Goal: Task Accomplishment & Management: Complete application form

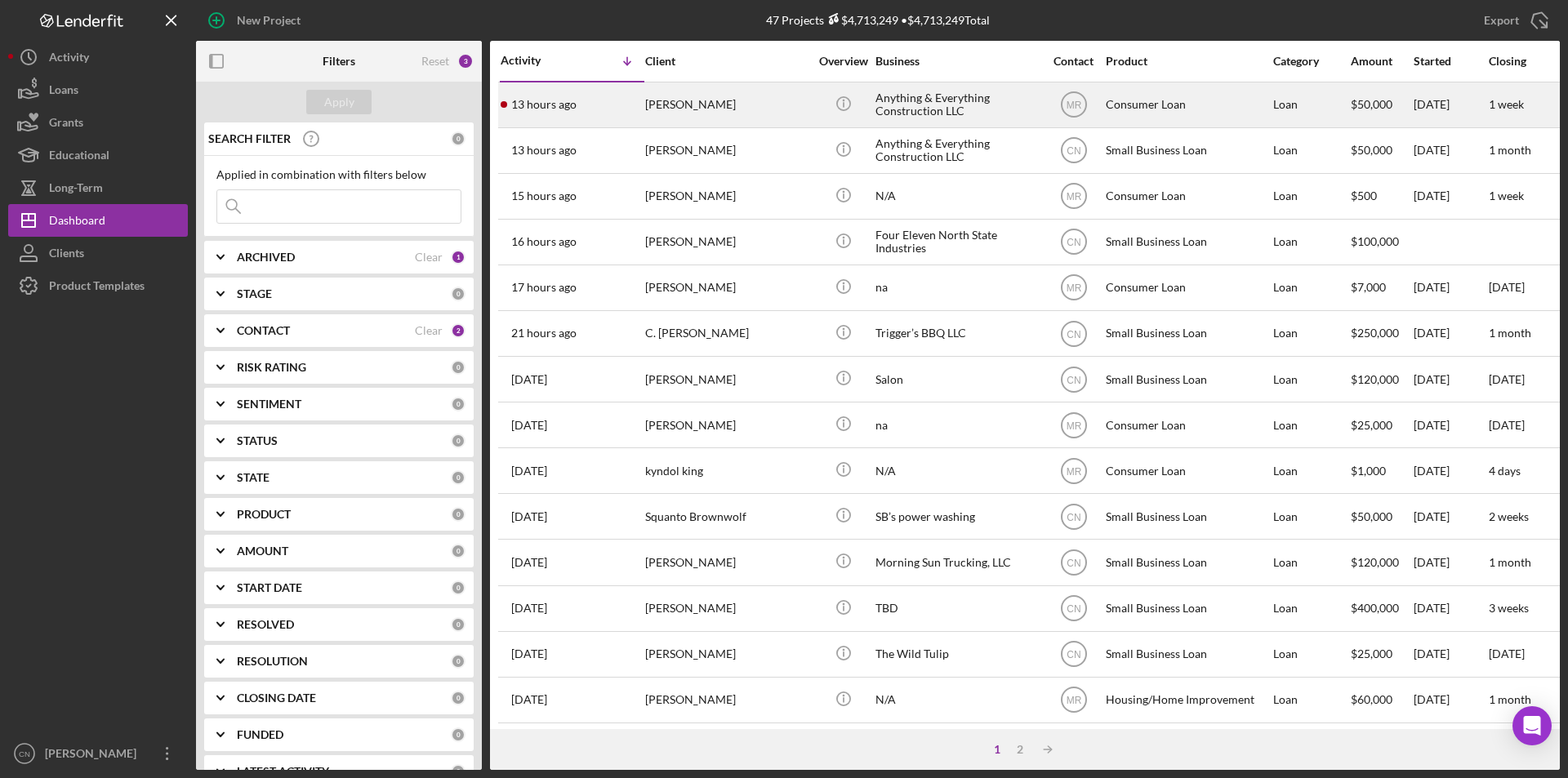
click at [912, 94] on div "Anything & Everything Construction LLC" at bounding box center [956, 105] width 163 height 44
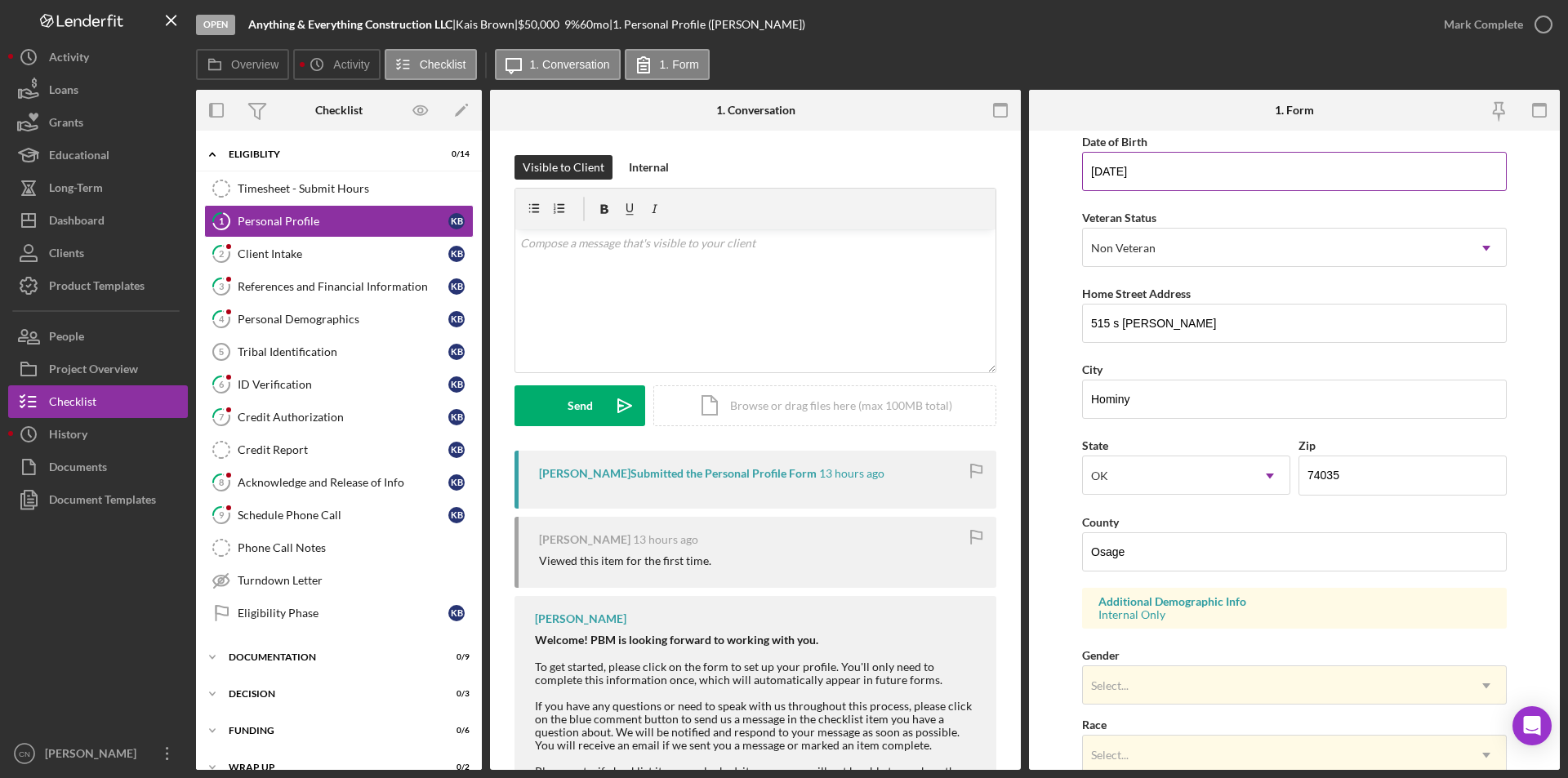
scroll to position [163, 0]
click at [237, 255] on icon "2" at bounding box center [221, 254] width 41 height 41
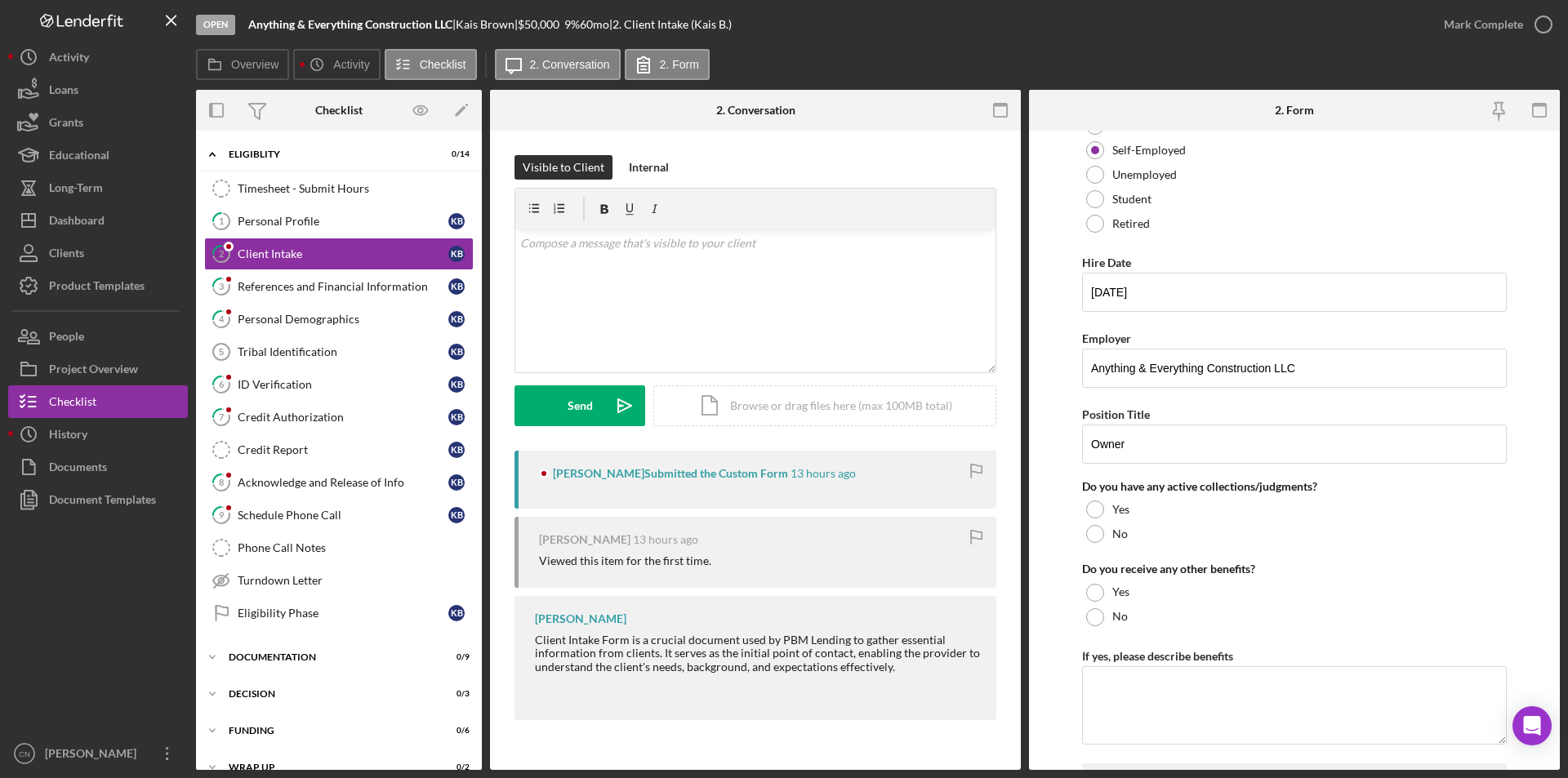
scroll to position [1552, 0]
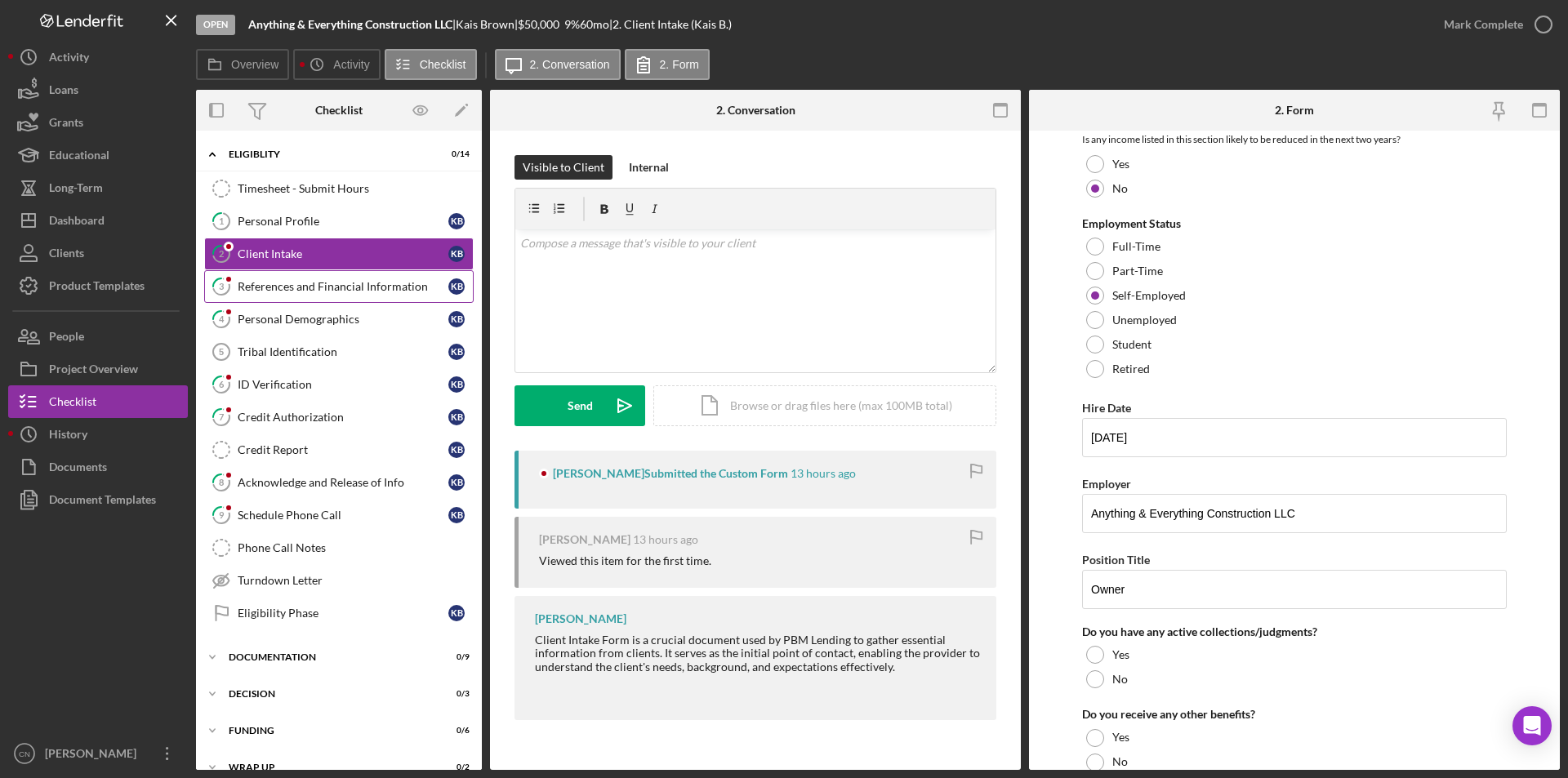
click at [314, 292] on div "References and Financial Information" at bounding box center [343, 286] width 211 height 13
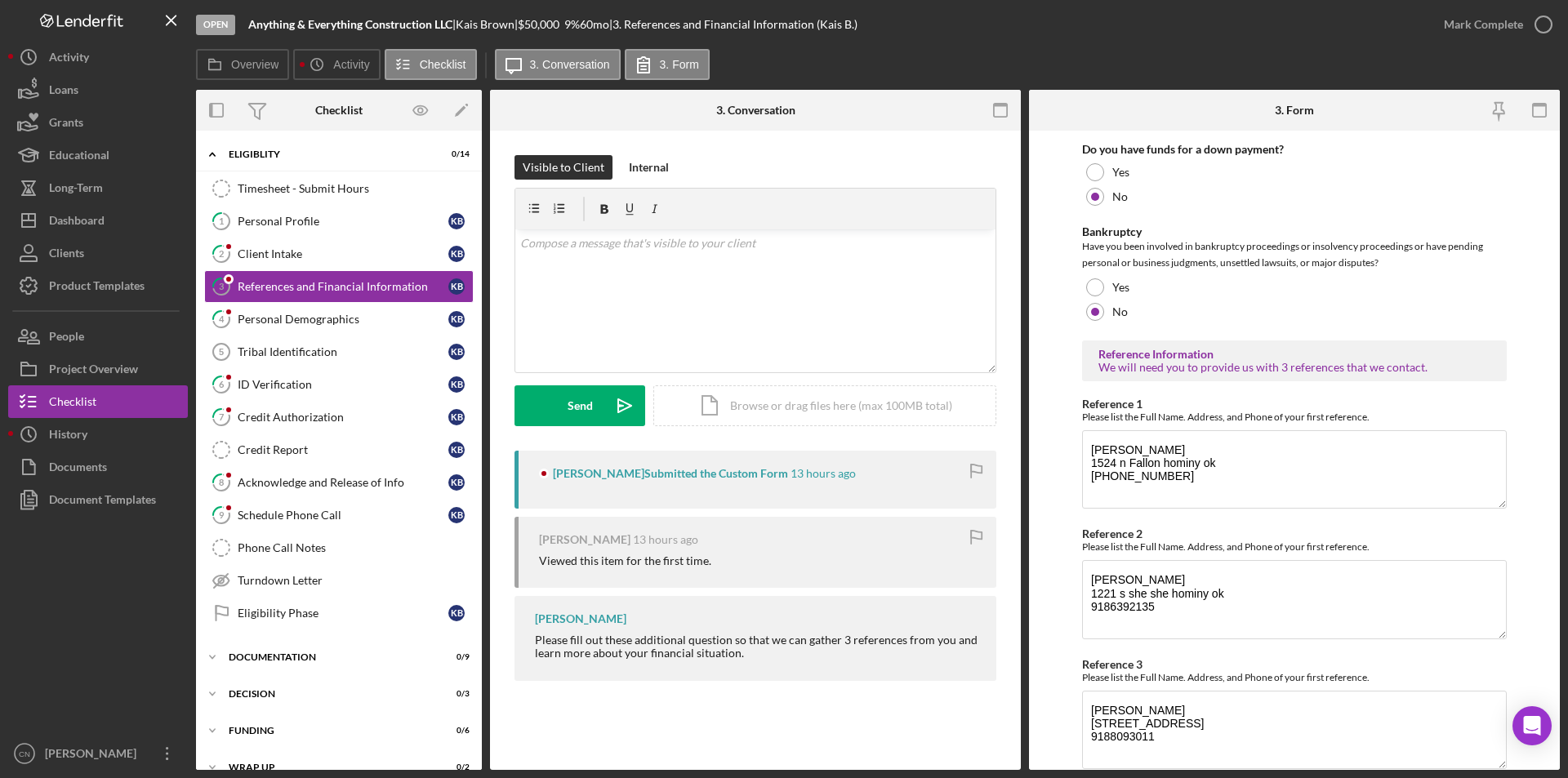
scroll to position [490, 0]
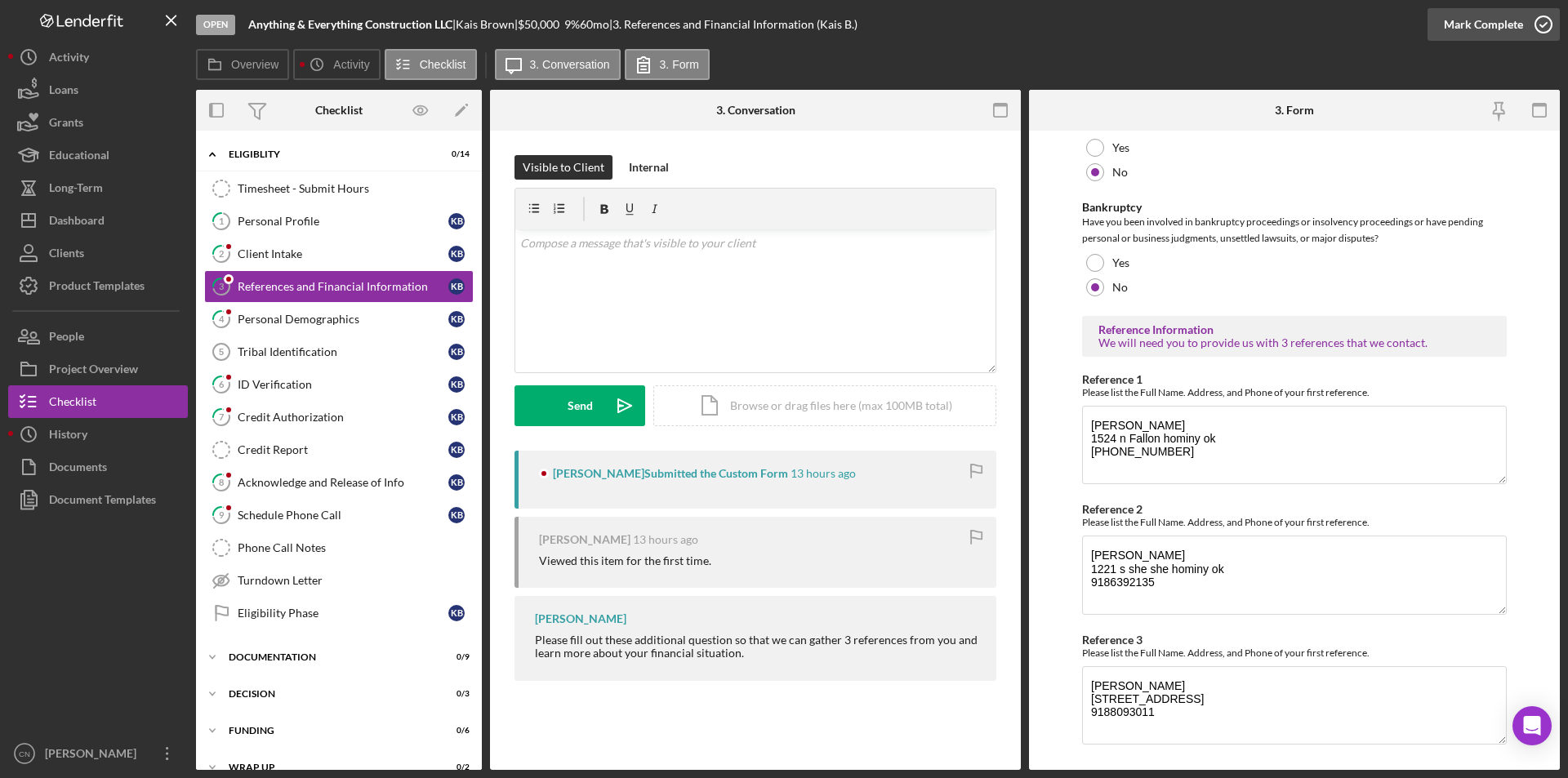
click at [1542, 21] on icon "button" at bounding box center [1543, 25] width 41 height 41
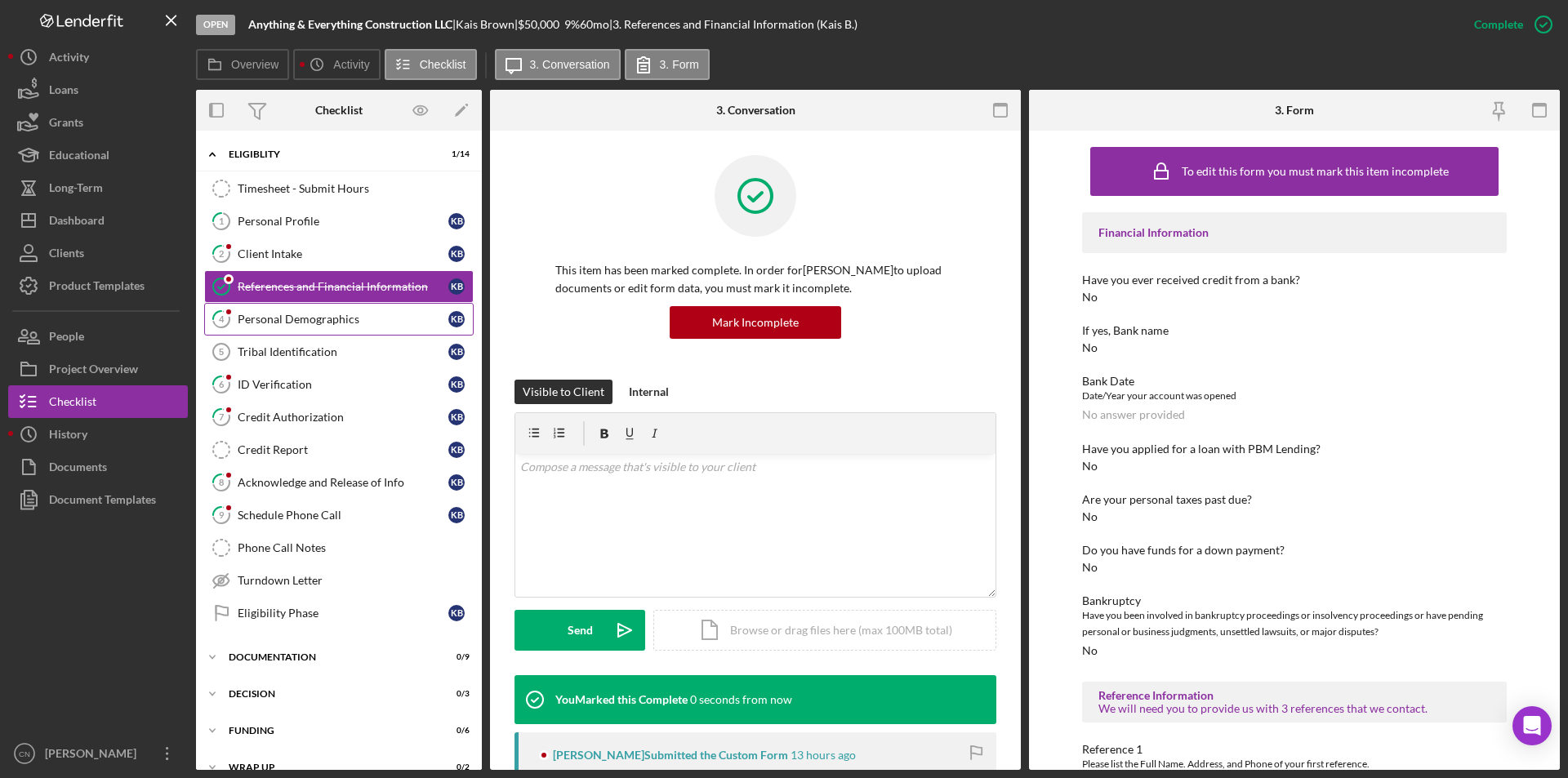
click at [289, 309] on link "4 Personal Demographics K B" at bounding box center [339, 319] width 270 height 32
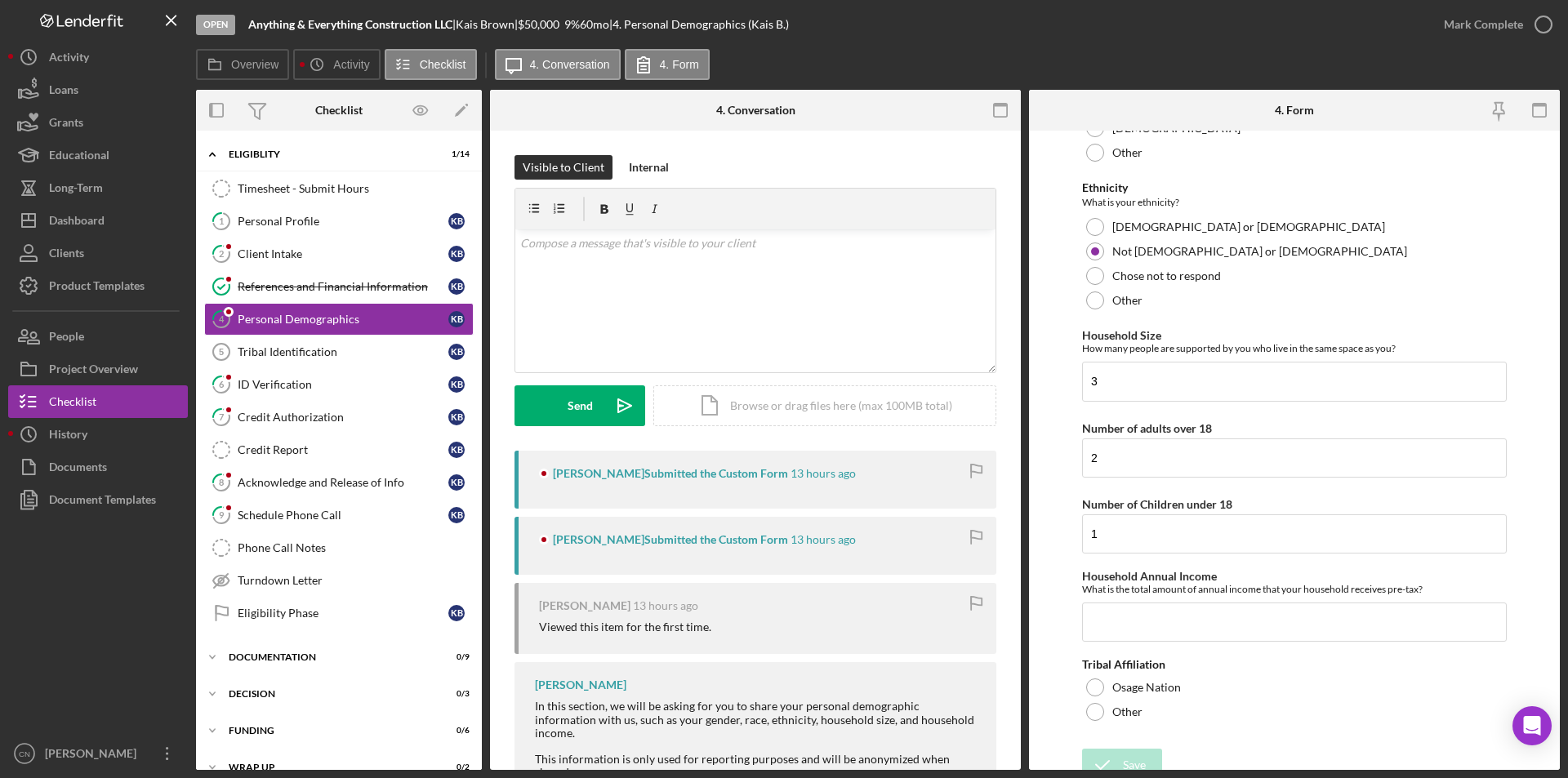
scroll to position [697, 0]
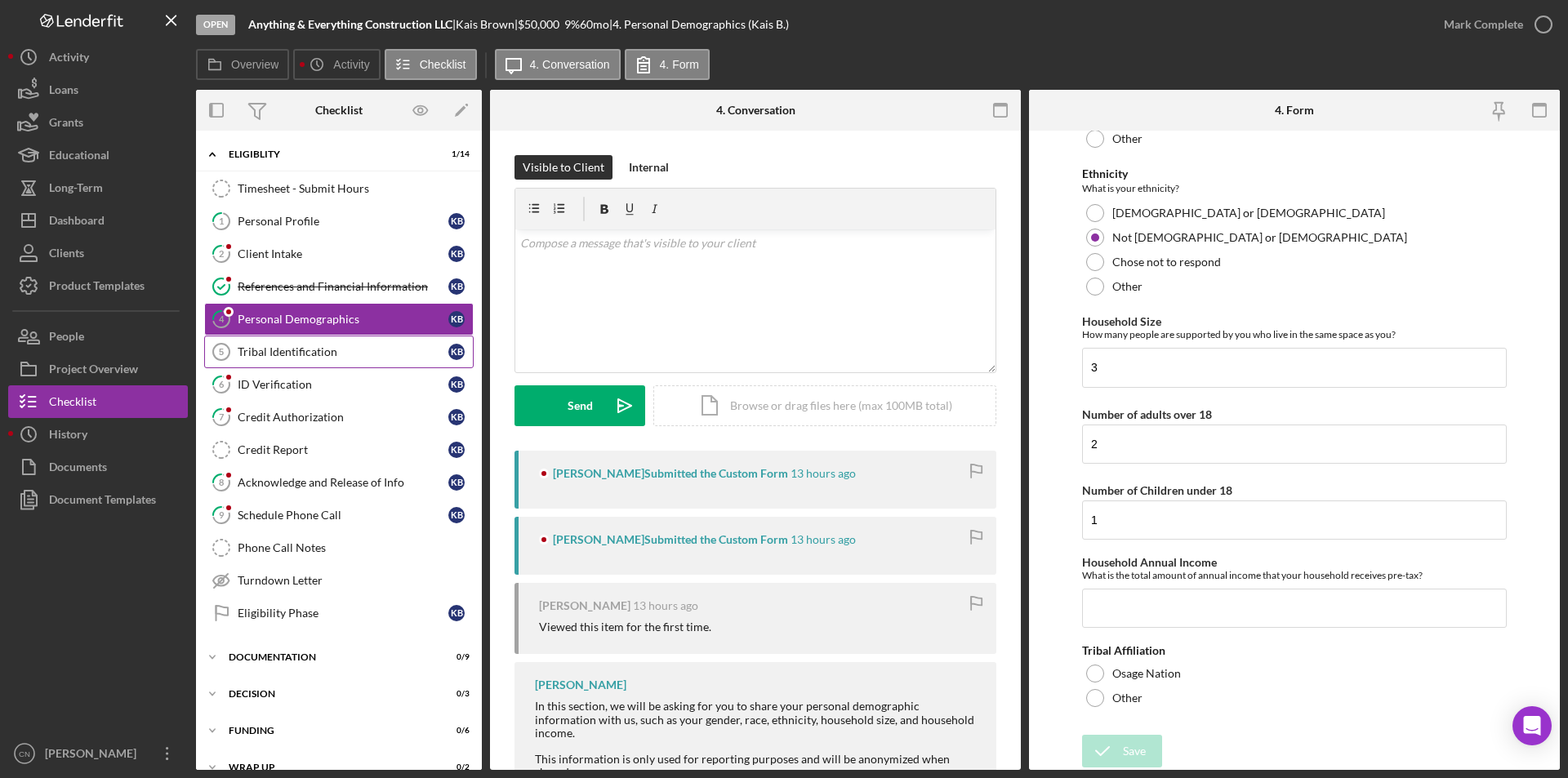
click at [238, 348] on div "Tribal Identification" at bounding box center [343, 351] width 211 height 13
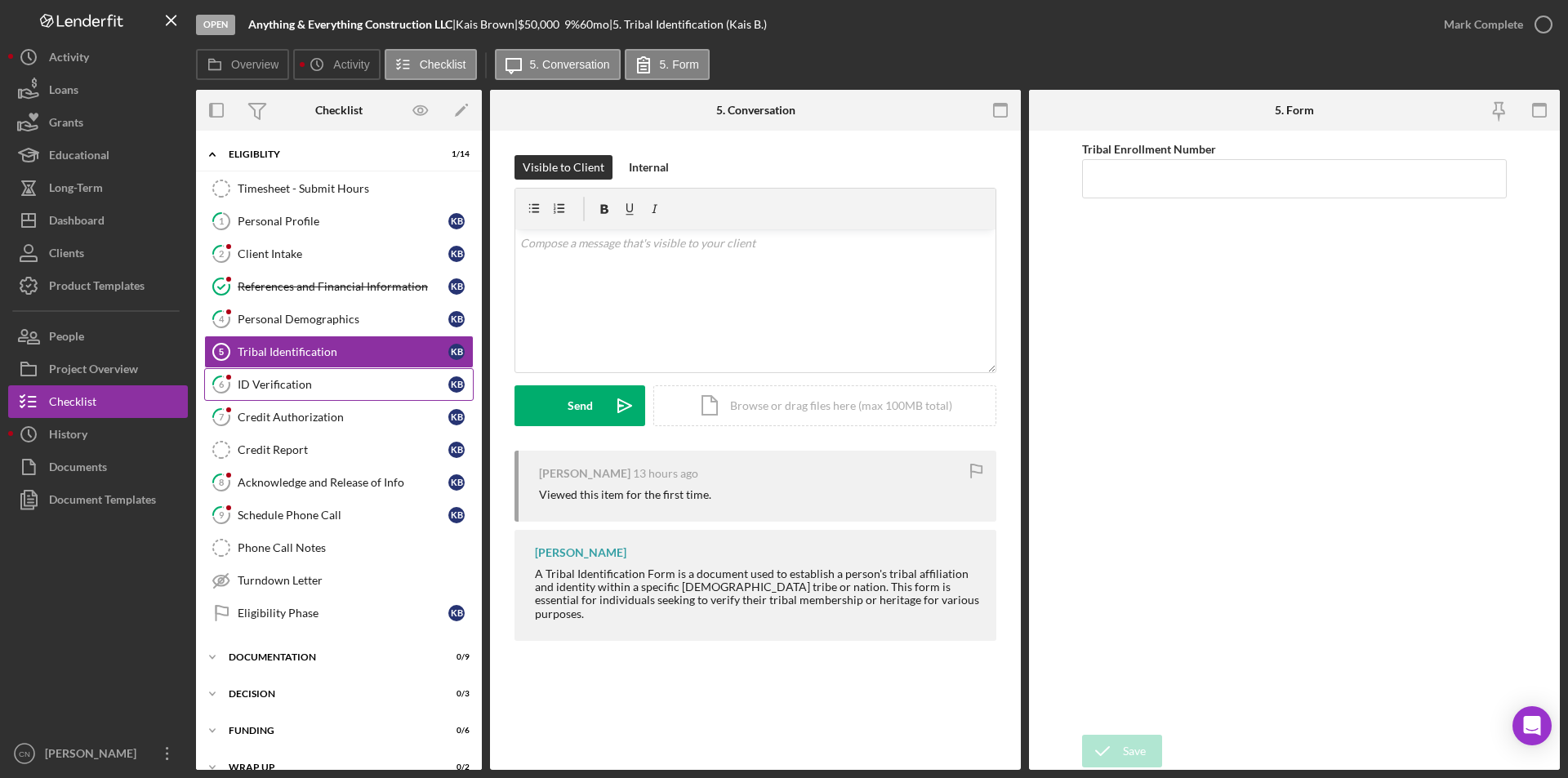
click at [282, 387] on div "ID Verification" at bounding box center [343, 384] width 211 height 13
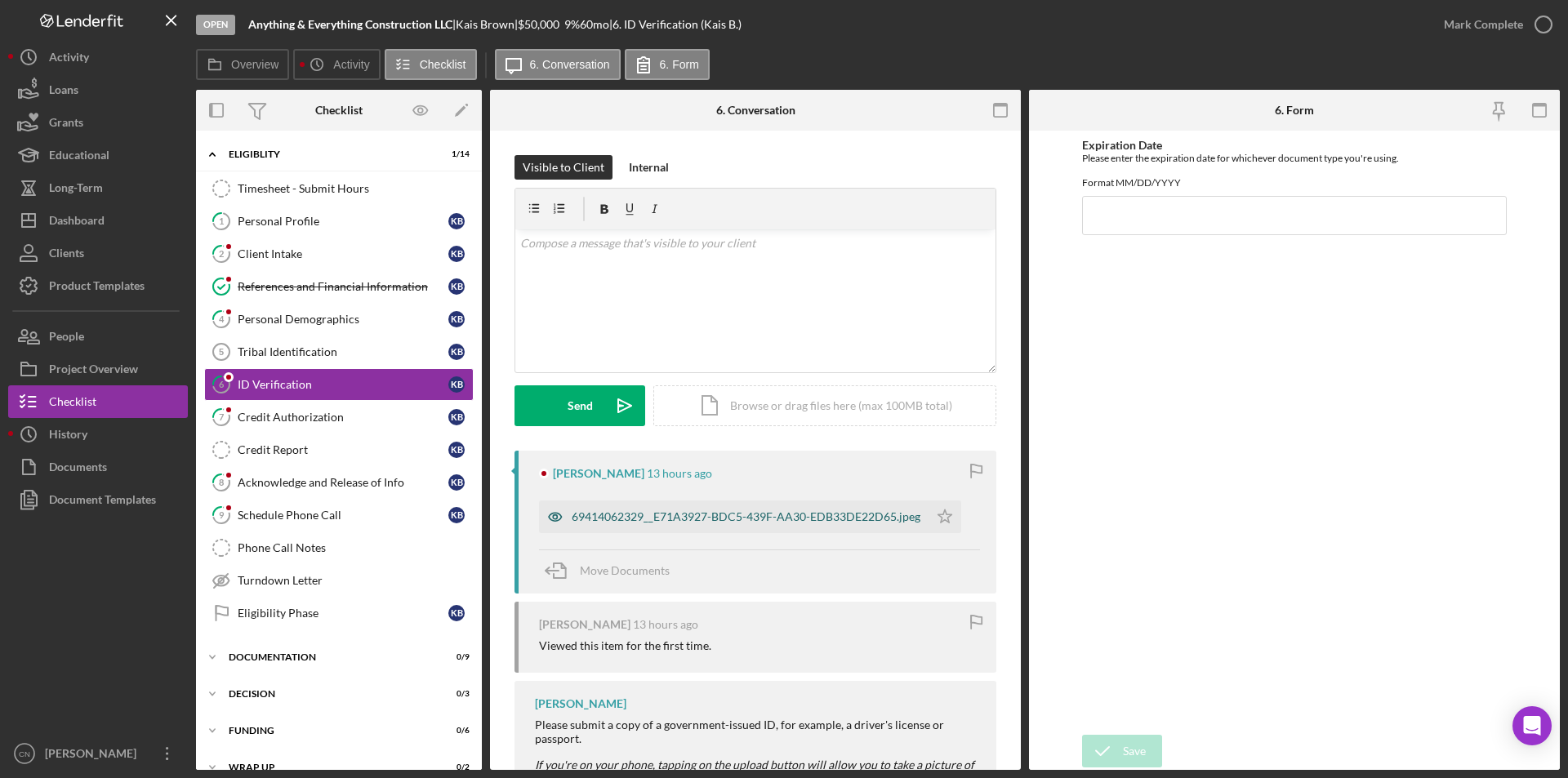
click at [659, 509] on div "69414062329__E71A3927-BDC5-439F-AA30-EDB33DE22D65.jpeg" at bounding box center [734, 517] width 390 height 32
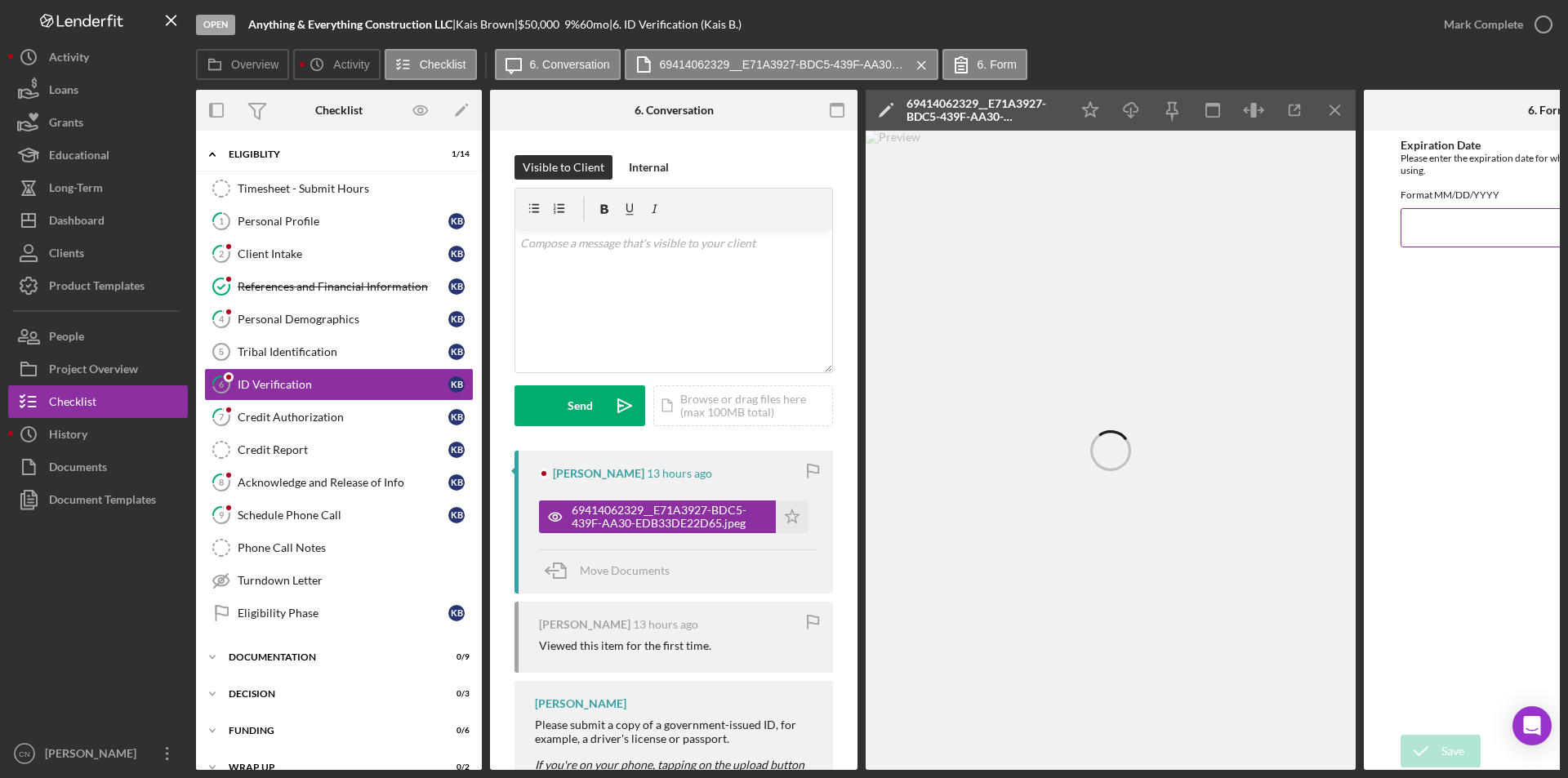
click at [1442, 247] on input "Expiration Date" at bounding box center [1548, 228] width 294 height 39
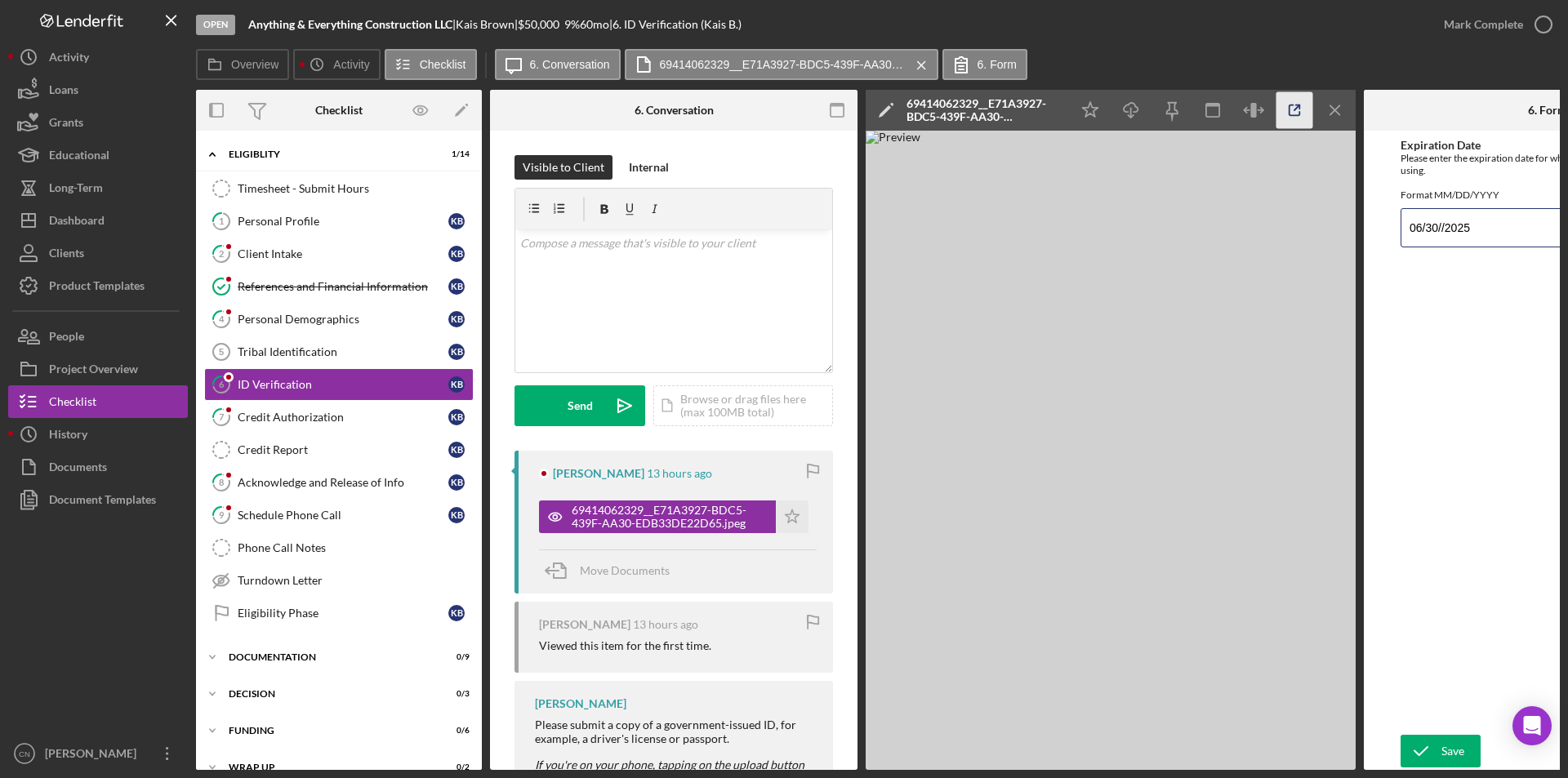
type input "06/30//2025"
click at [1299, 107] on g "button" at bounding box center [1294, 110] width 10 height 10
click at [579, 269] on div "v Color teal Color pink Remove color Add row above Add row below Add column bef…" at bounding box center [673, 301] width 317 height 143
click at [794, 513] on icon "Icon/Star" at bounding box center [792, 517] width 32 height 32
click at [1459, 740] on div "Save" at bounding box center [1453, 752] width 23 height 32
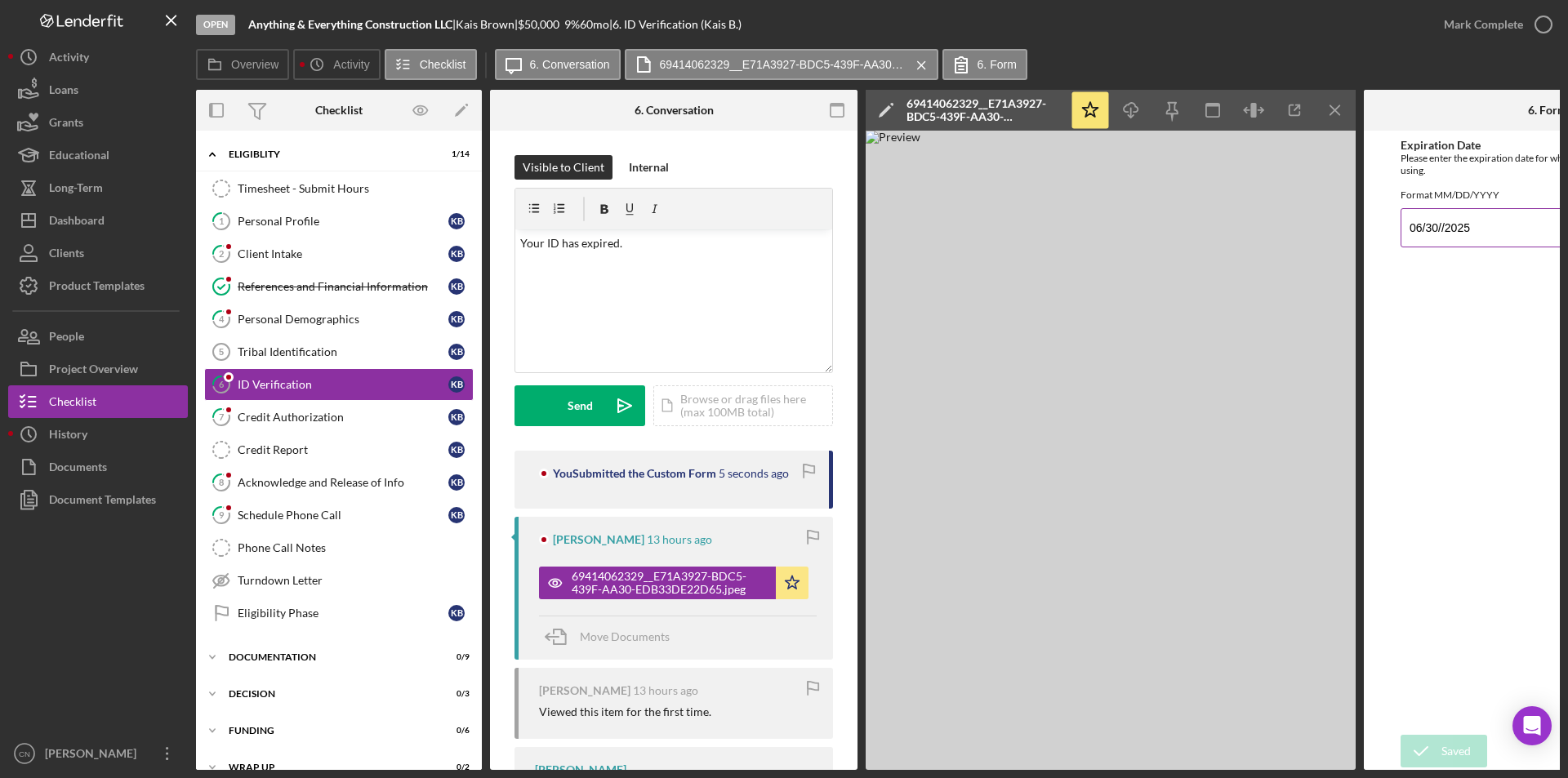
click at [1443, 239] on input "06/30//2025" at bounding box center [1548, 228] width 294 height 39
type input "[DATE]"
click at [1440, 738] on icon "submit" at bounding box center [1421, 752] width 41 height 41
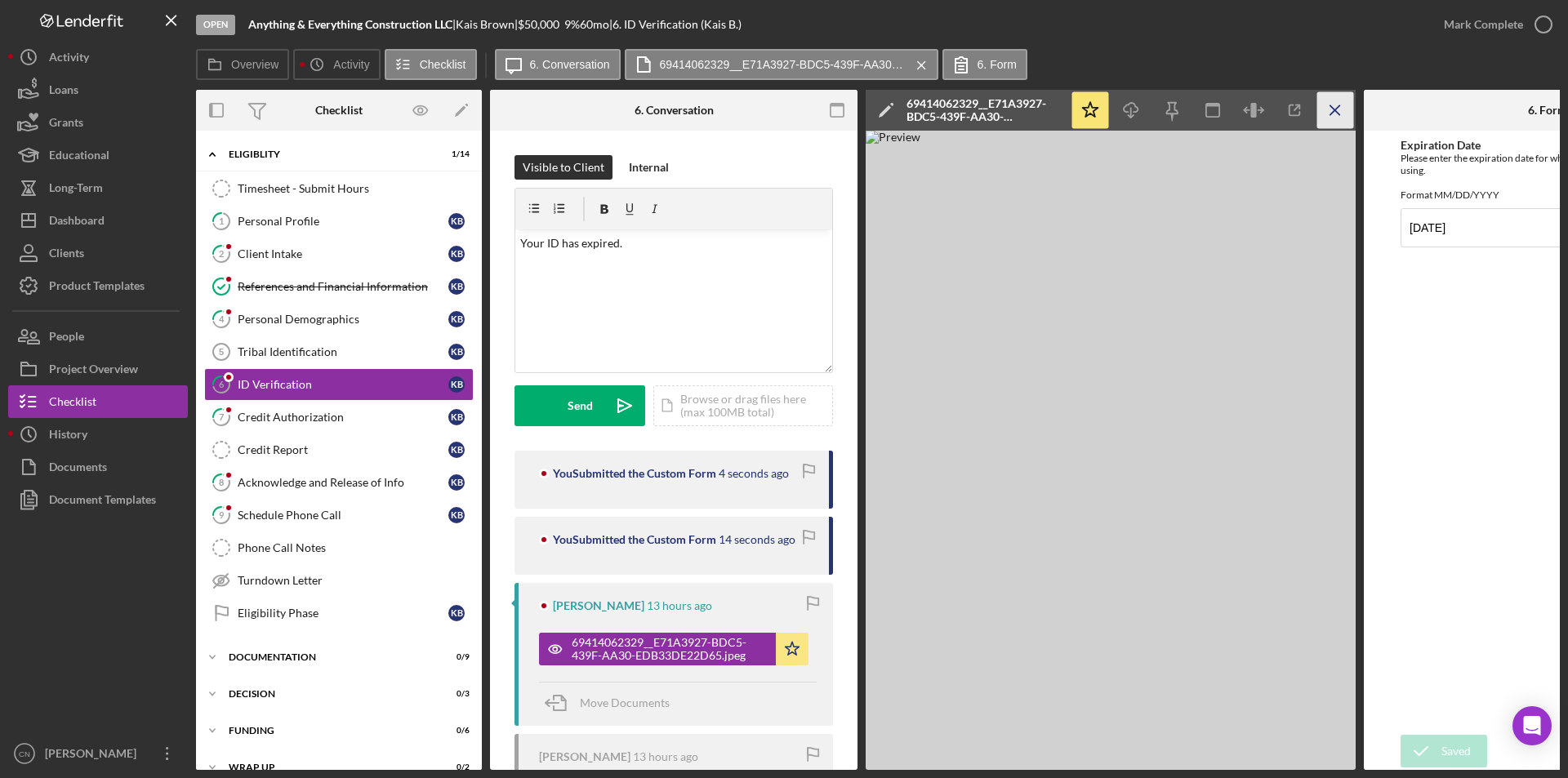
click at [1336, 105] on icon "Icon/Menu Close" at bounding box center [1335, 110] width 37 height 37
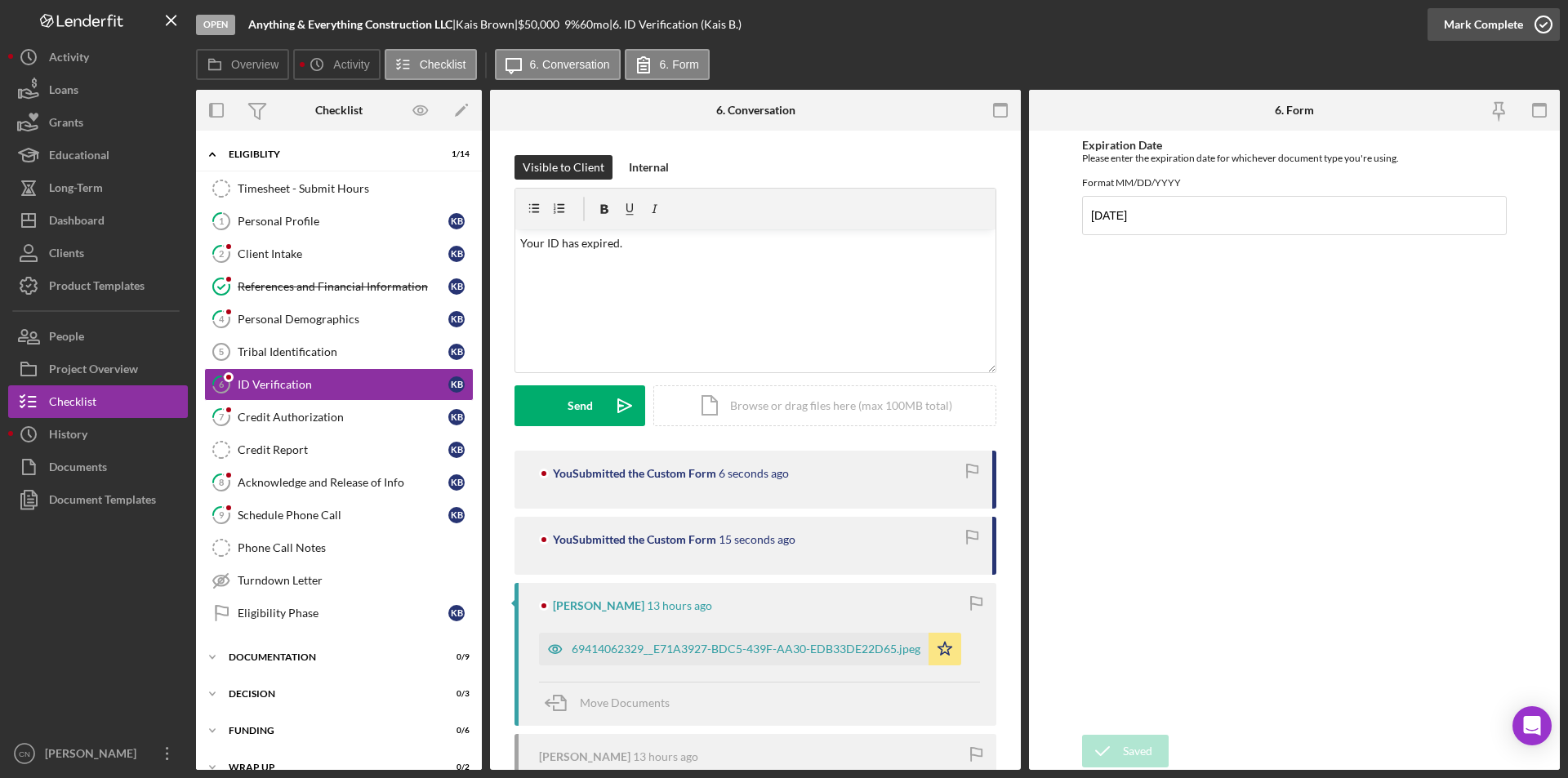
click at [1542, 23] on icon "button" at bounding box center [1543, 25] width 41 height 41
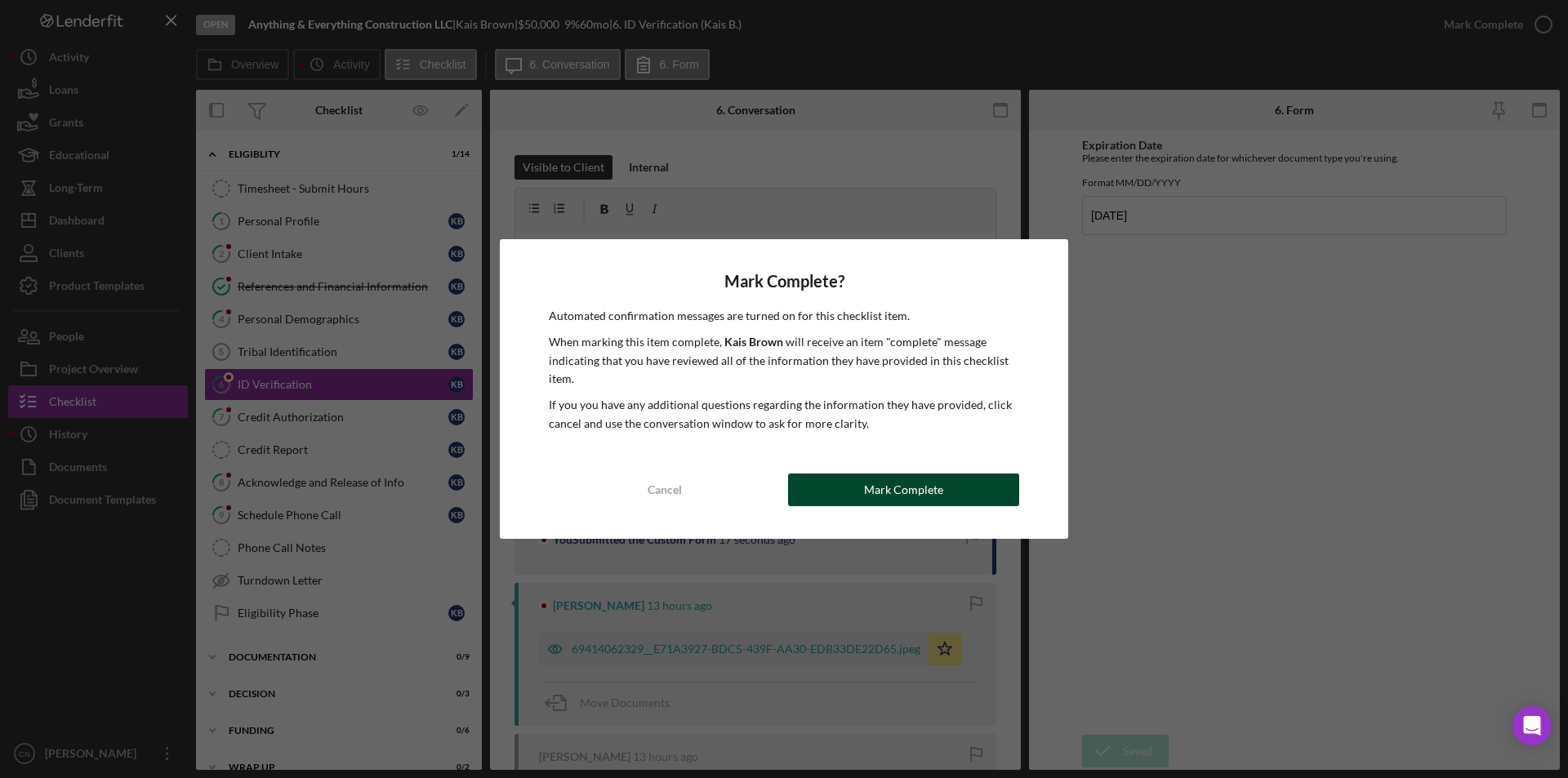
click at [945, 496] on button "Mark Complete" at bounding box center [903, 490] width 231 height 32
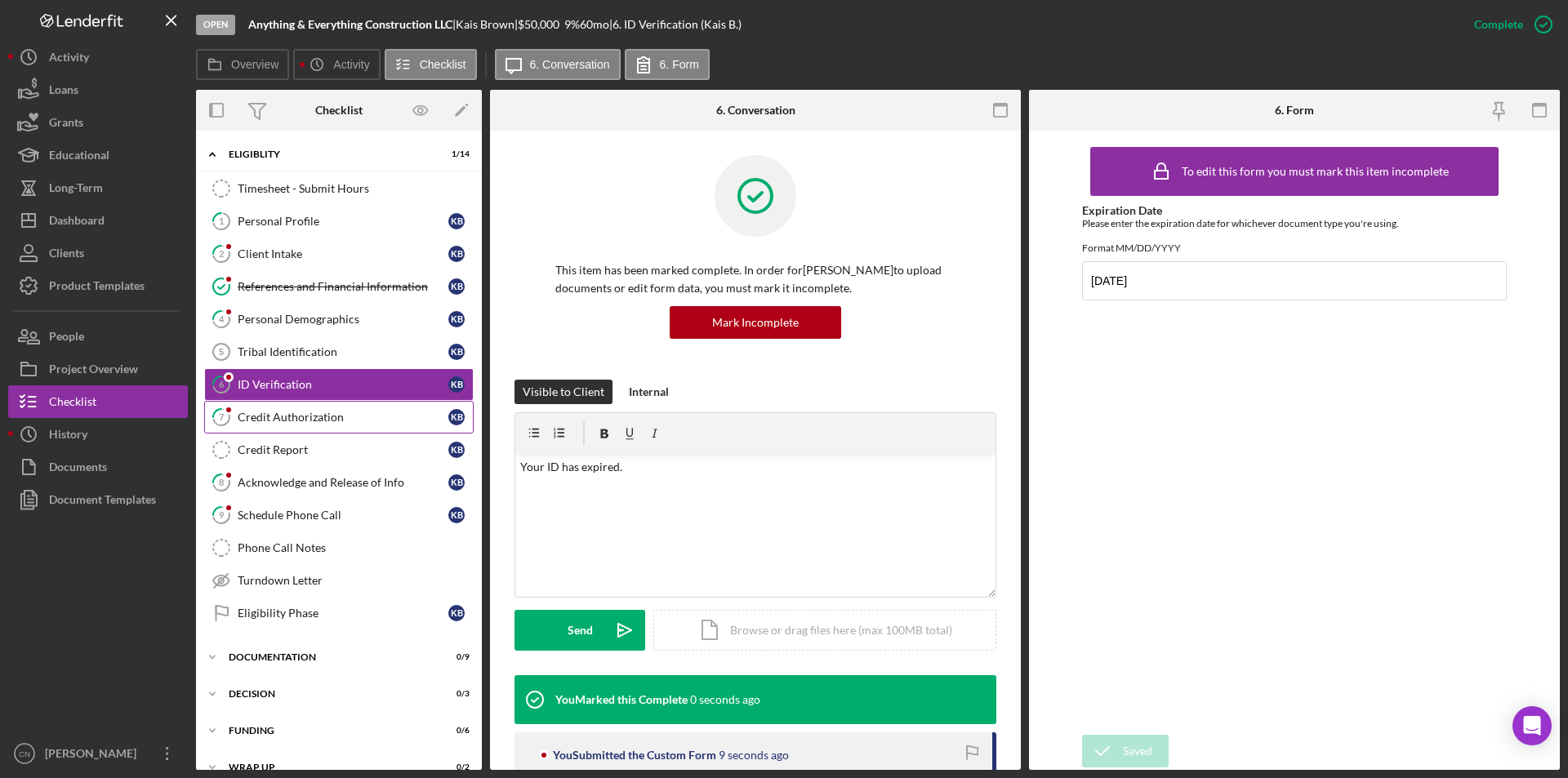
click at [314, 406] on link "7 Credit Authorization K B" at bounding box center [339, 417] width 270 height 32
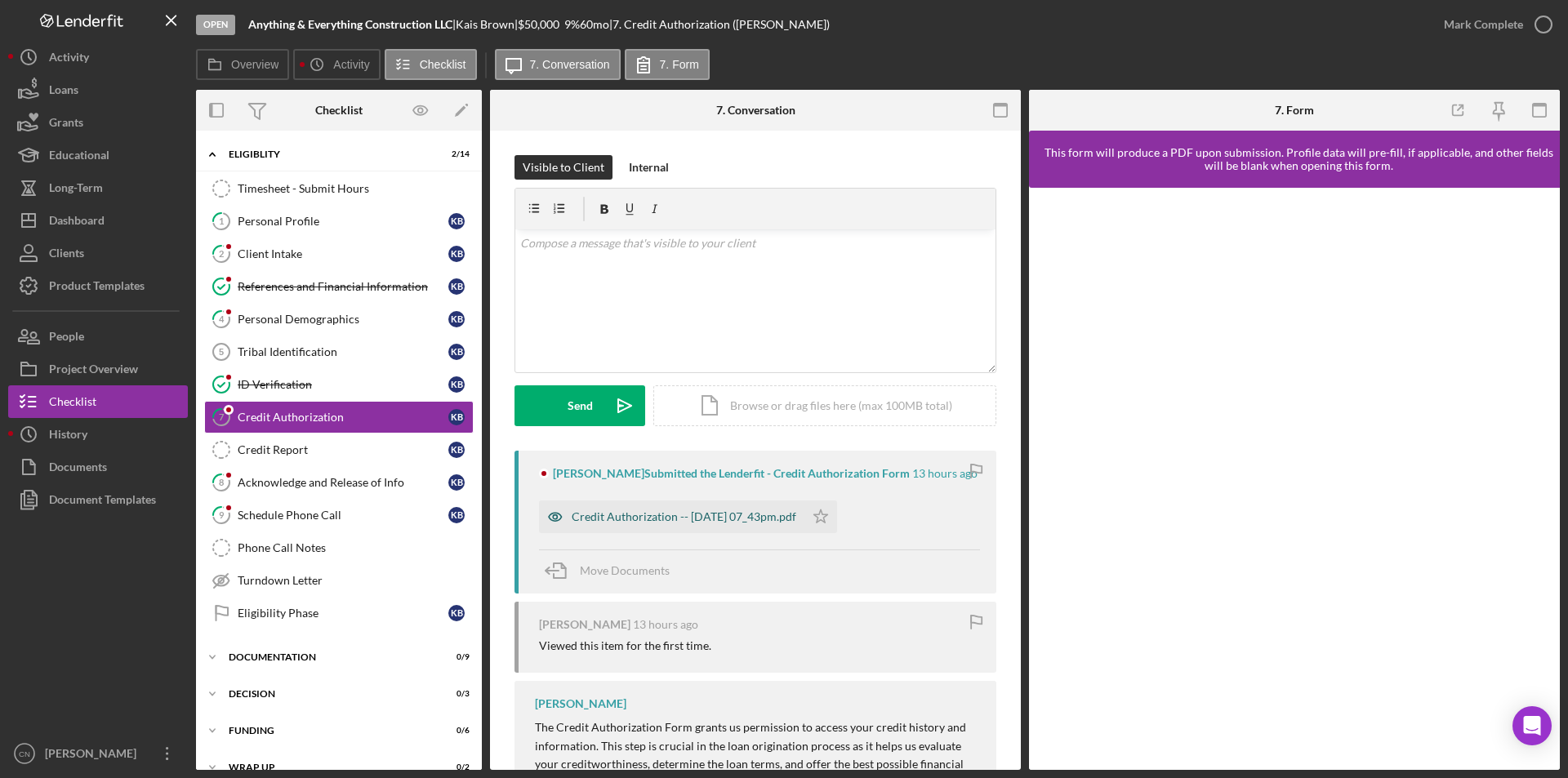
click at [695, 512] on div "Credit Authorization -- [DATE] 07_43pm.pdf" at bounding box center [683, 516] width 224 height 13
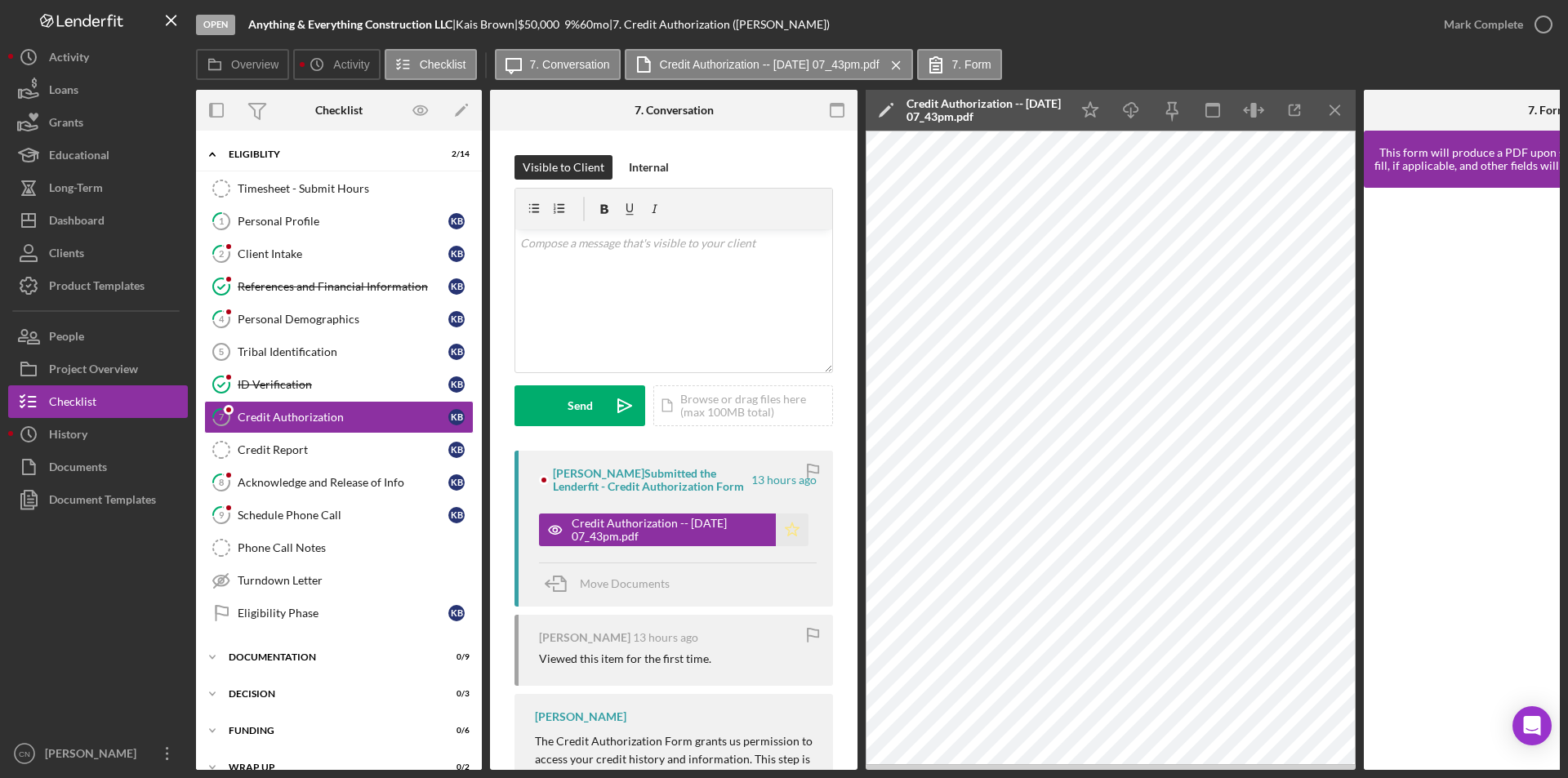
click at [790, 534] on polygon "button" at bounding box center [793, 529] width 14 height 13
click at [264, 386] on div "ID Verification" at bounding box center [343, 384] width 211 height 13
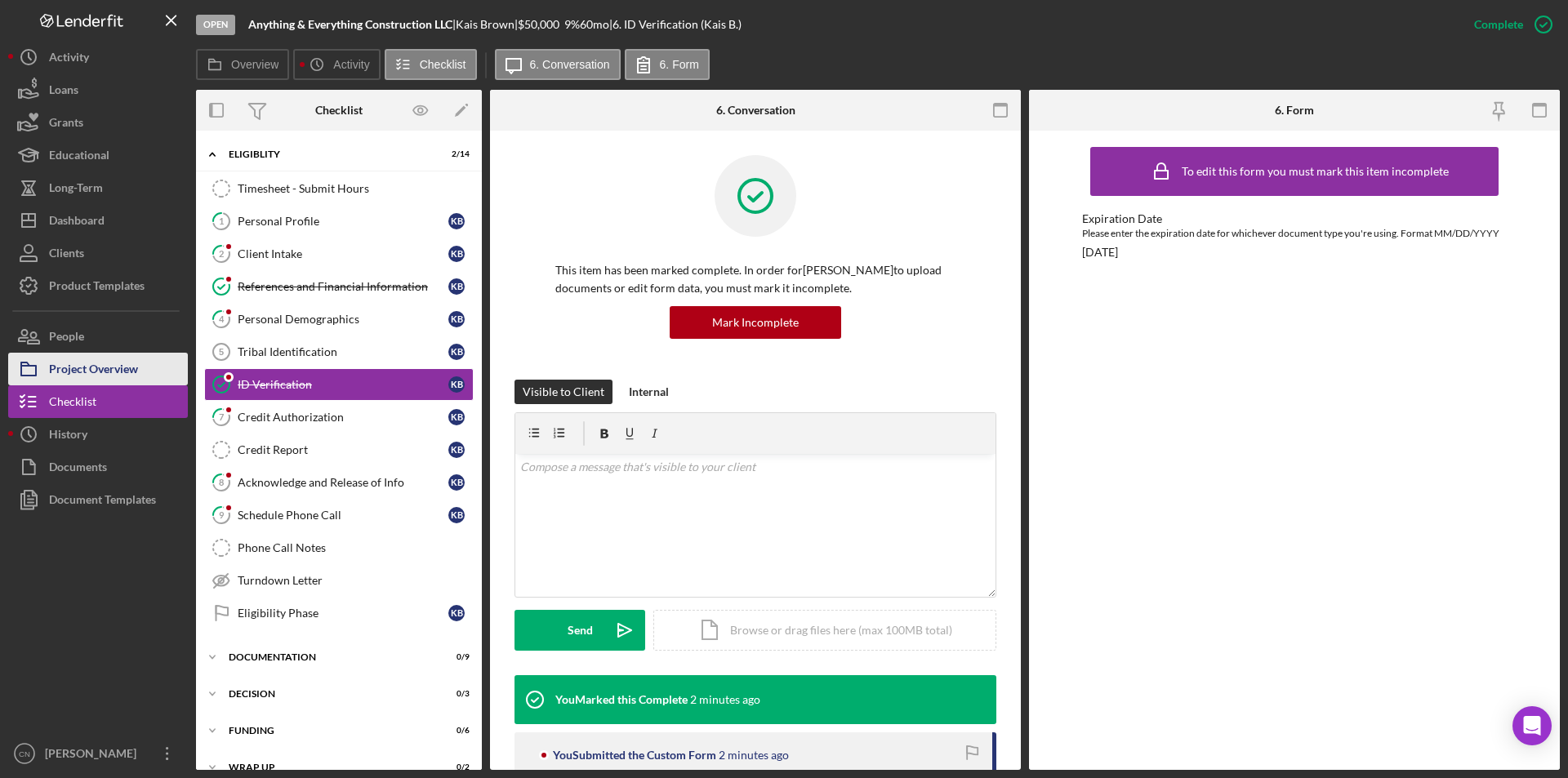
click at [126, 363] on div "Project Overview" at bounding box center [93, 371] width 89 height 37
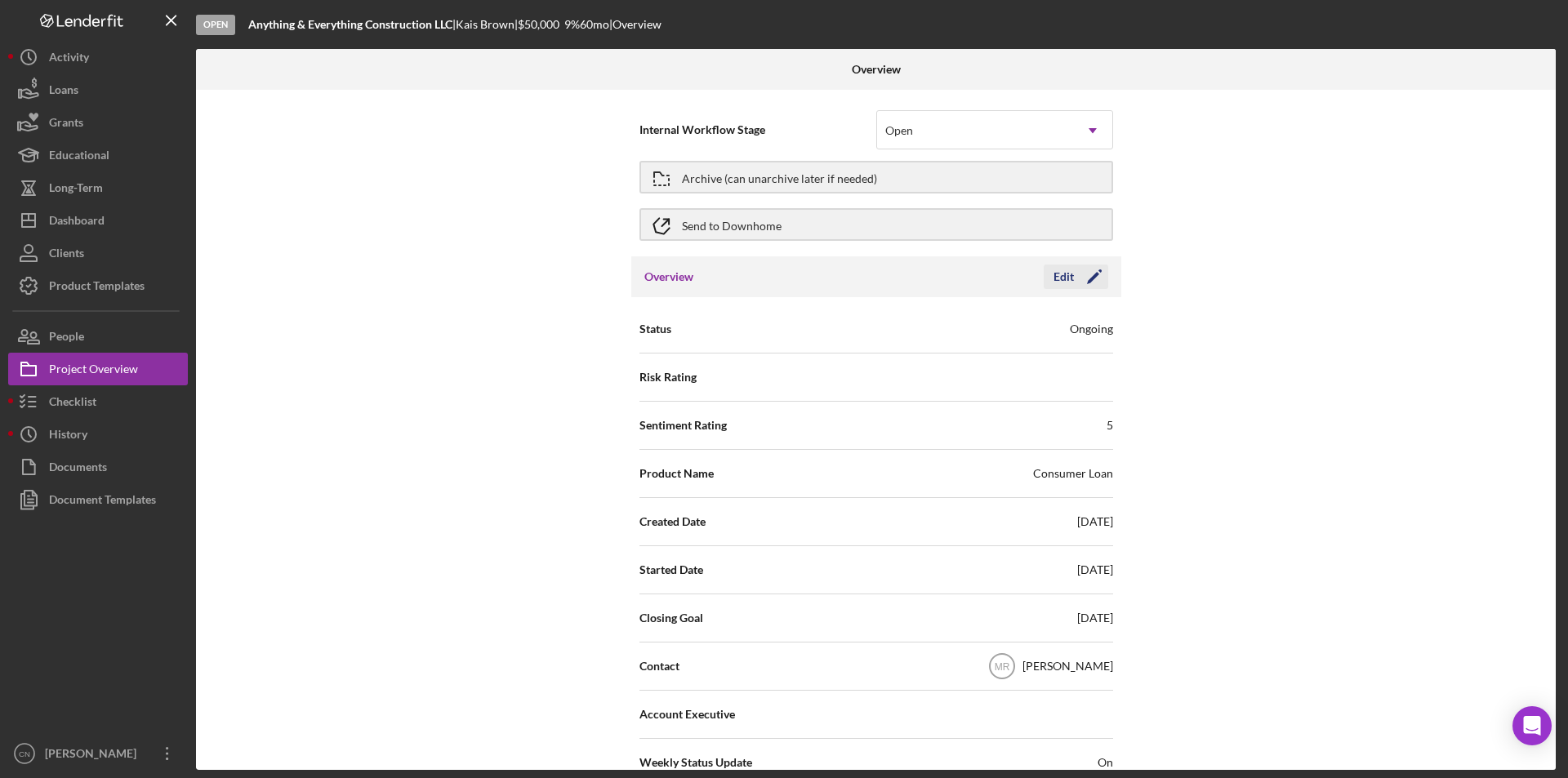
click at [1092, 277] on icon "Icon/Edit" at bounding box center [1095, 277] width 41 height 41
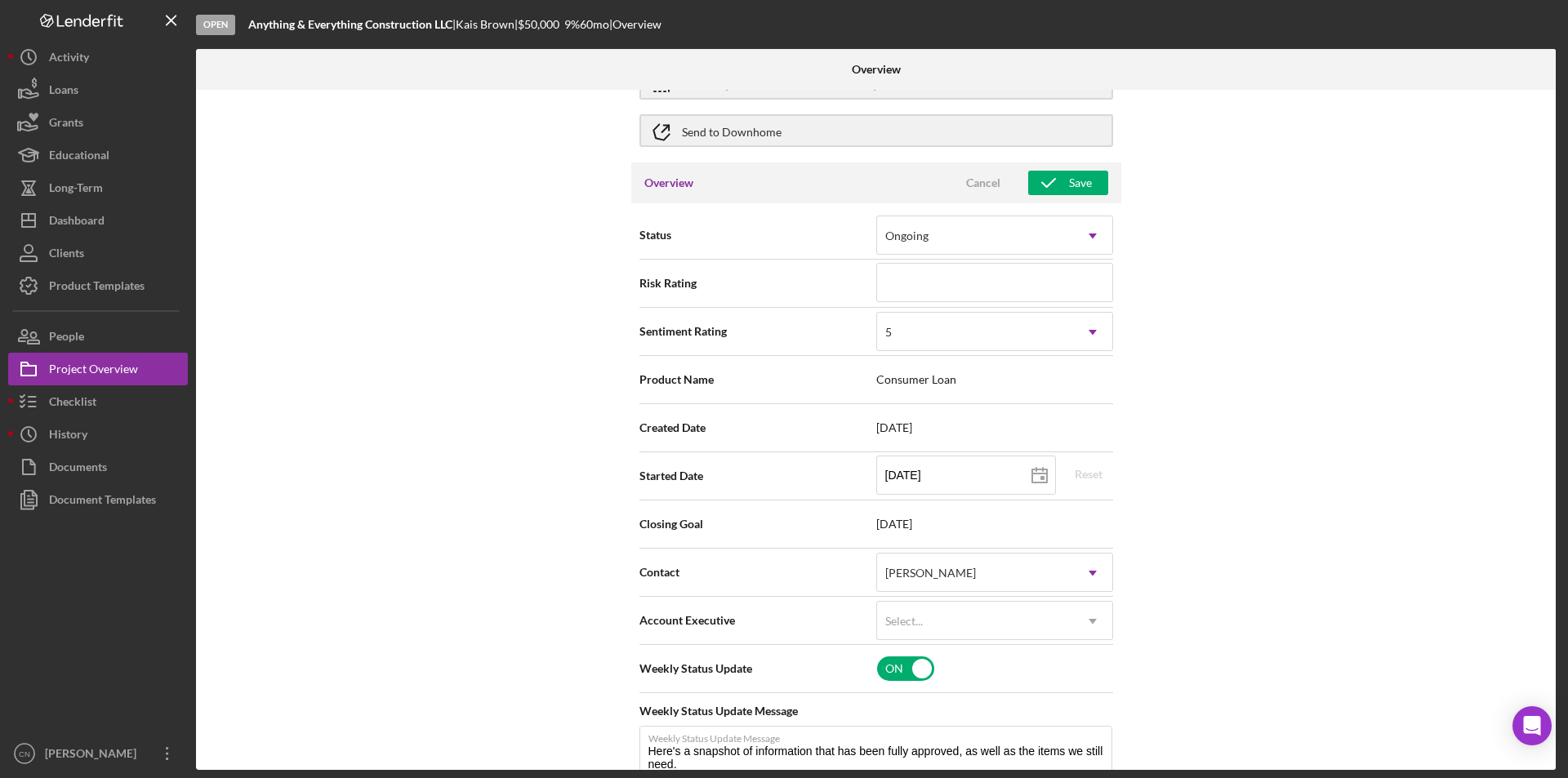
scroll to position [245, 0]
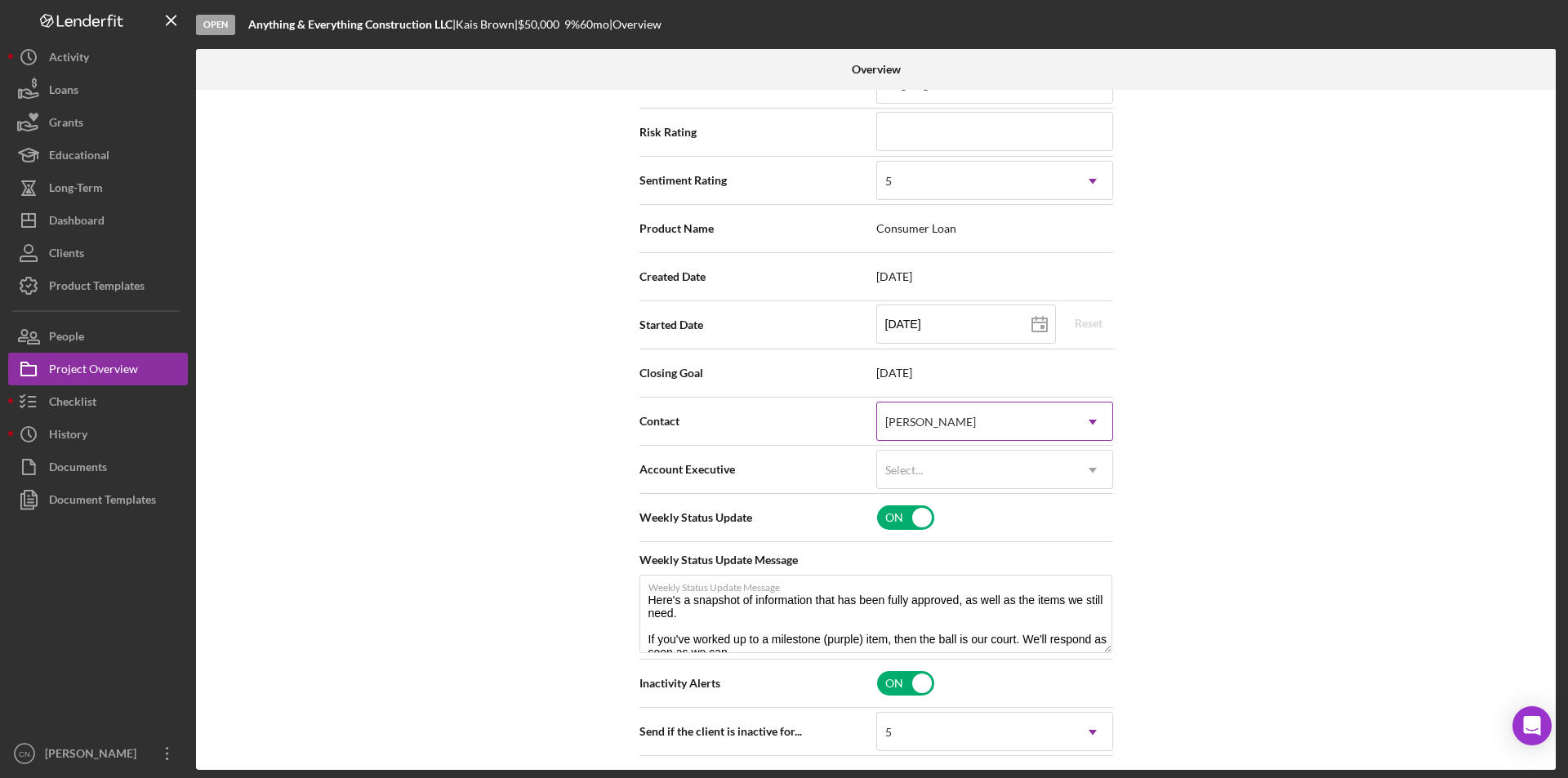
click at [952, 432] on div "[PERSON_NAME]" at bounding box center [975, 422] width 196 height 38
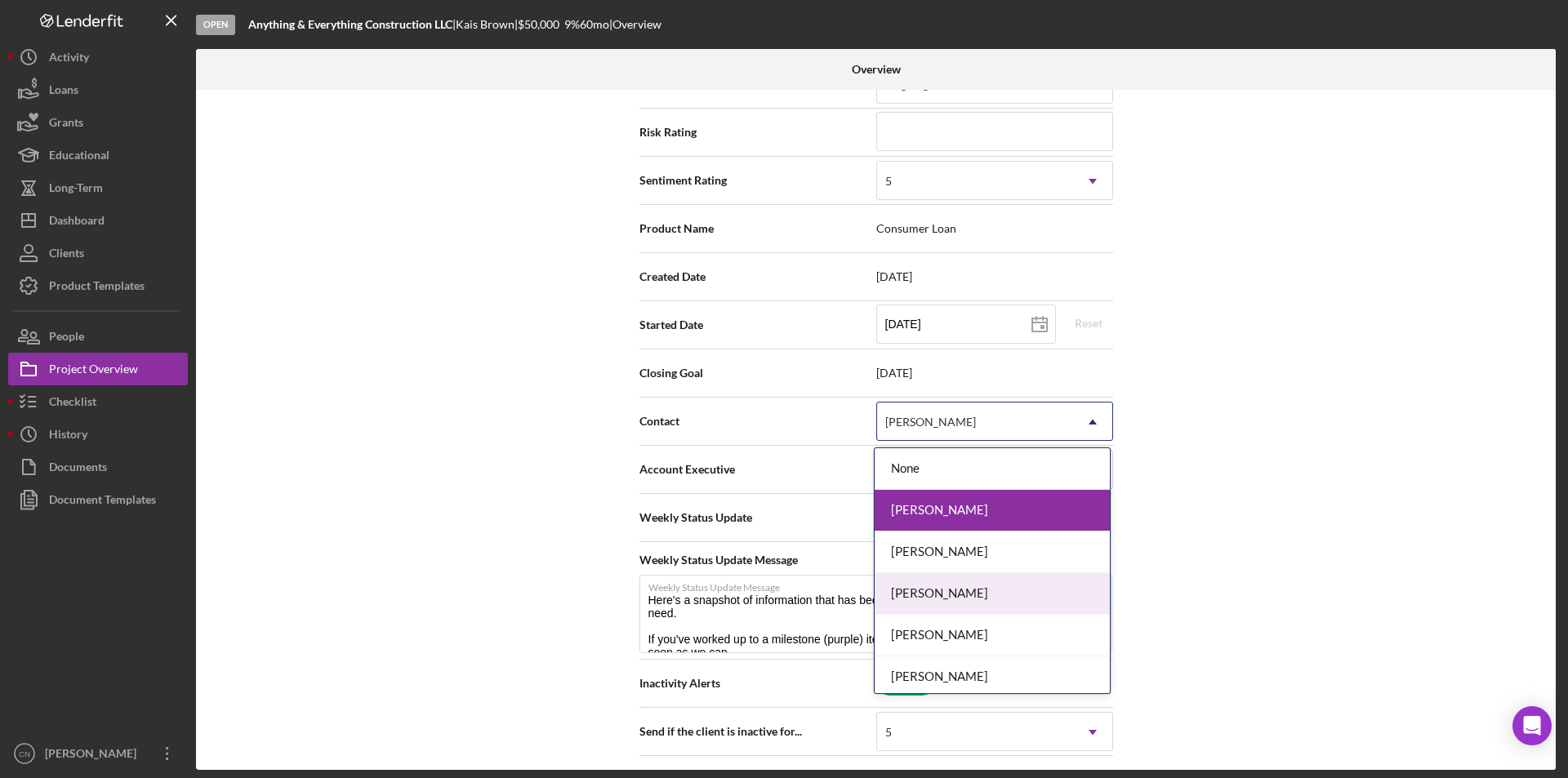
click at [935, 580] on div "[PERSON_NAME]" at bounding box center [992, 594] width 235 height 42
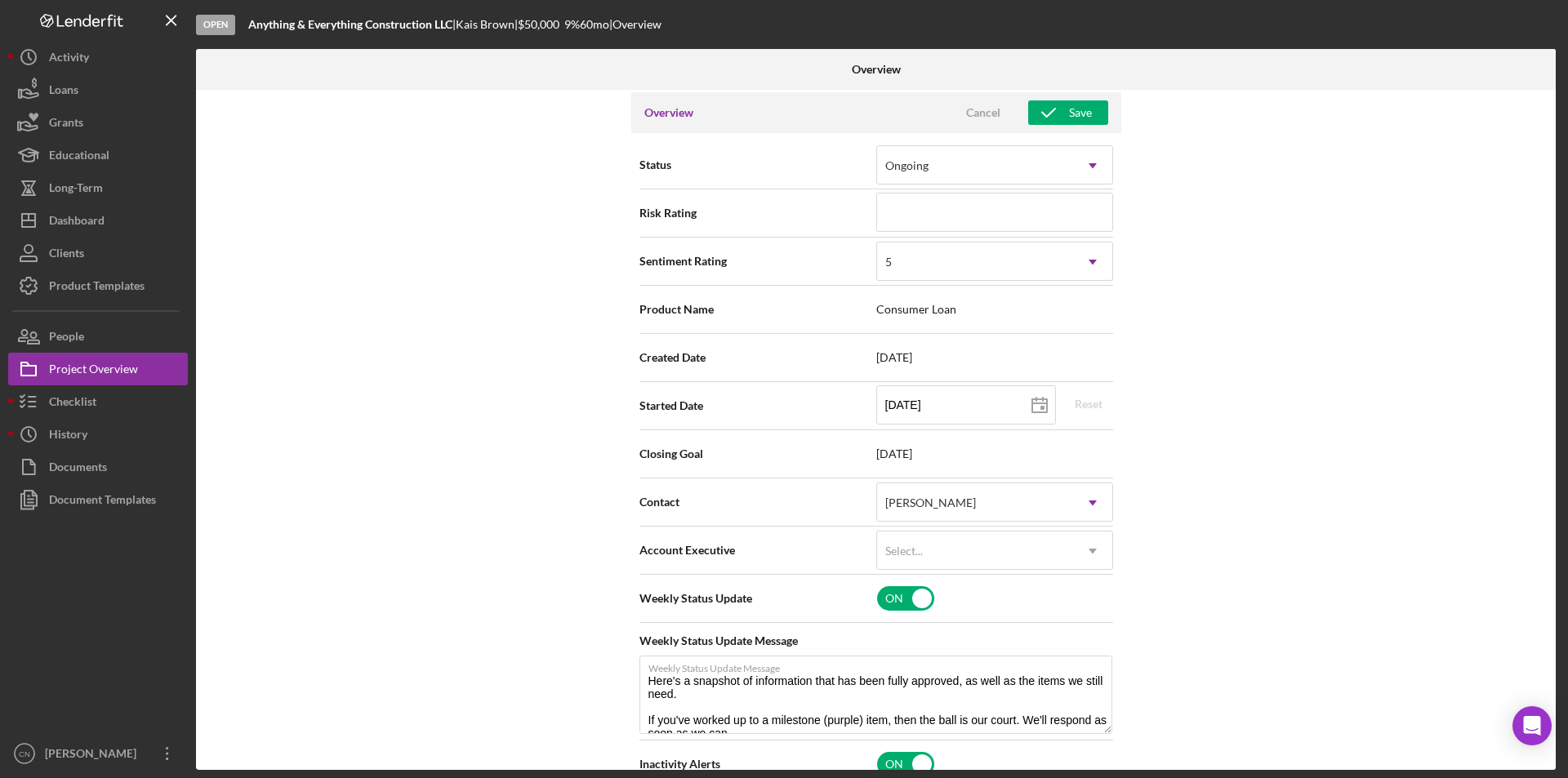
scroll to position [0, 0]
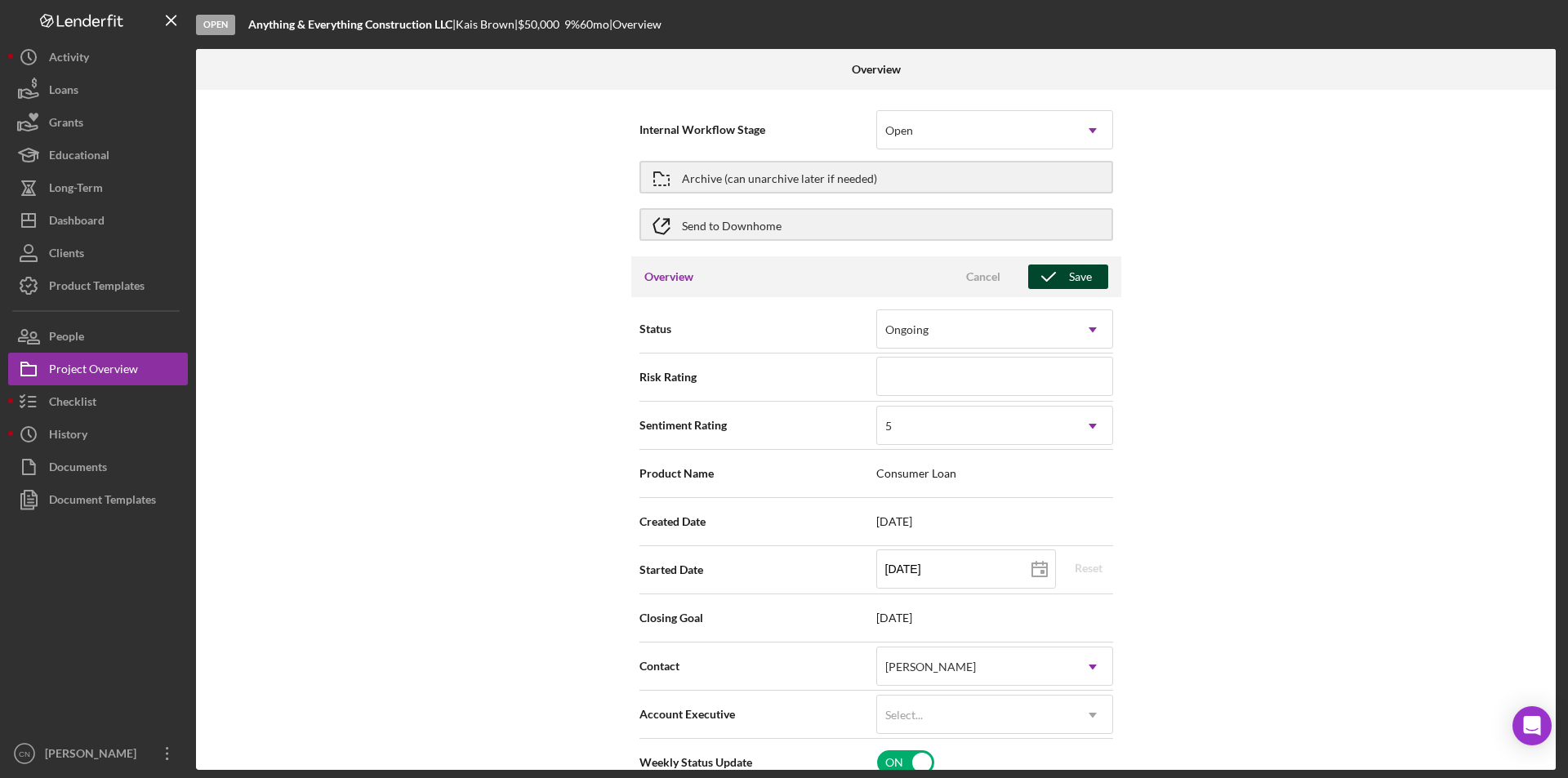
click at [1046, 275] on icon "button" at bounding box center [1048, 277] width 41 height 41
type textarea "Here's a snapshot of information that has been fully approved, as well as the i…"
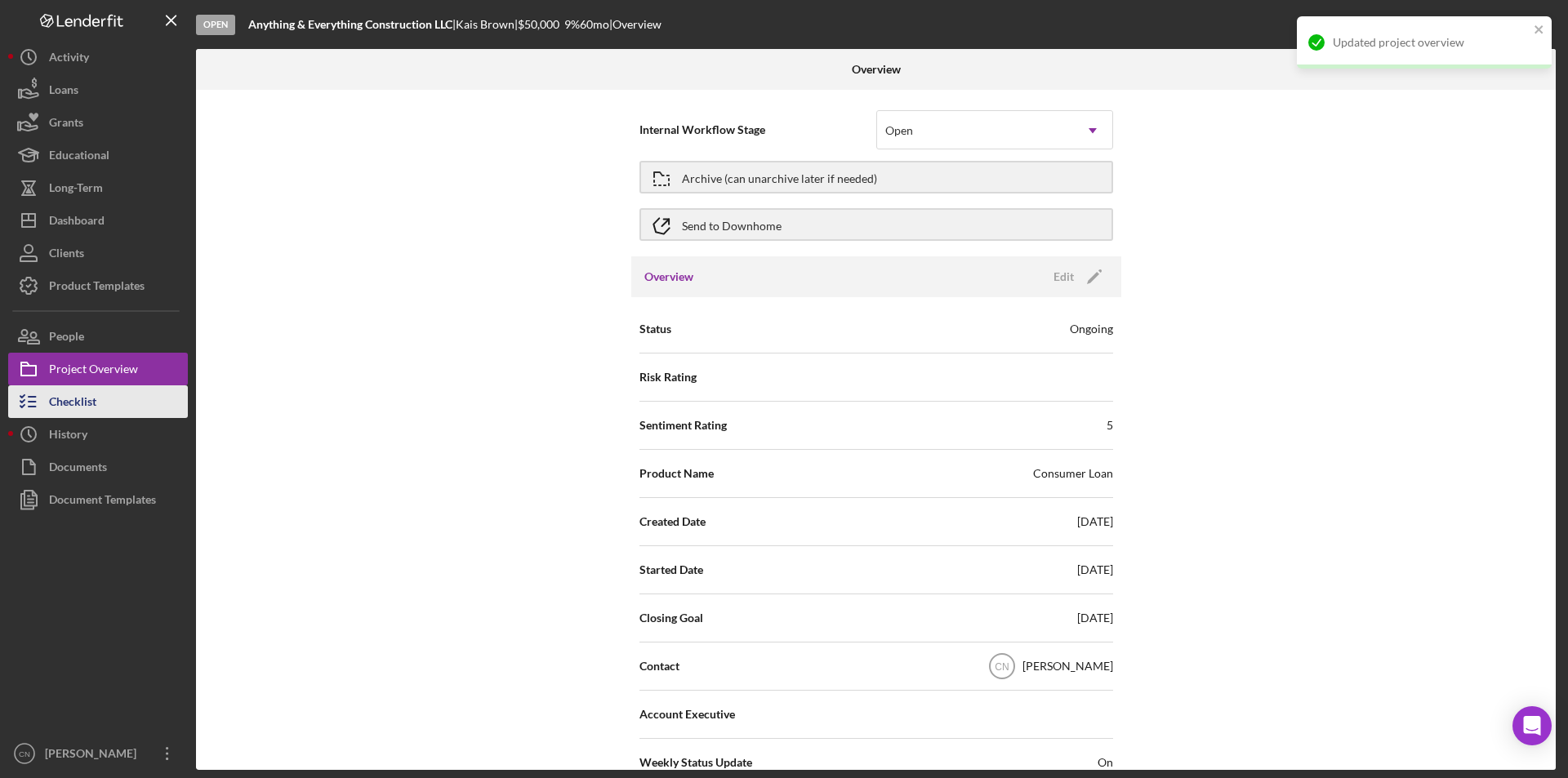
click at [55, 393] on div "Checklist" at bounding box center [73, 404] width 48 height 37
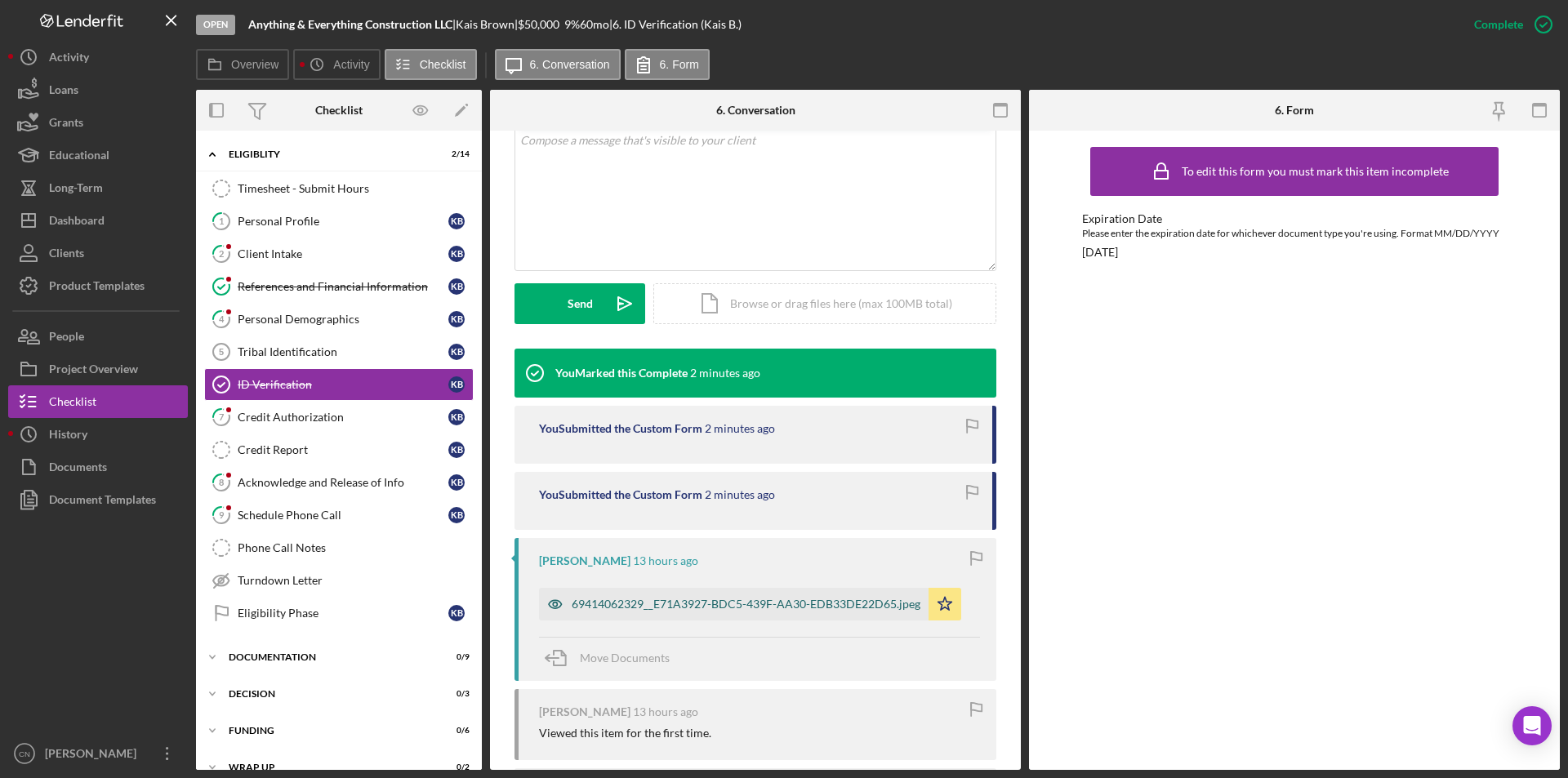
click at [690, 601] on div "69414062329__E71A3927-BDC5-439F-AA30-EDB33DE22D65.jpeg" at bounding box center [746, 604] width 349 height 13
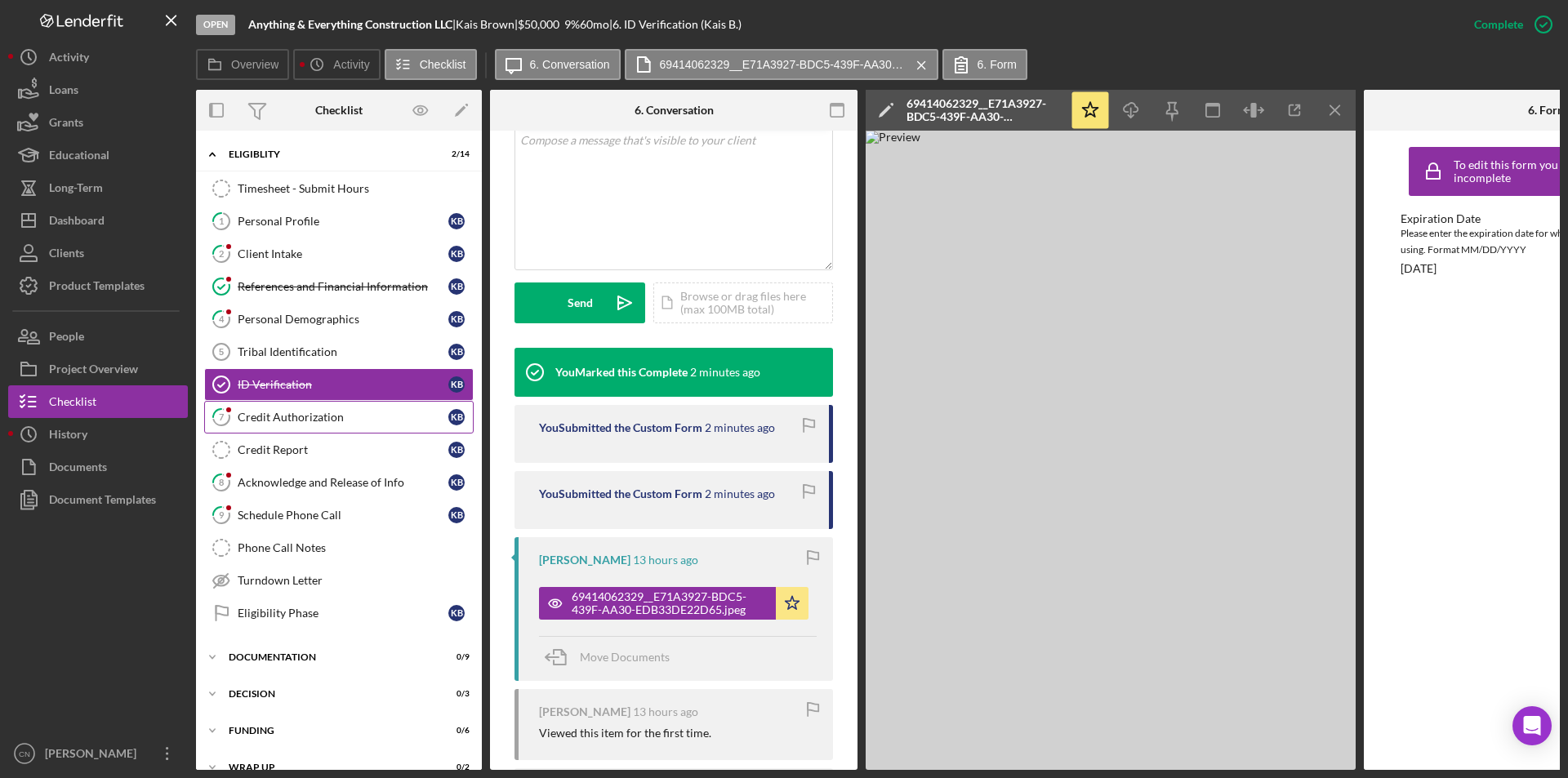
click at [291, 416] on div "Credit Authorization" at bounding box center [343, 416] width 211 height 13
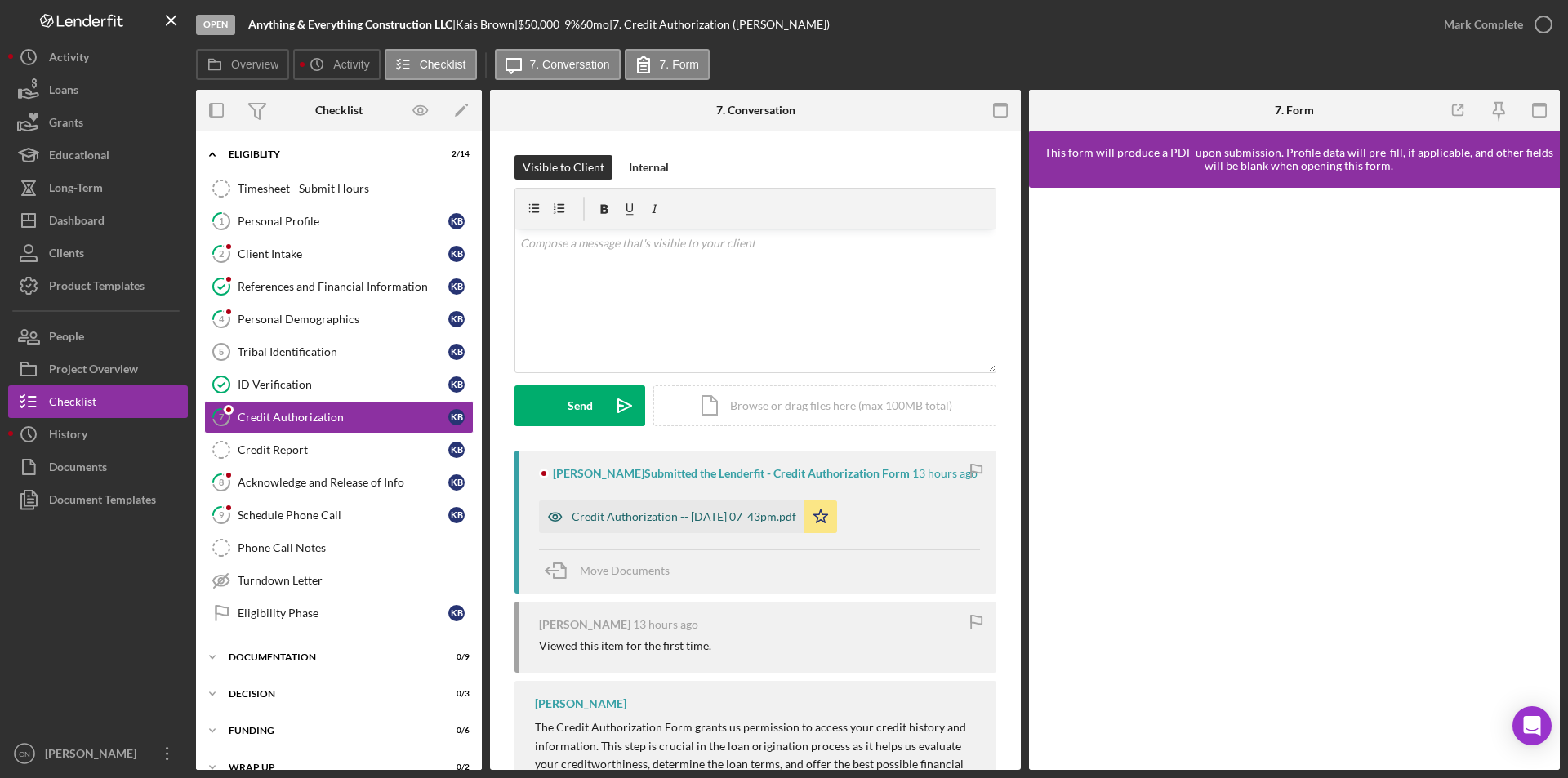
click at [623, 526] on div "Credit Authorization -- [DATE] 07_43pm.pdf" at bounding box center [671, 517] width 265 height 32
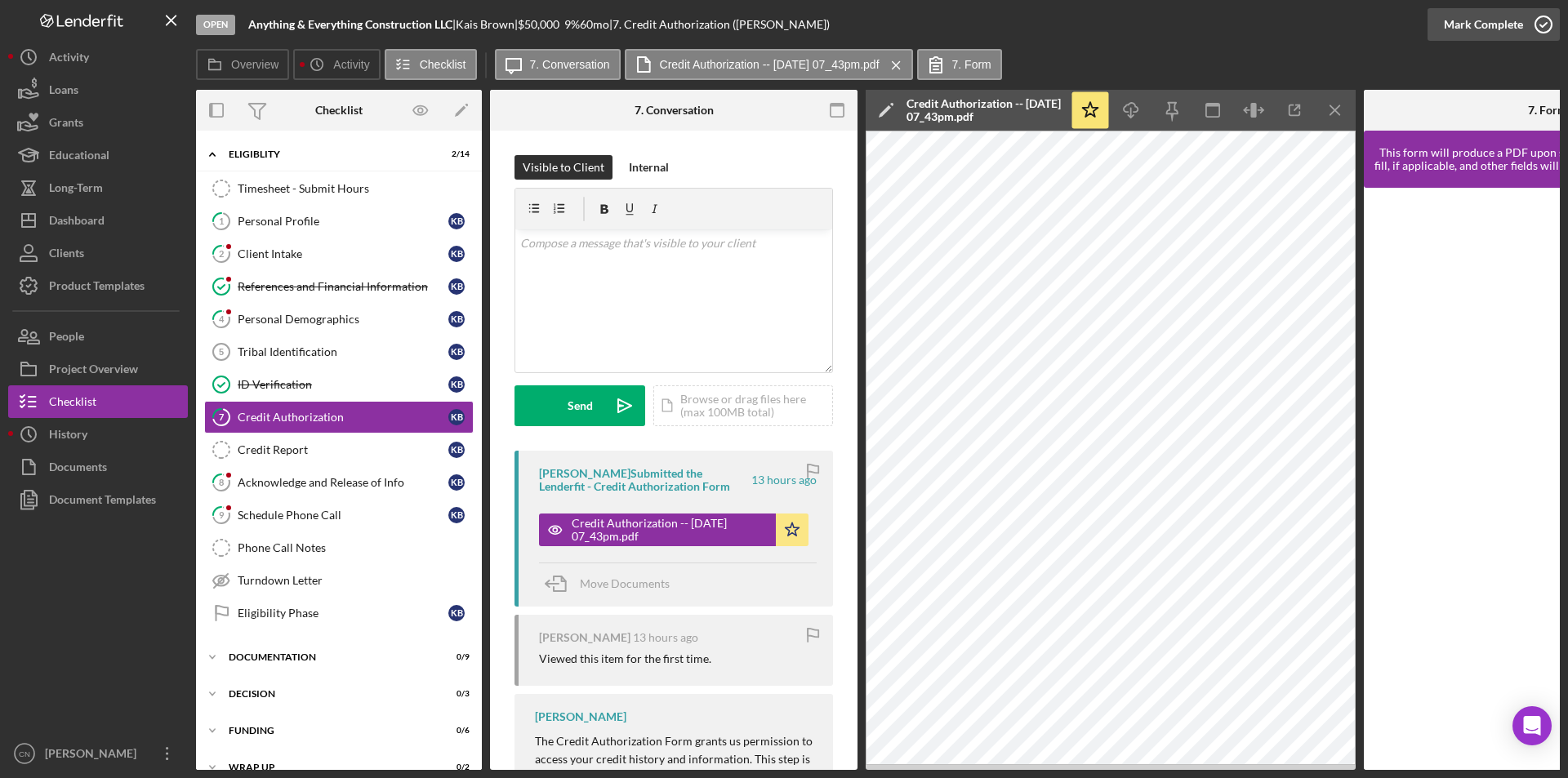
click at [1542, 17] on circle "button" at bounding box center [1543, 24] width 16 height 16
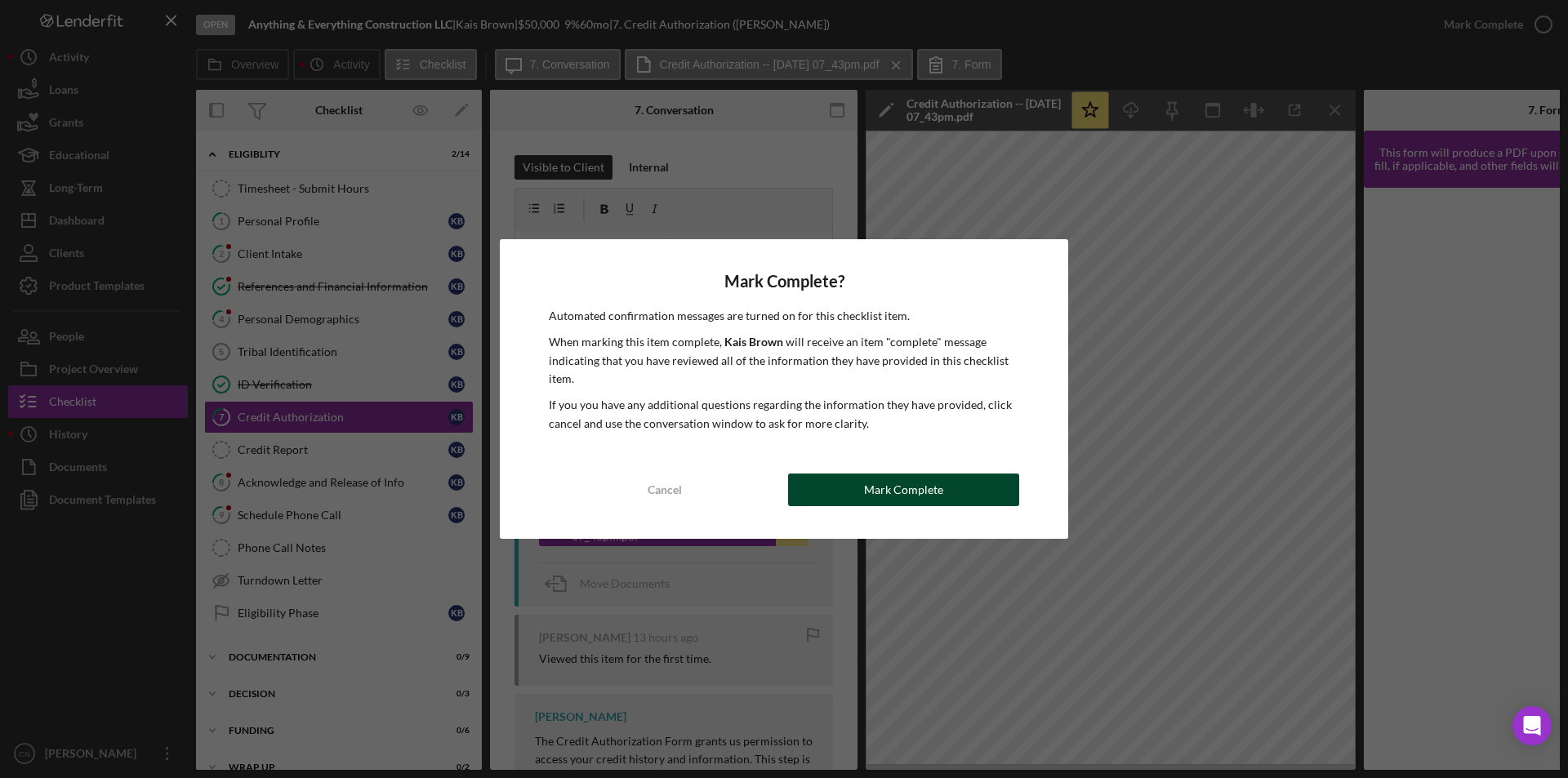
click at [892, 483] on div "Mark Complete" at bounding box center [903, 490] width 79 height 32
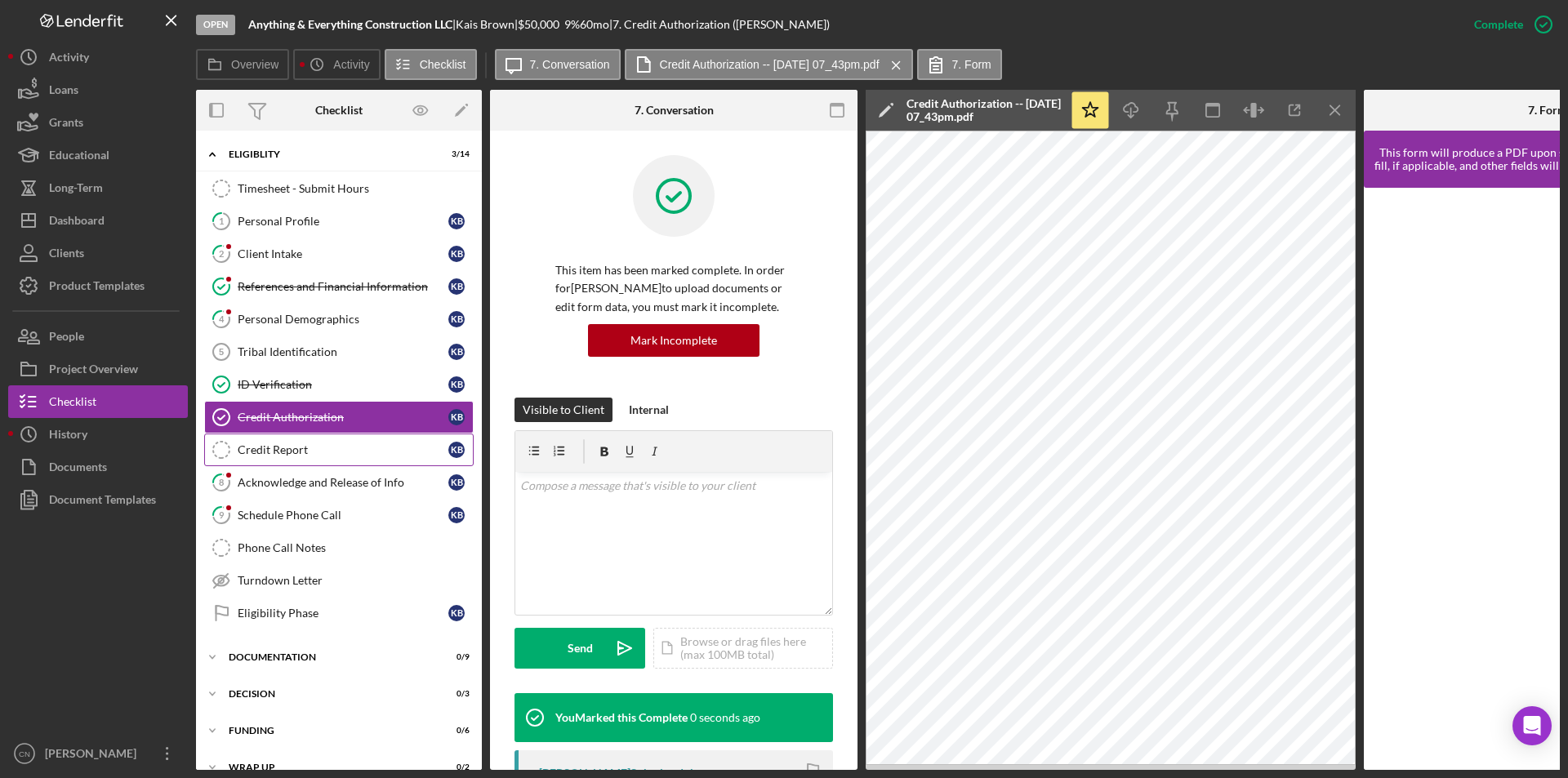
click at [262, 455] on div "Credit Report" at bounding box center [343, 450] width 211 height 13
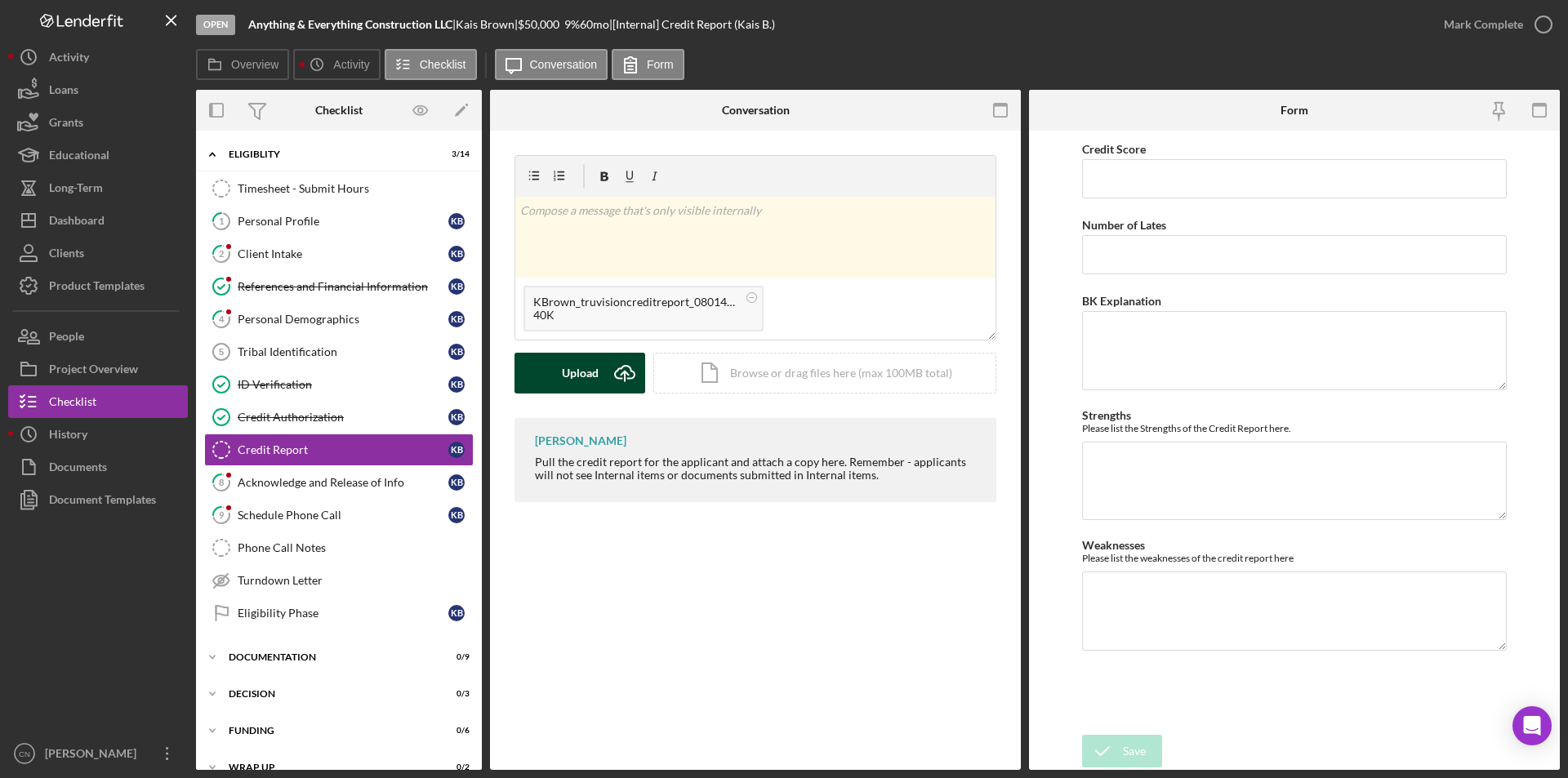
click at [619, 369] on icon "submit" at bounding box center [624, 372] width 20 height 12
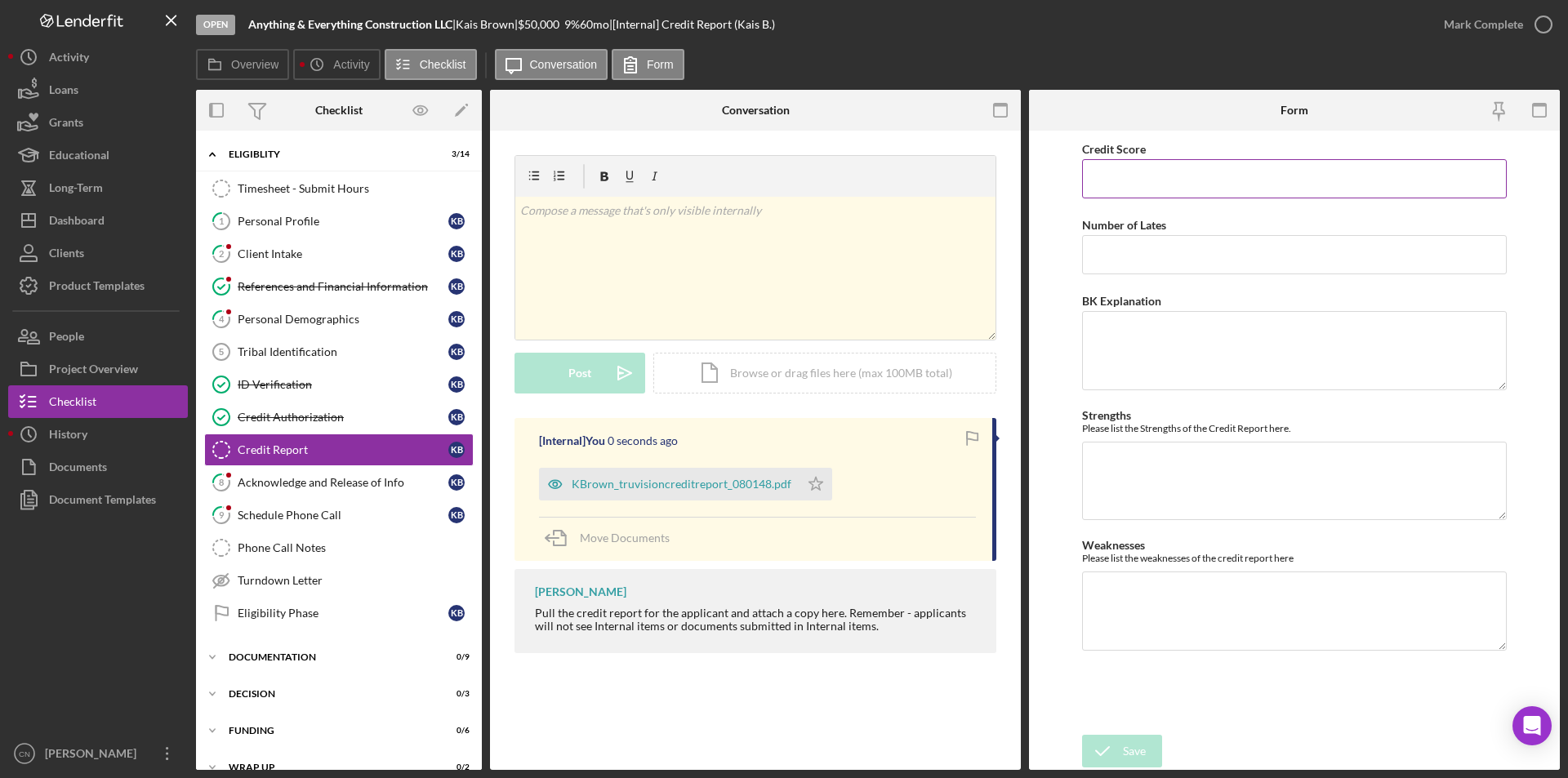
click at [1182, 191] on input "Credit Score" at bounding box center [1294, 179] width 425 height 39
type input "0"
click at [1133, 743] on div "Save" at bounding box center [1134, 752] width 23 height 32
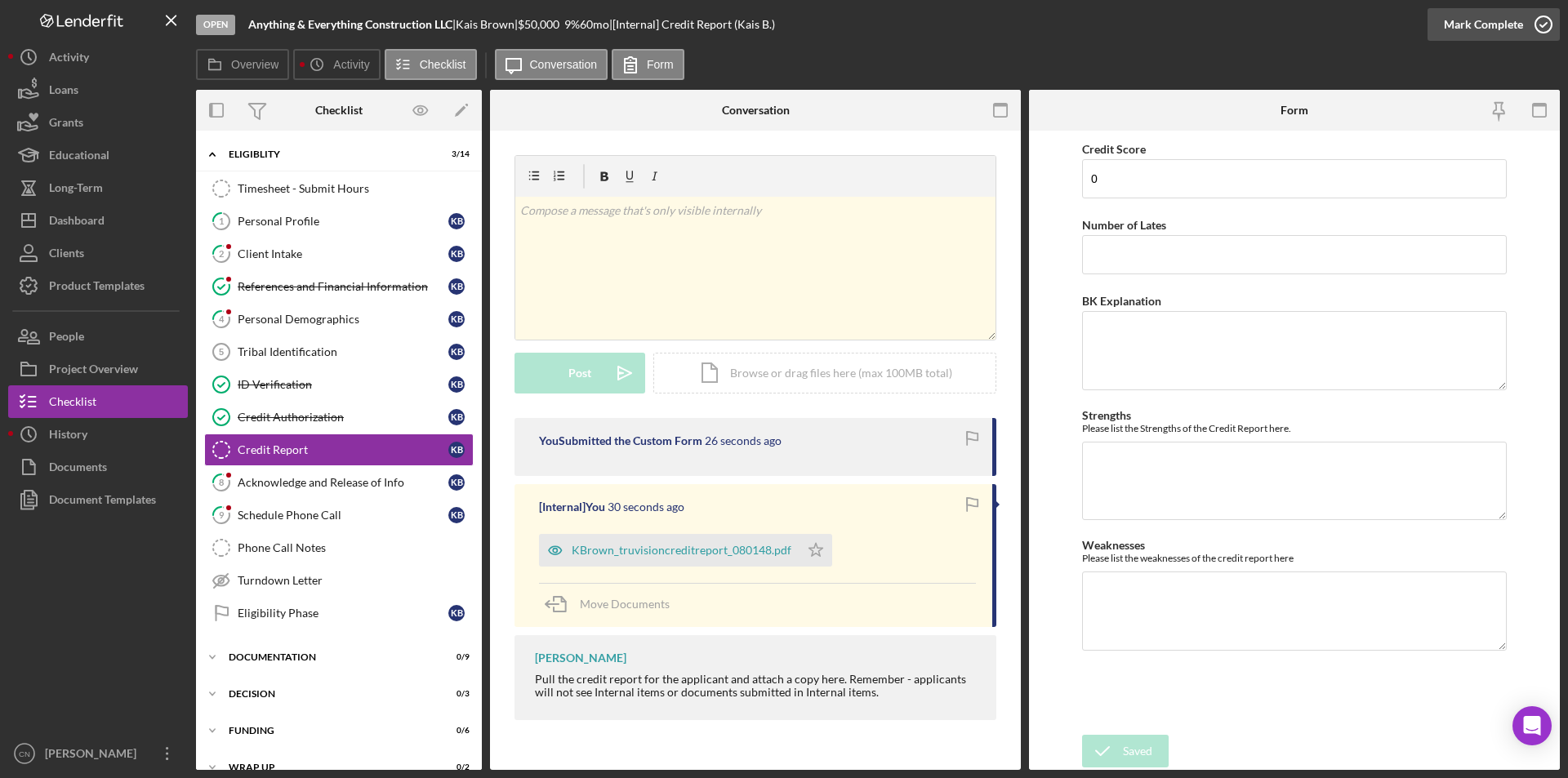
click at [1548, 21] on icon "button" at bounding box center [1543, 25] width 41 height 41
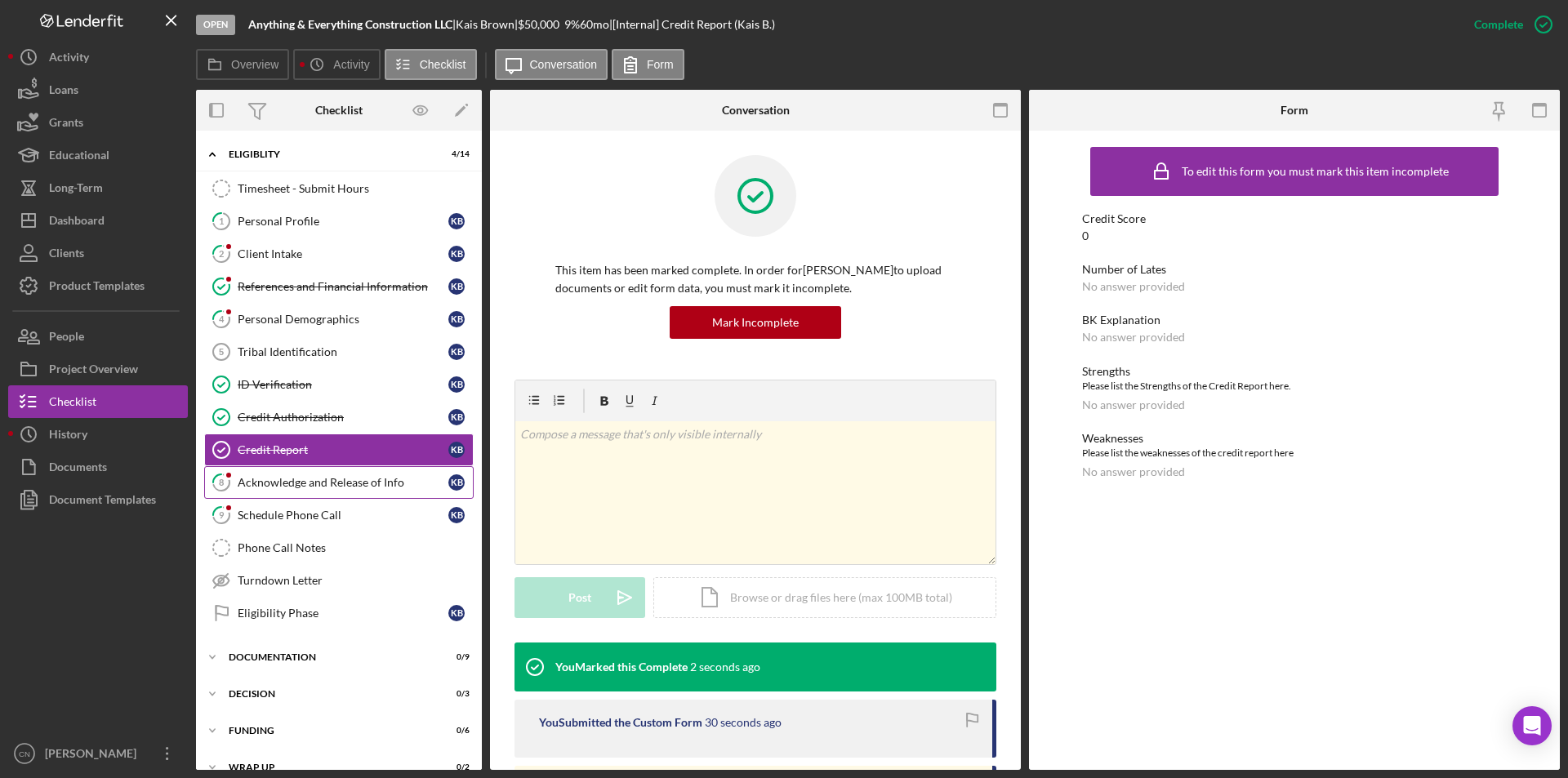
click at [276, 488] on div "Acknowledge and Release of Info" at bounding box center [343, 482] width 211 height 13
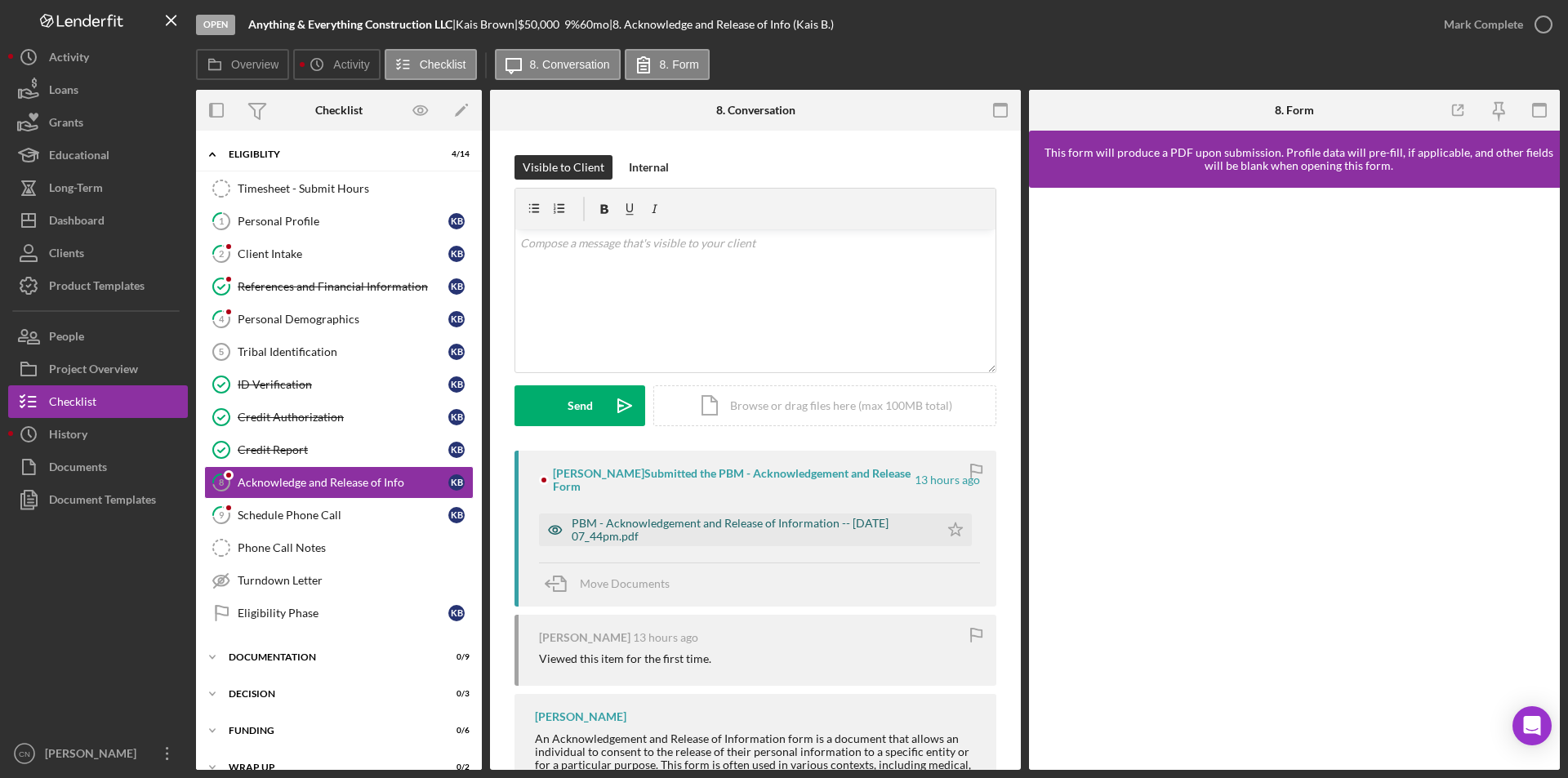
click at [615, 517] on div "PBM - Acknowledgement and Release of Information -- [DATE] 07_44pm.pdf" at bounding box center [751, 530] width 359 height 26
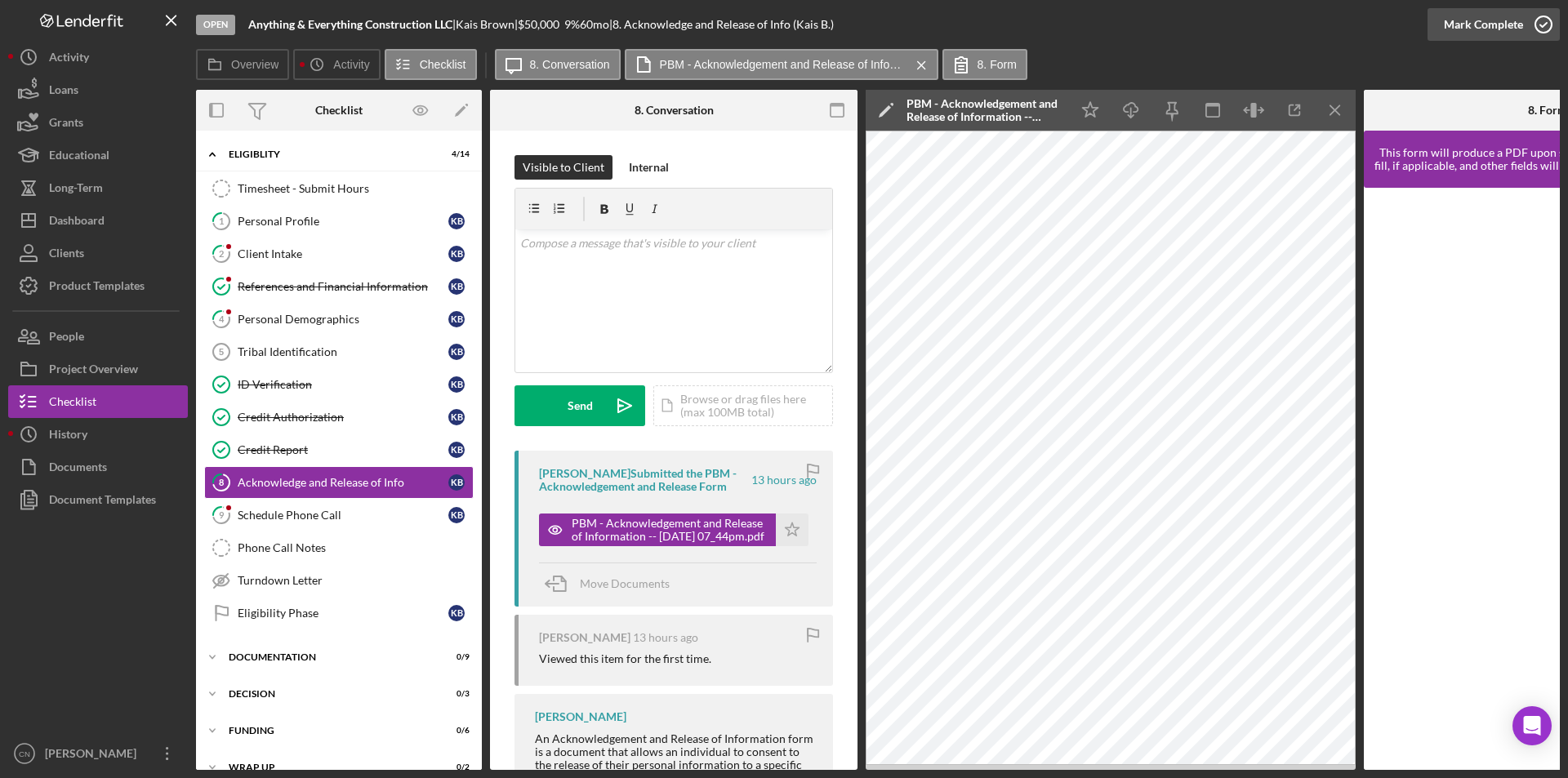
click at [1534, 26] on icon "button" at bounding box center [1543, 25] width 41 height 41
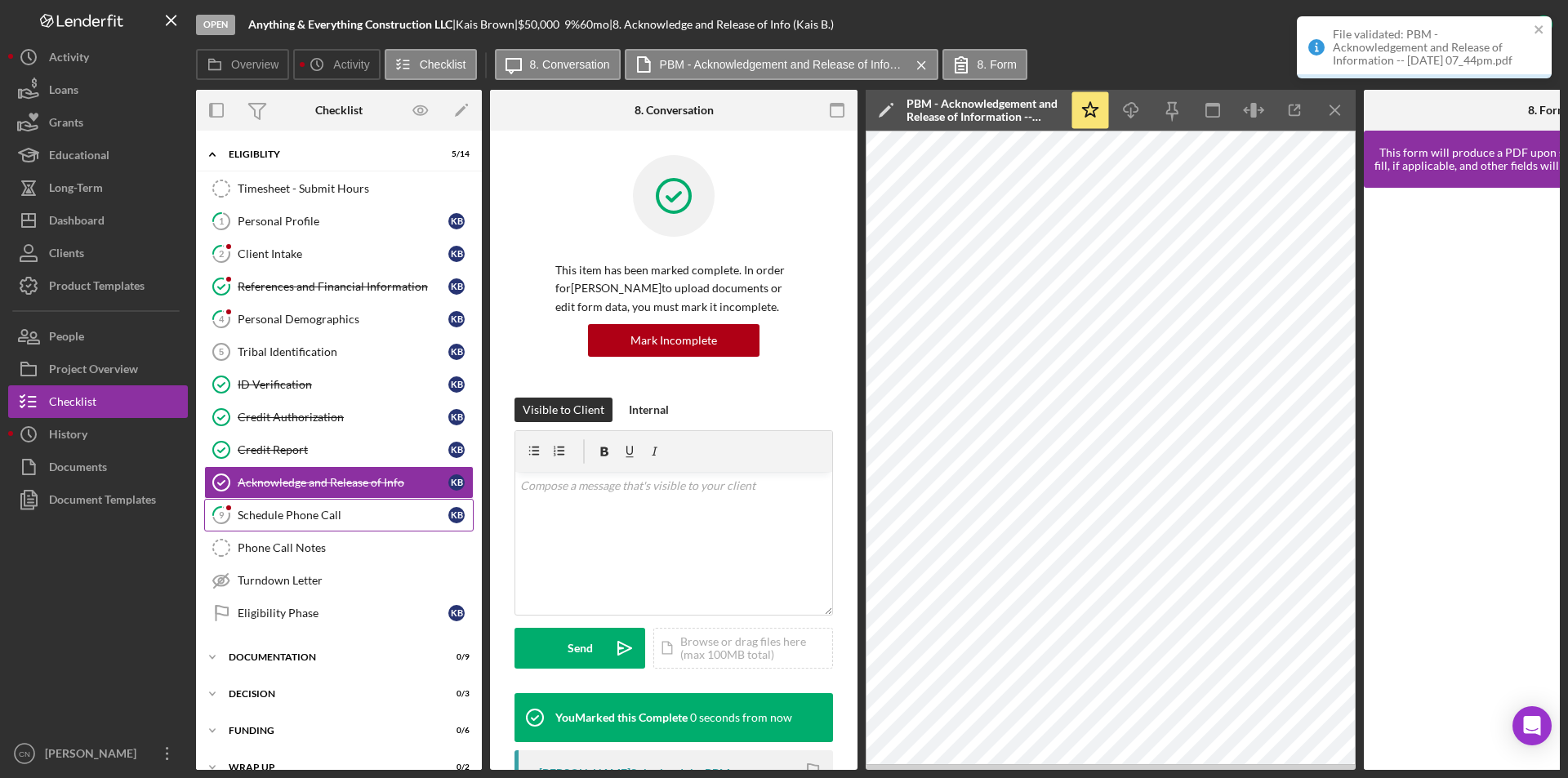
click at [263, 509] on div "Schedule Phone Call" at bounding box center [343, 514] width 211 height 13
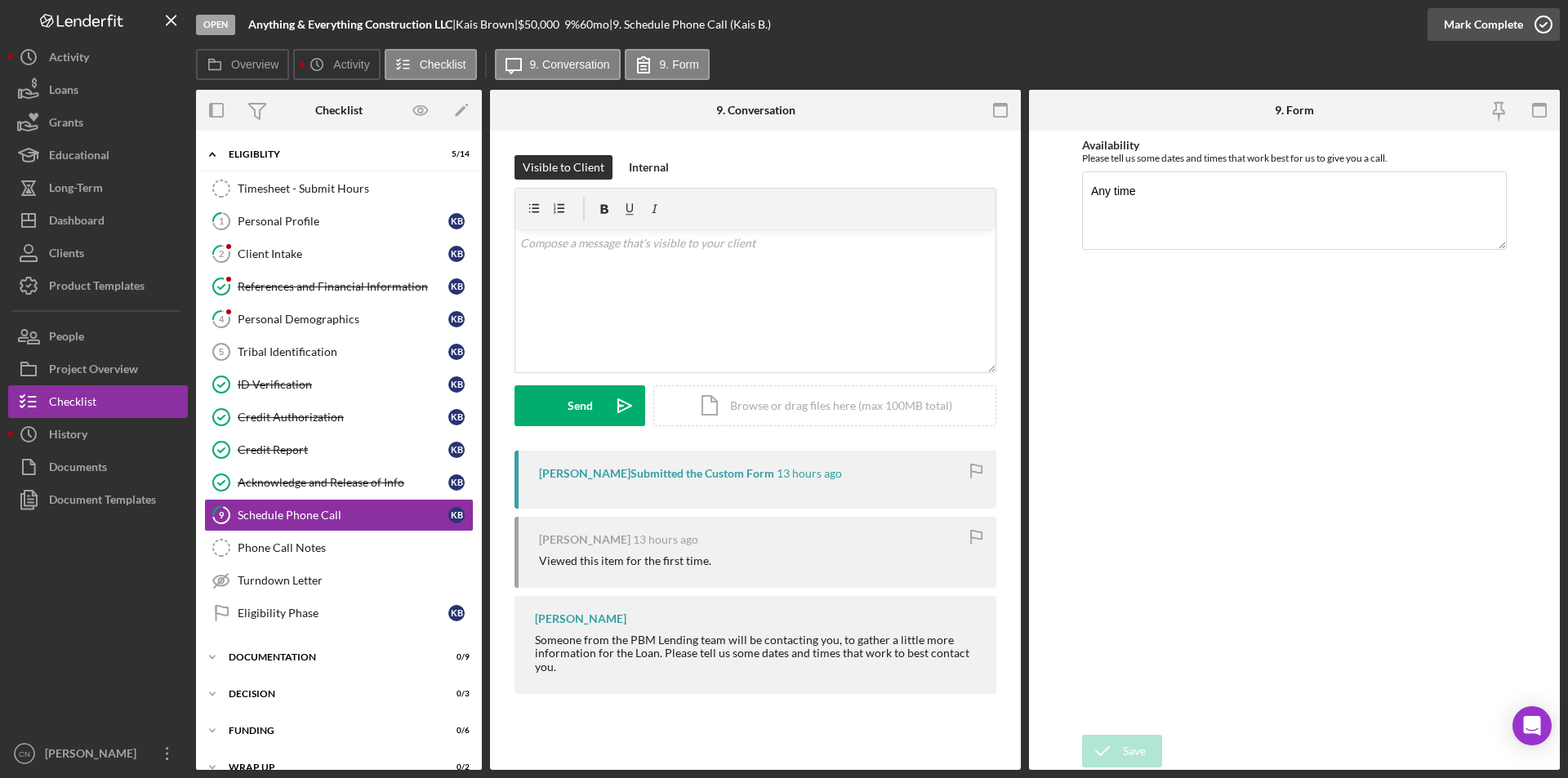
click at [1536, 24] on icon "button" at bounding box center [1543, 25] width 41 height 41
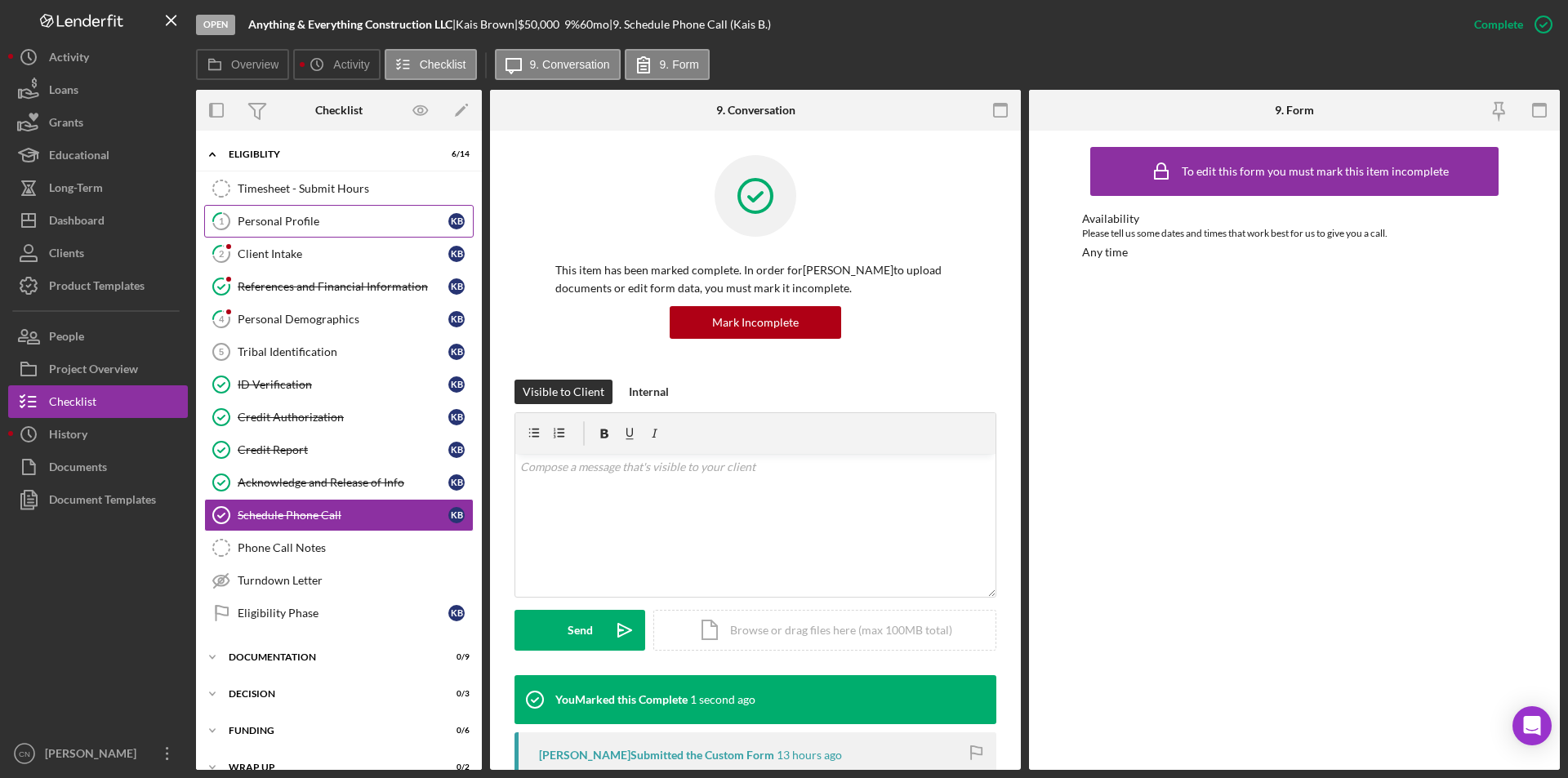
click at [258, 224] on div "Personal Profile" at bounding box center [343, 221] width 211 height 13
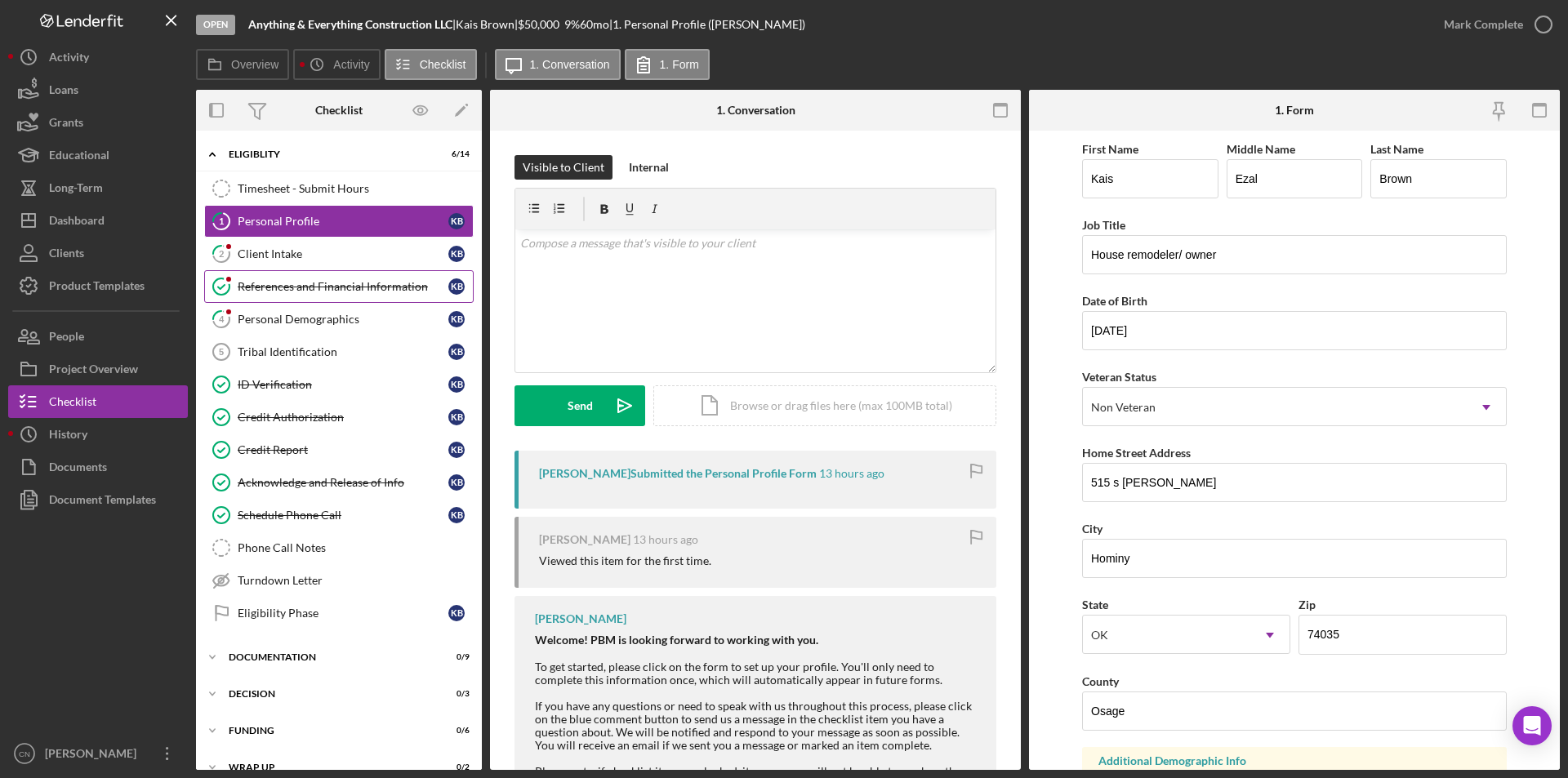
click at [260, 285] on div "References and Financial Information" at bounding box center [343, 286] width 211 height 13
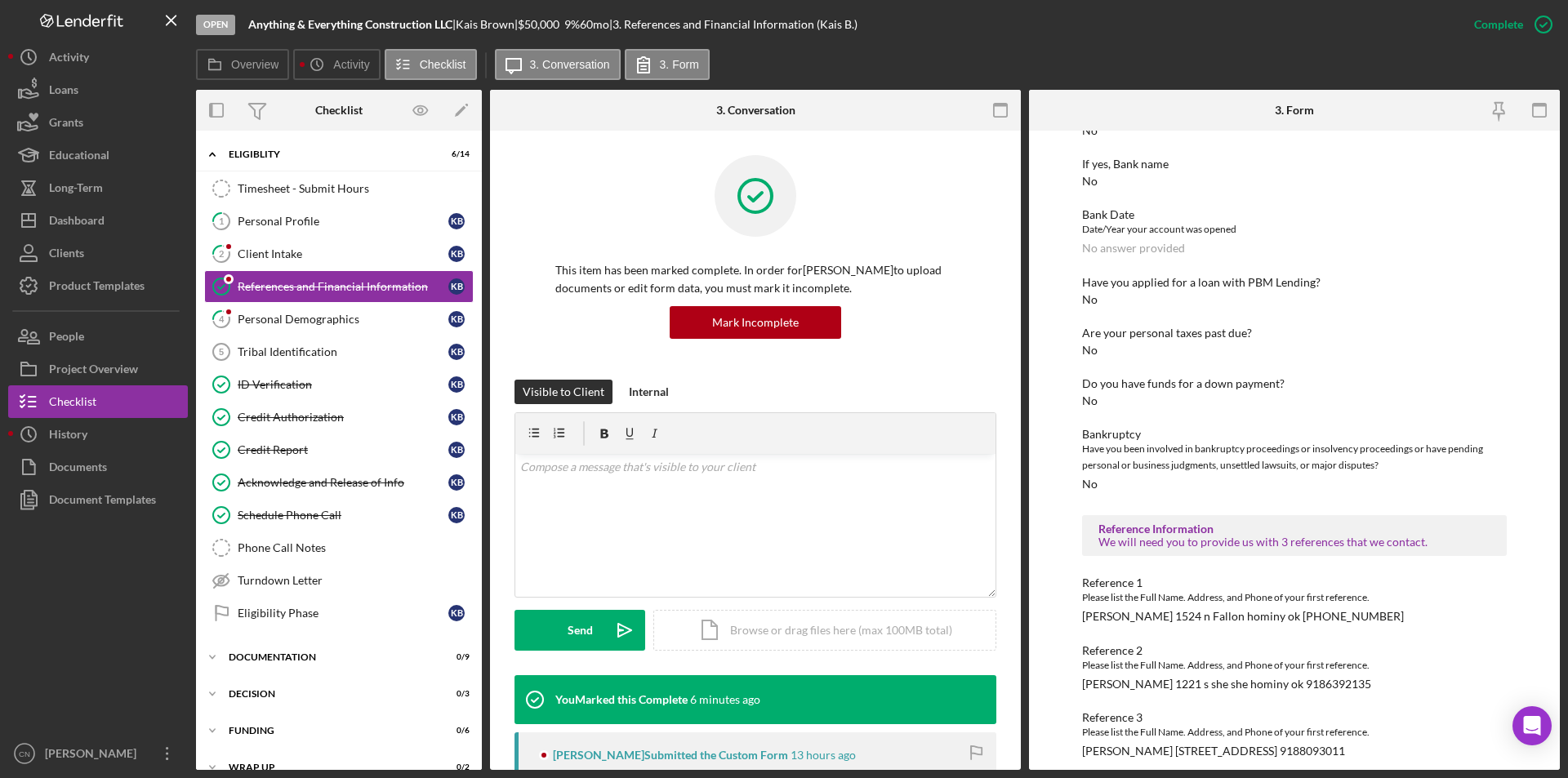
scroll to position [179, 0]
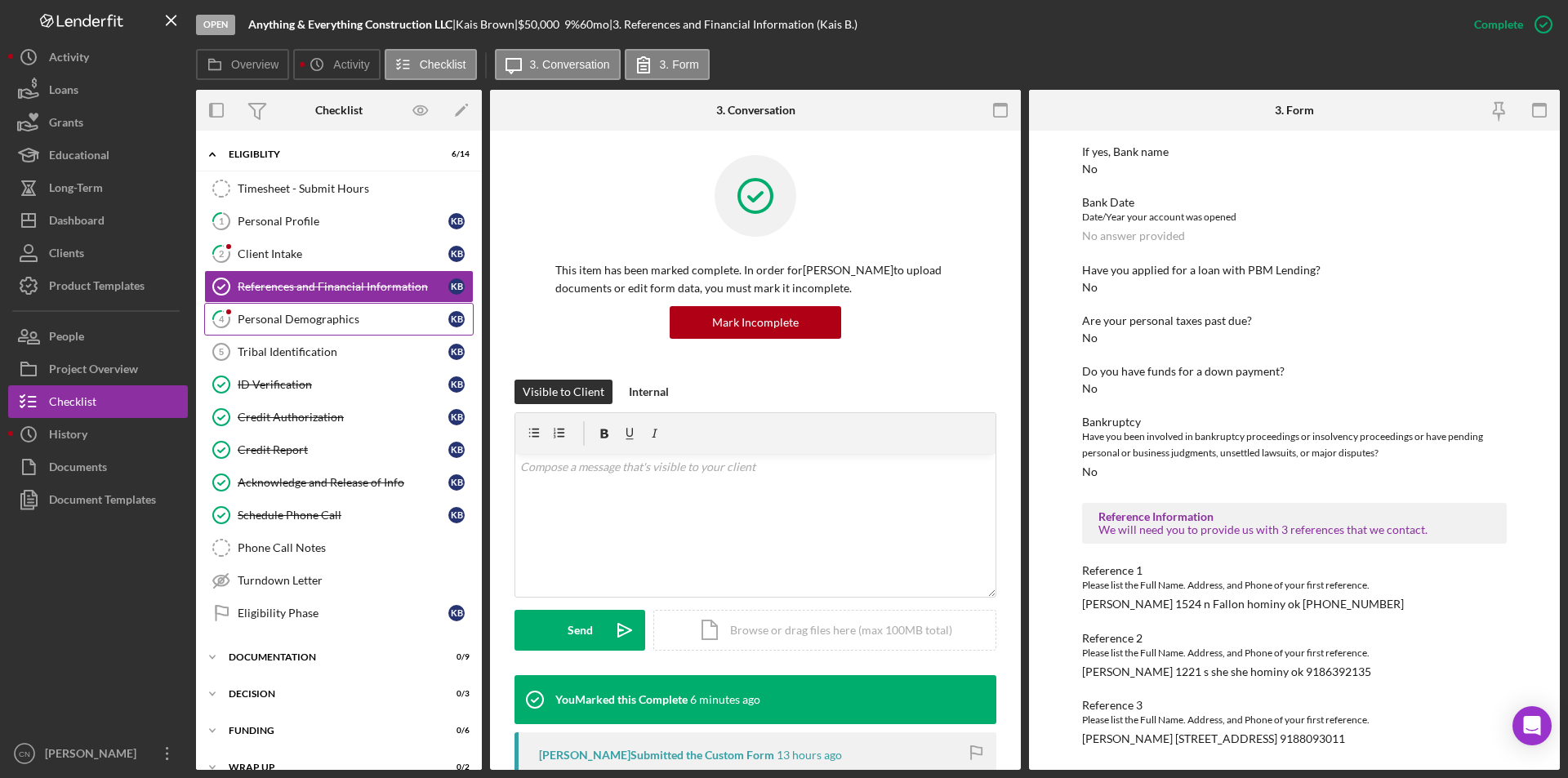
click at [305, 314] on div "Personal Demographics" at bounding box center [343, 319] width 211 height 13
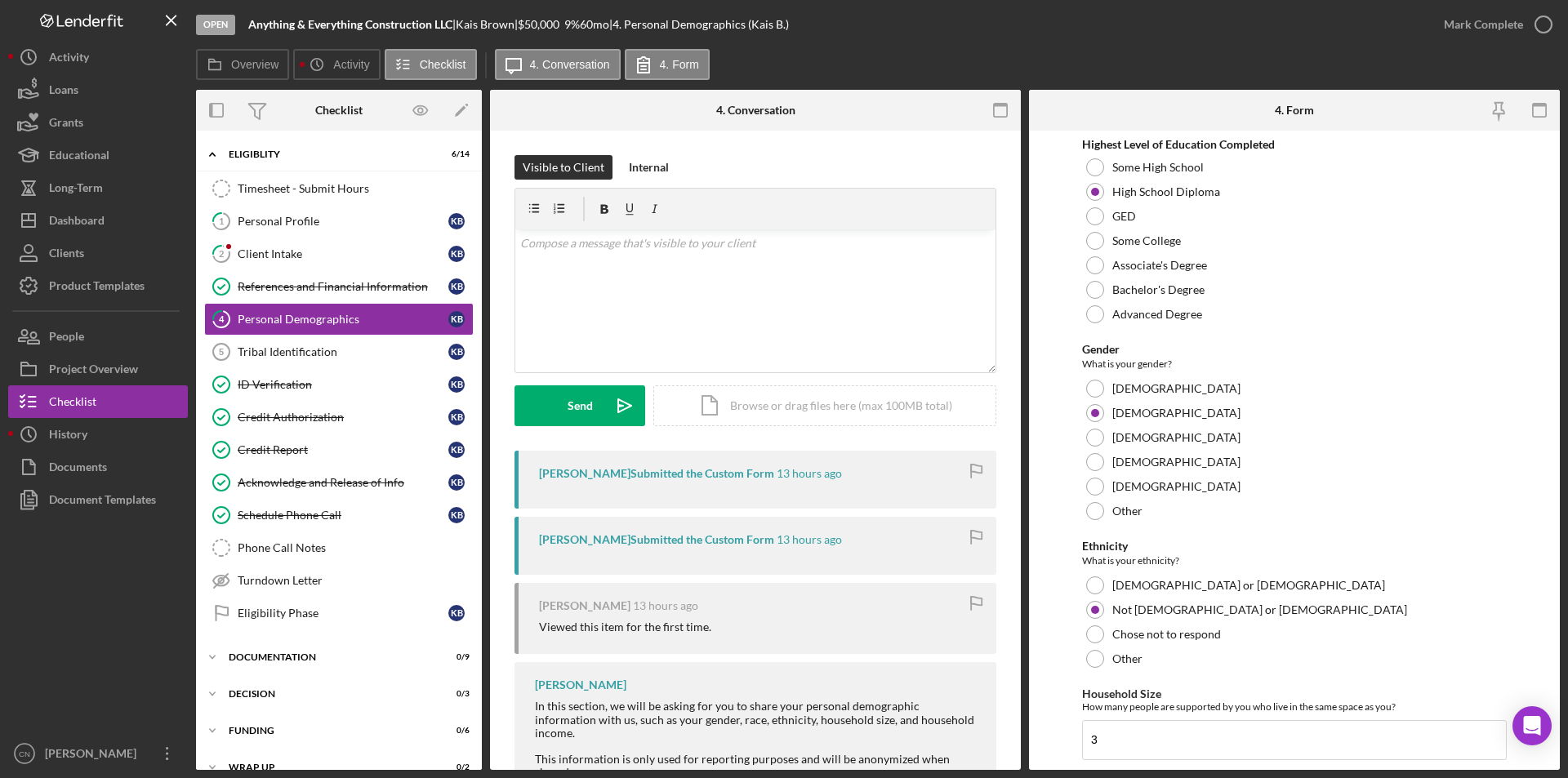
scroll to position [327, 0]
drag, startPoint x: 257, startPoint y: 219, endPoint x: 376, endPoint y: 278, distance: 132.8
click at [256, 230] on link "1 Personal Profile K B" at bounding box center [339, 221] width 270 height 32
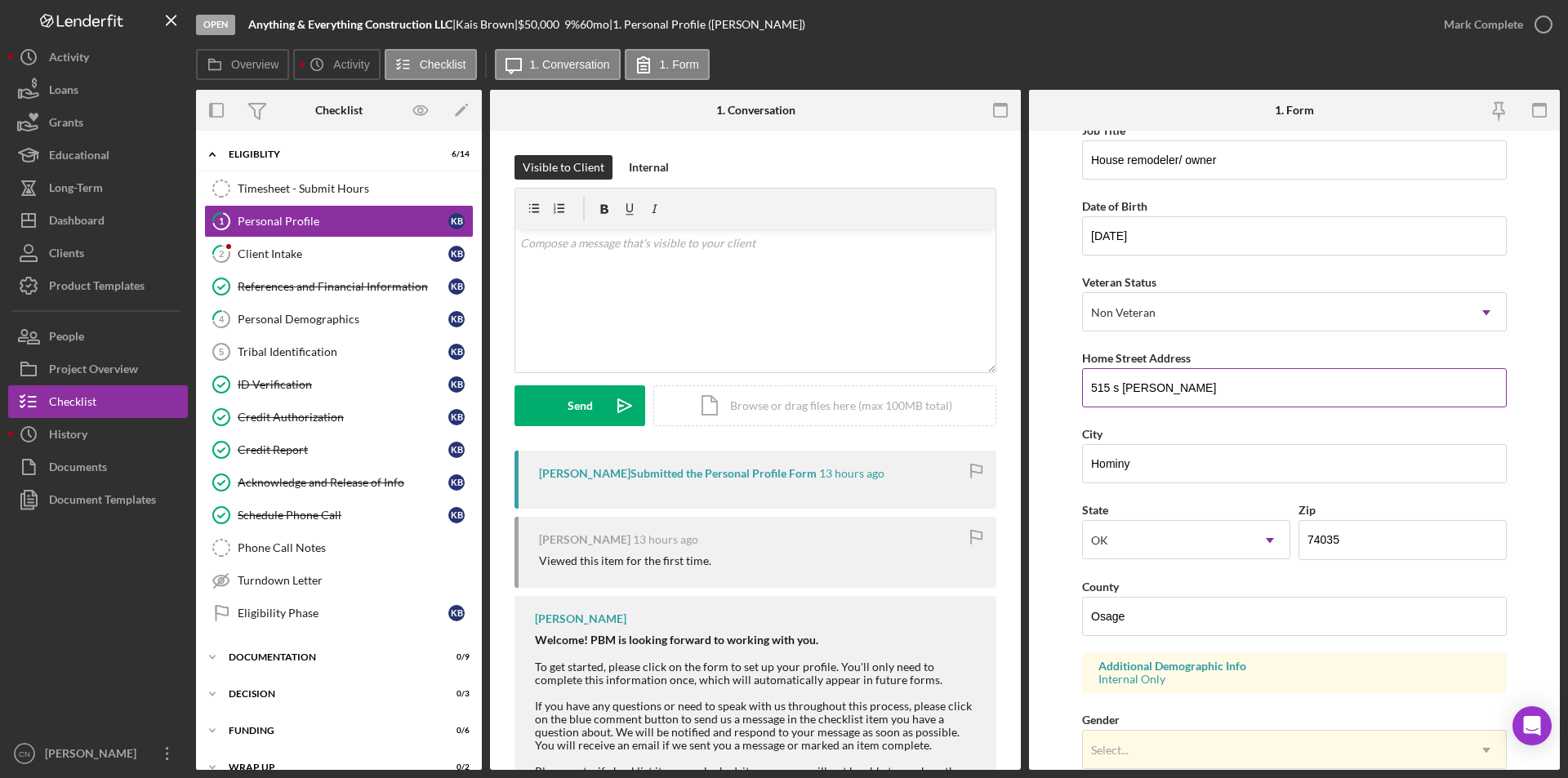
scroll to position [245, 0]
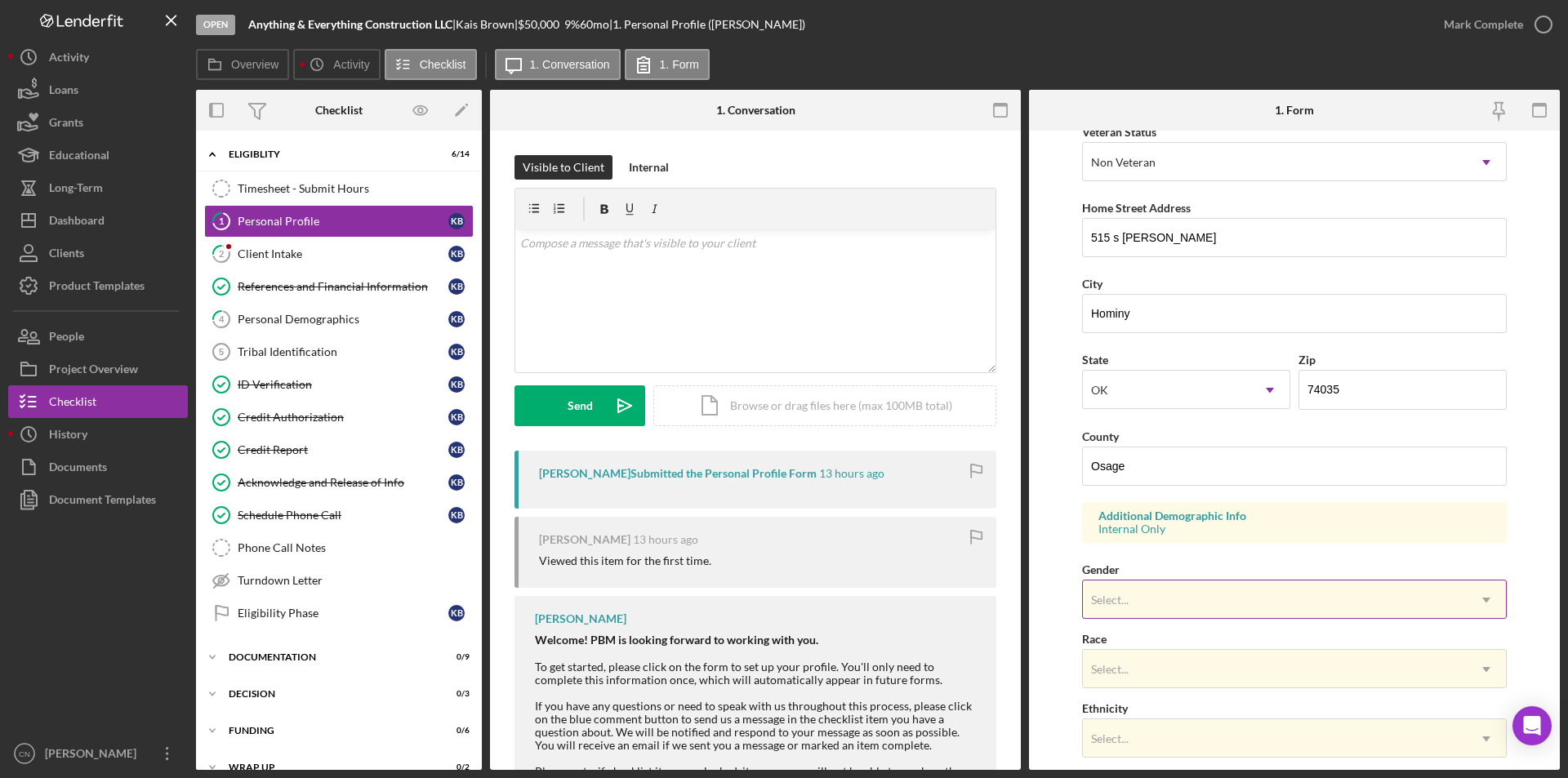
click at [1152, 607] on div "Select..." at bounding box center [1275, 601] width 384 height 38
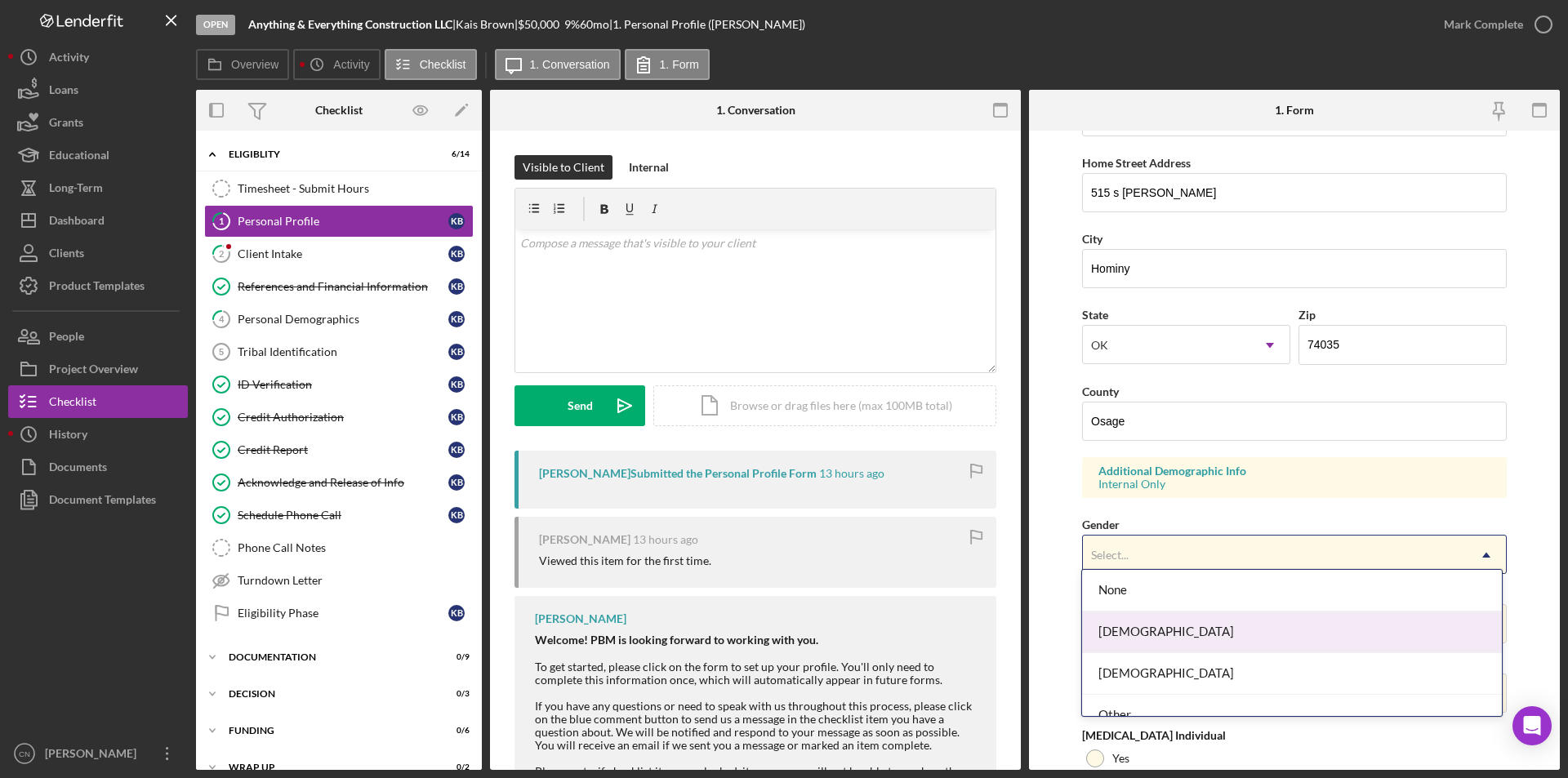
scroll to position [327, 0]
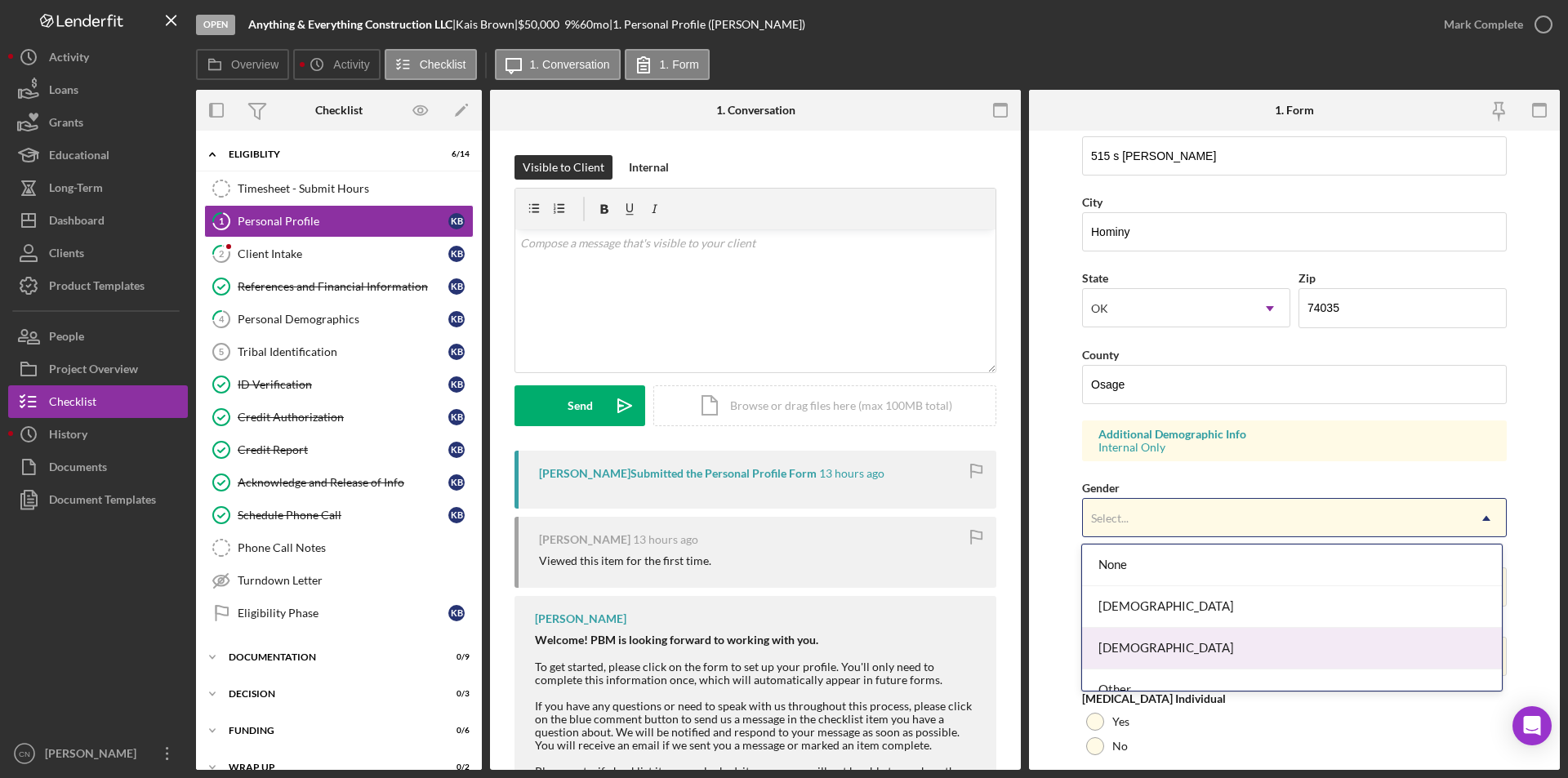
click at [1140, 664] on div "[DEMOGRAPHIC_DATA]" at bounding box center [1291, 648] width 419 height 42
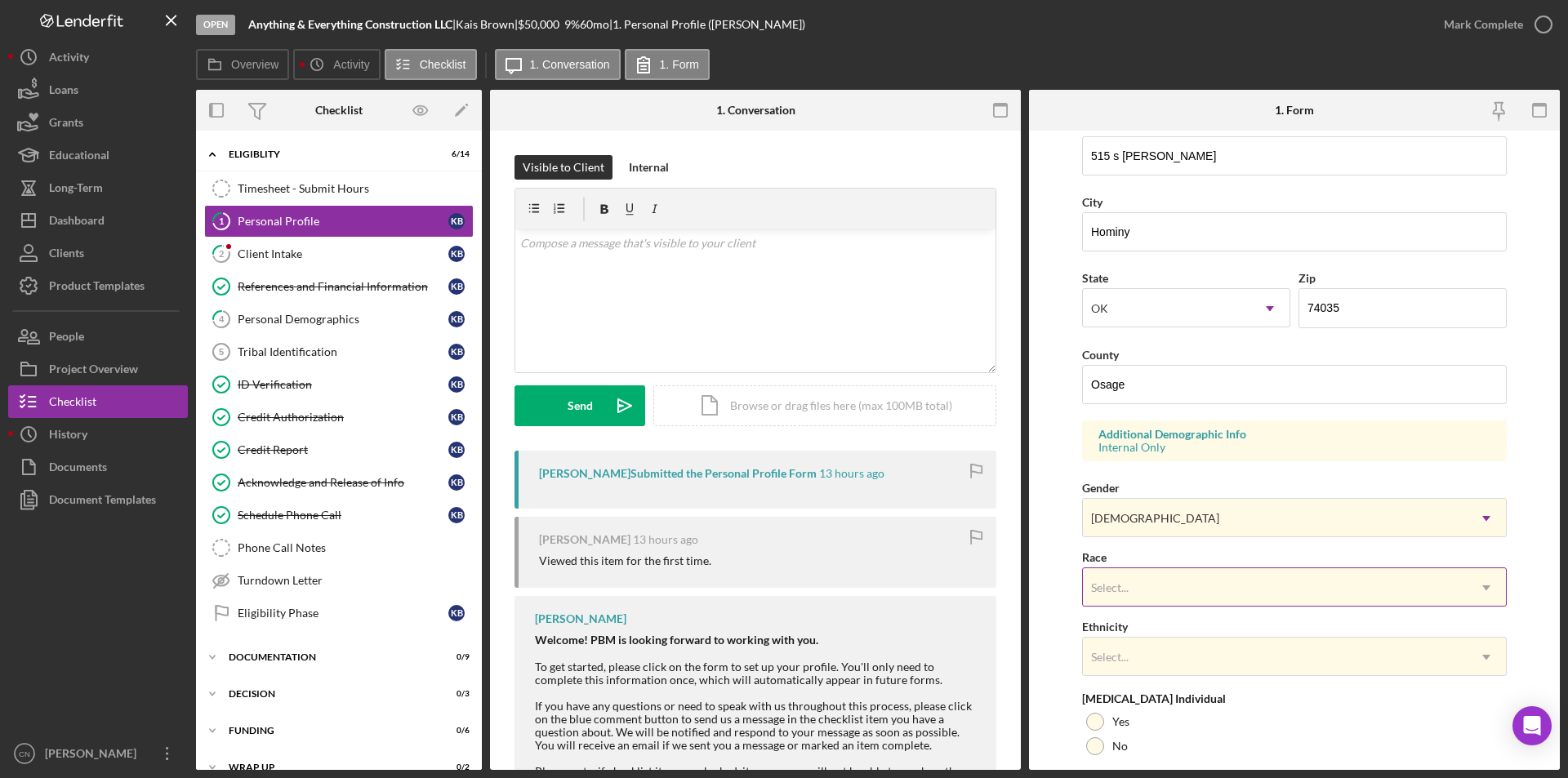
click at [1210, 584] on div "Select..." at bounding box center [1275, 588] width 384 height 38
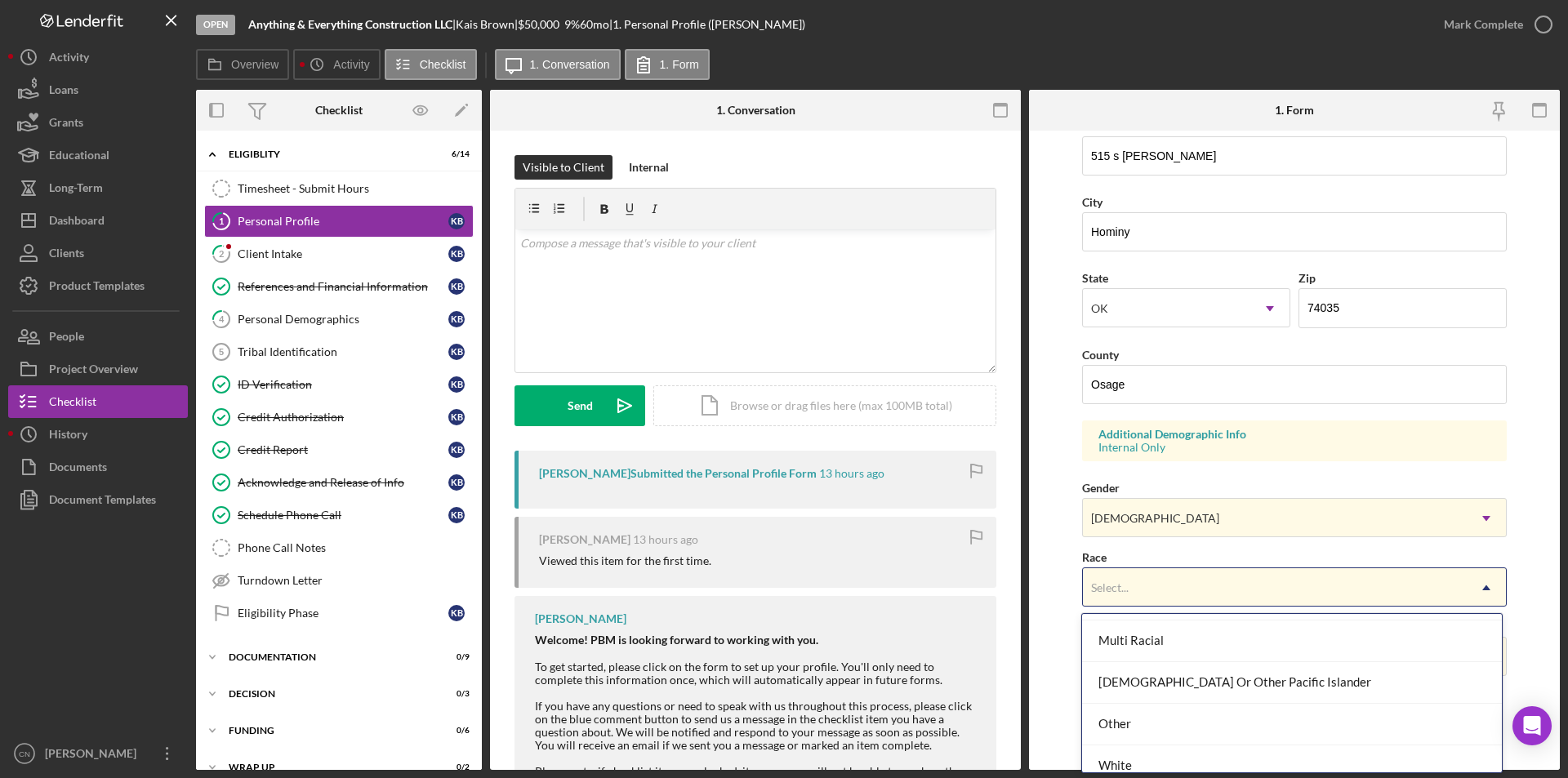
scroll to position [175, 0]
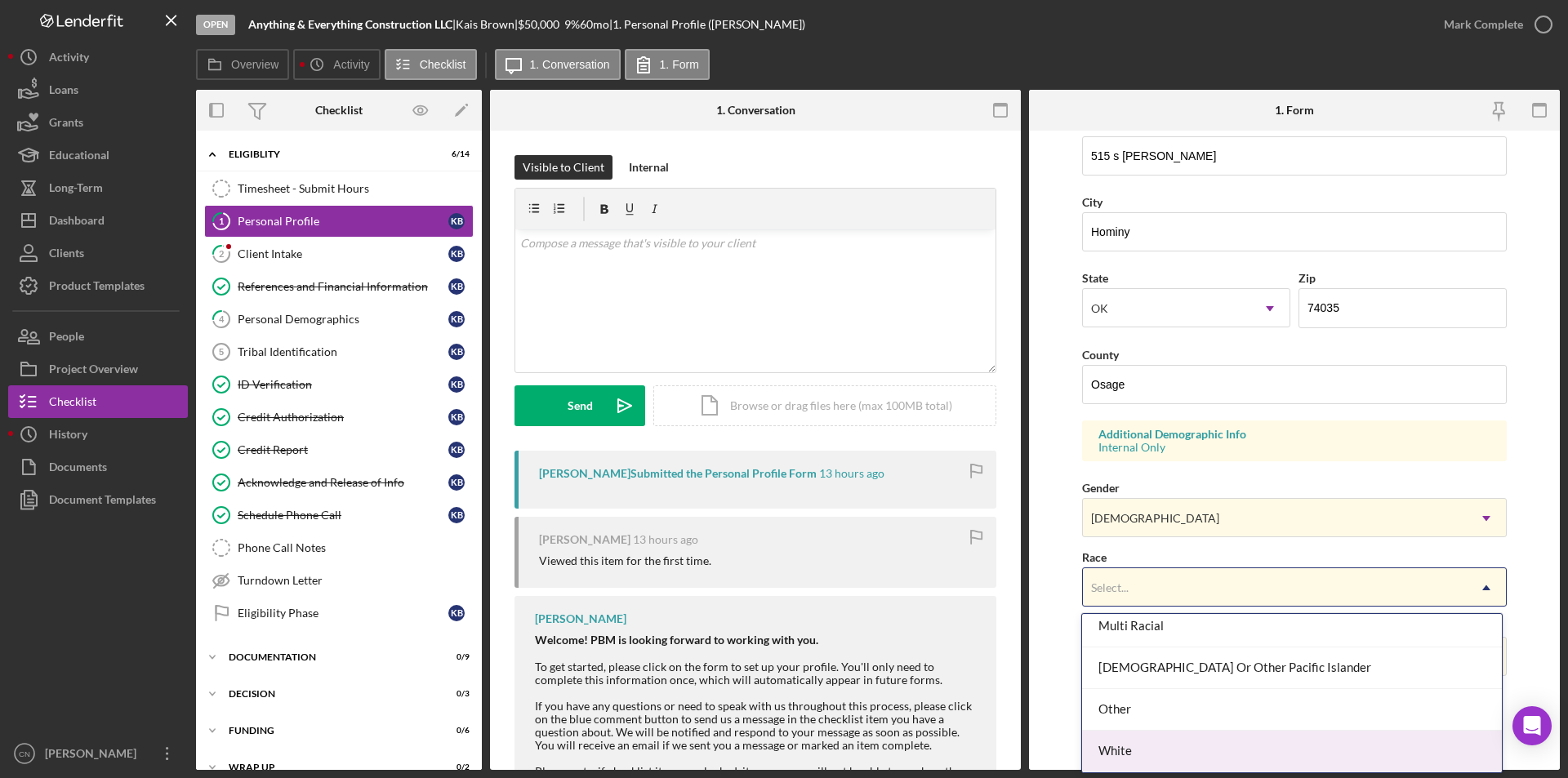
click at [1109, 750] on div "White" at bounding box center [1291, 752] width 419 height 42
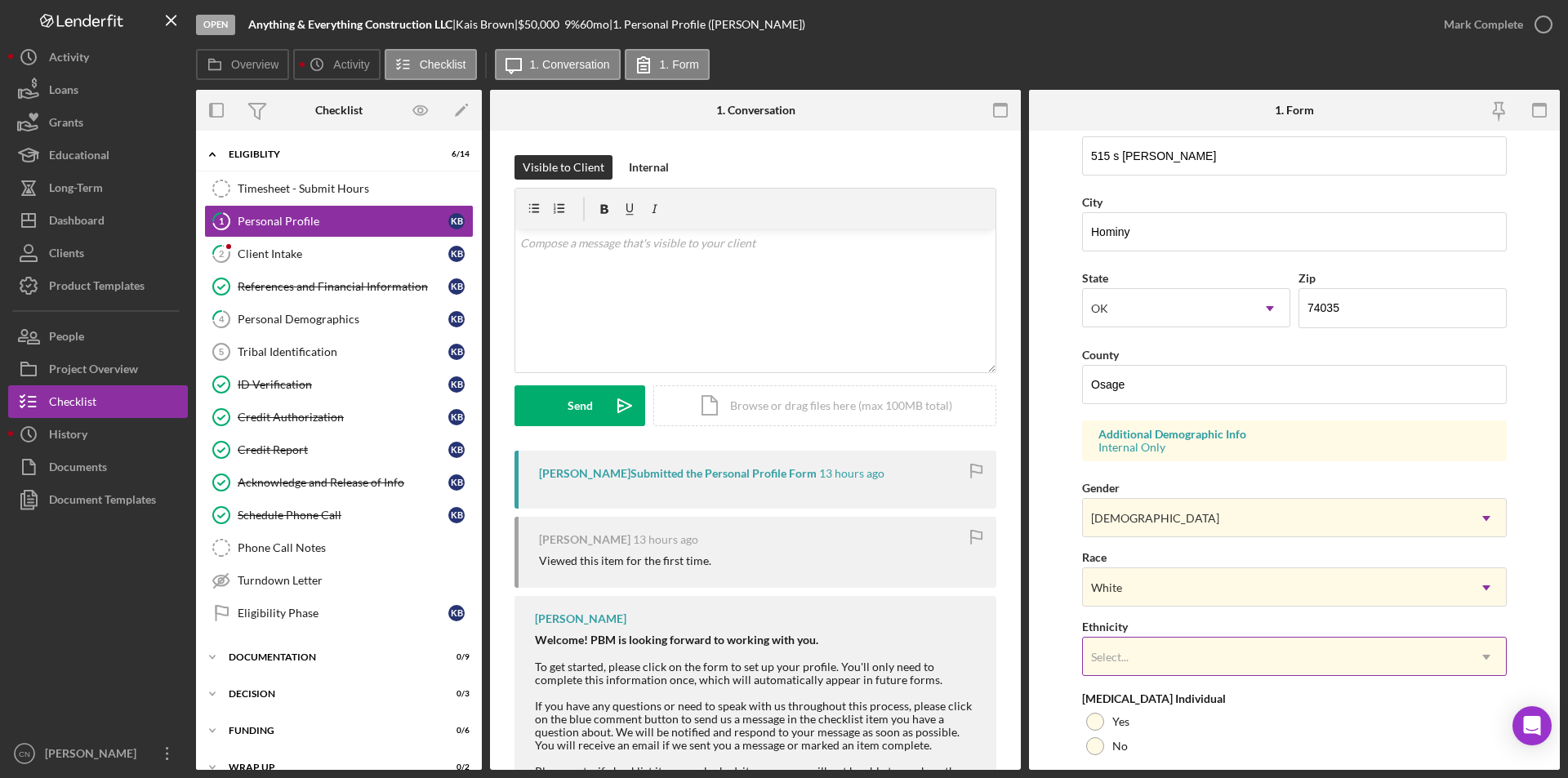
click at [1174, 649] on div "Select..." at bounding box center [1275, 658] width 384 height 38
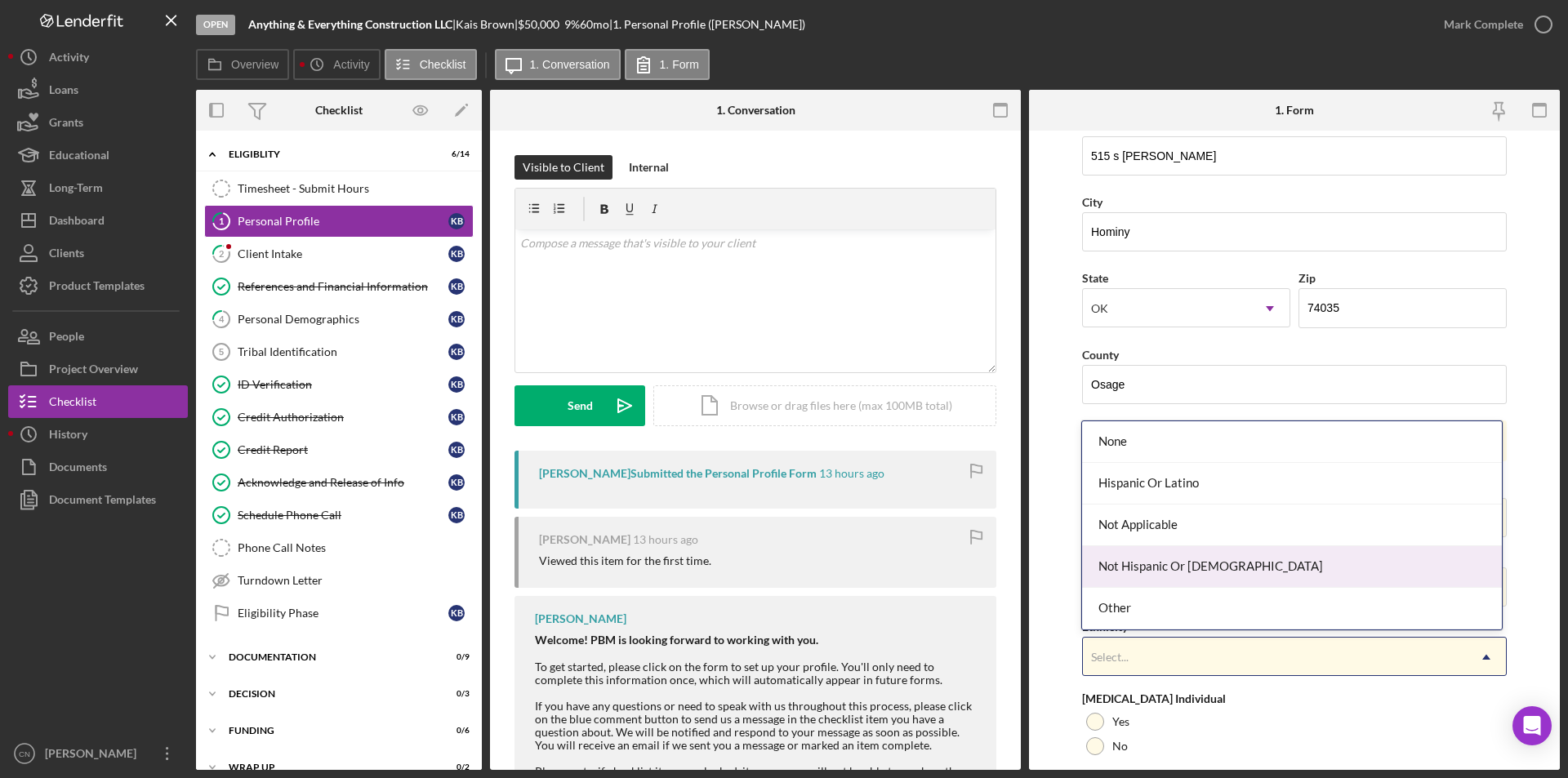
click at [1164, 562] on div "Not Hispanic Or [DEMOGRAPHIC_DATA]" at bounding box center [1291, 566] width 419 height 42
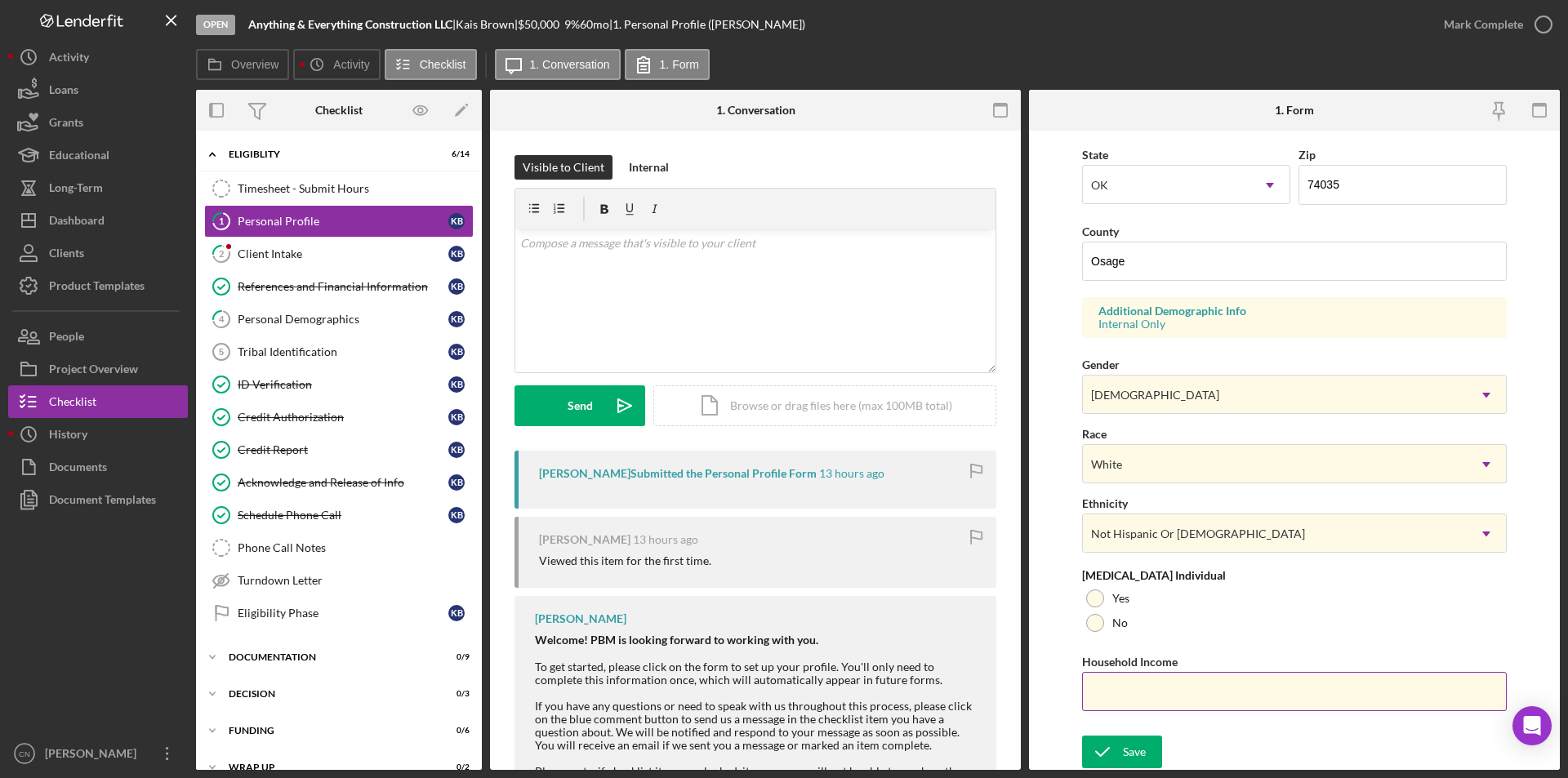
scroll to position [450, 0]
click at [1131, 746] on div "Save" at bounding box center [1134, 752] width 23 height 32
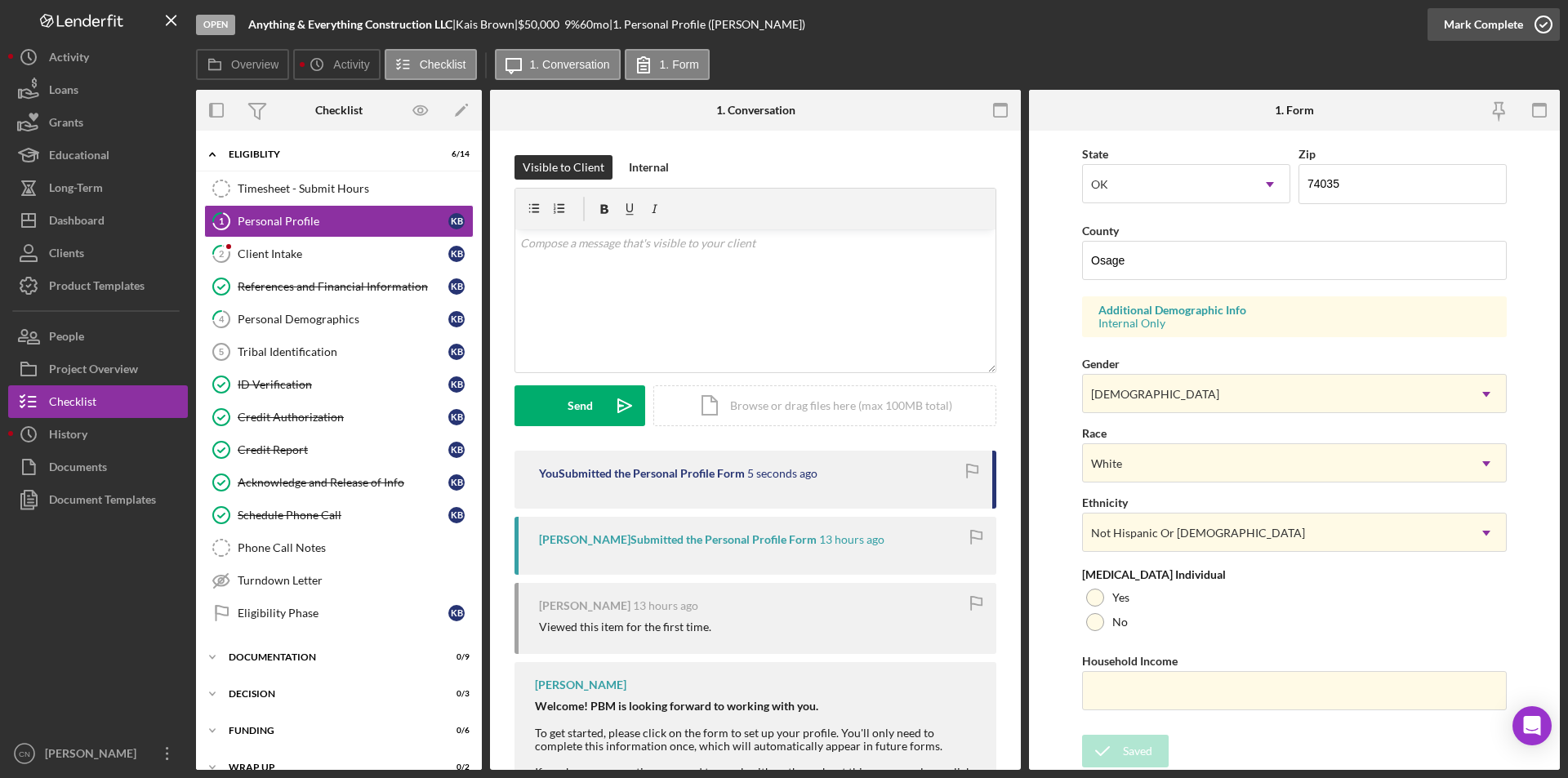
click at [1537, 26] on icon "button" at bounding box center [1543, 25] width 41 height 41
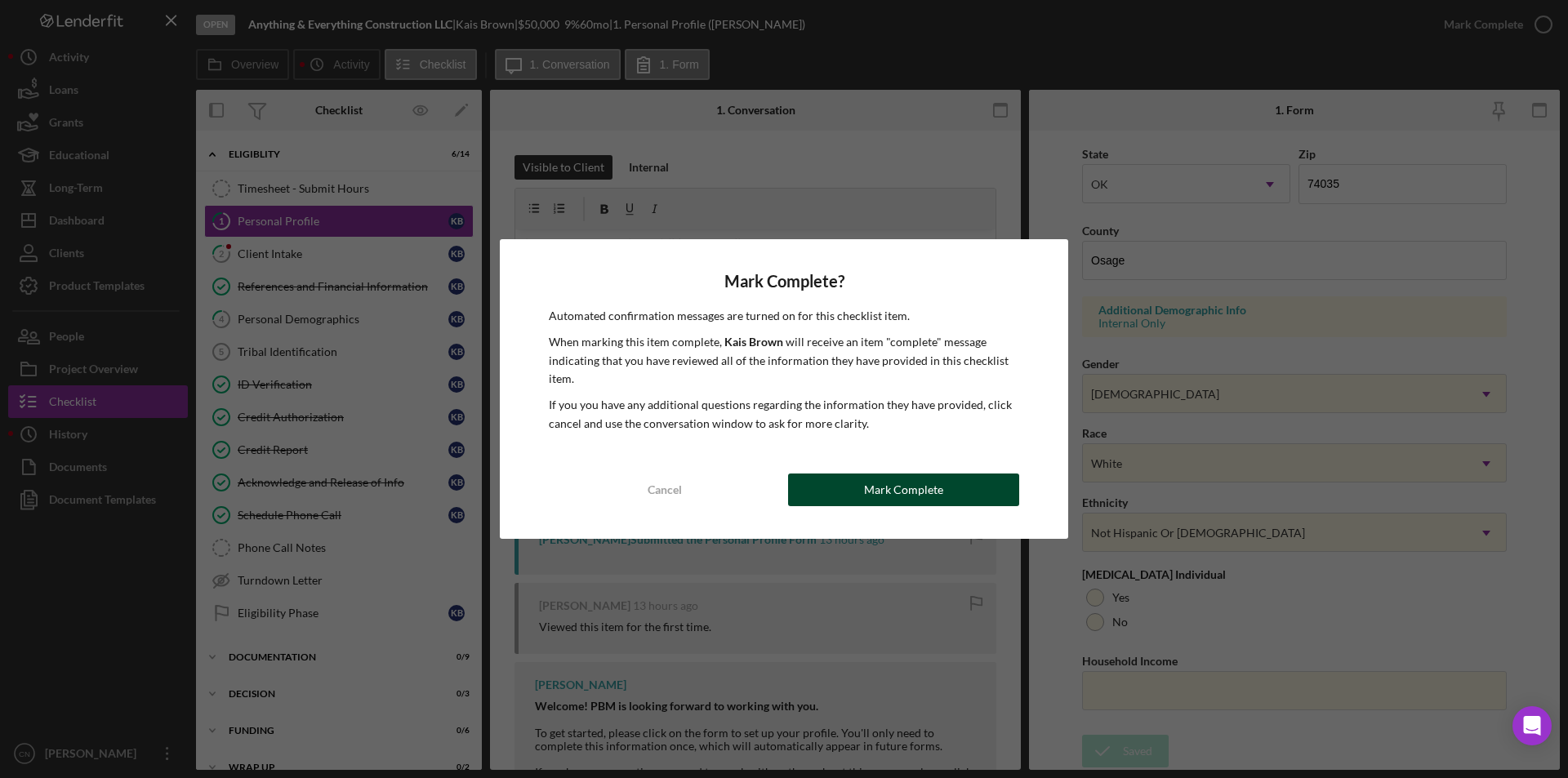
click at [932, 485] on div "Mark Complete" at bounding box center [903, 490] width 79 height 32
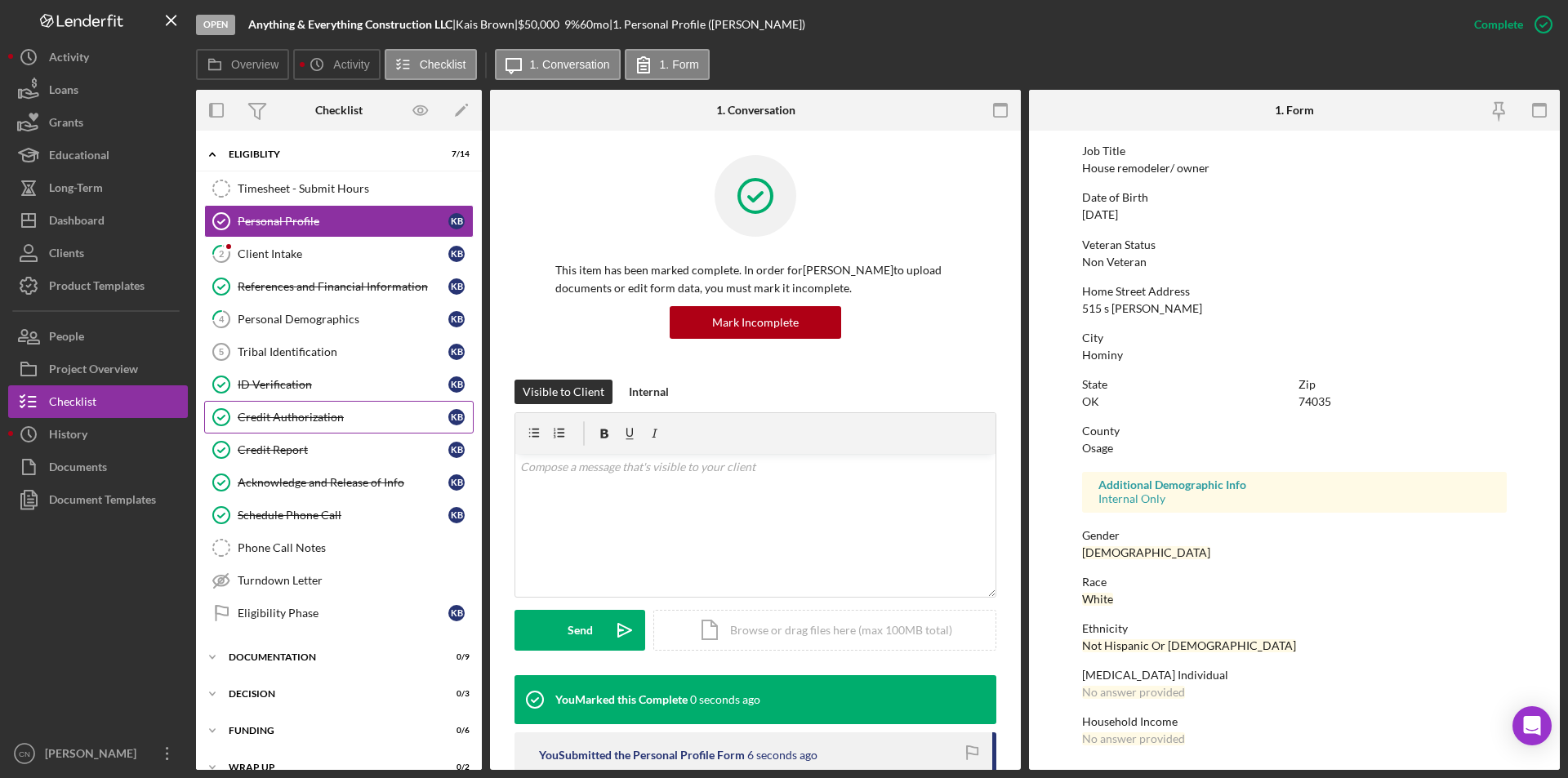
scroll to position [123, 0]
click at [258, 253] on div "Client Intake" at bounding box center [343, 253] width 211 height 13
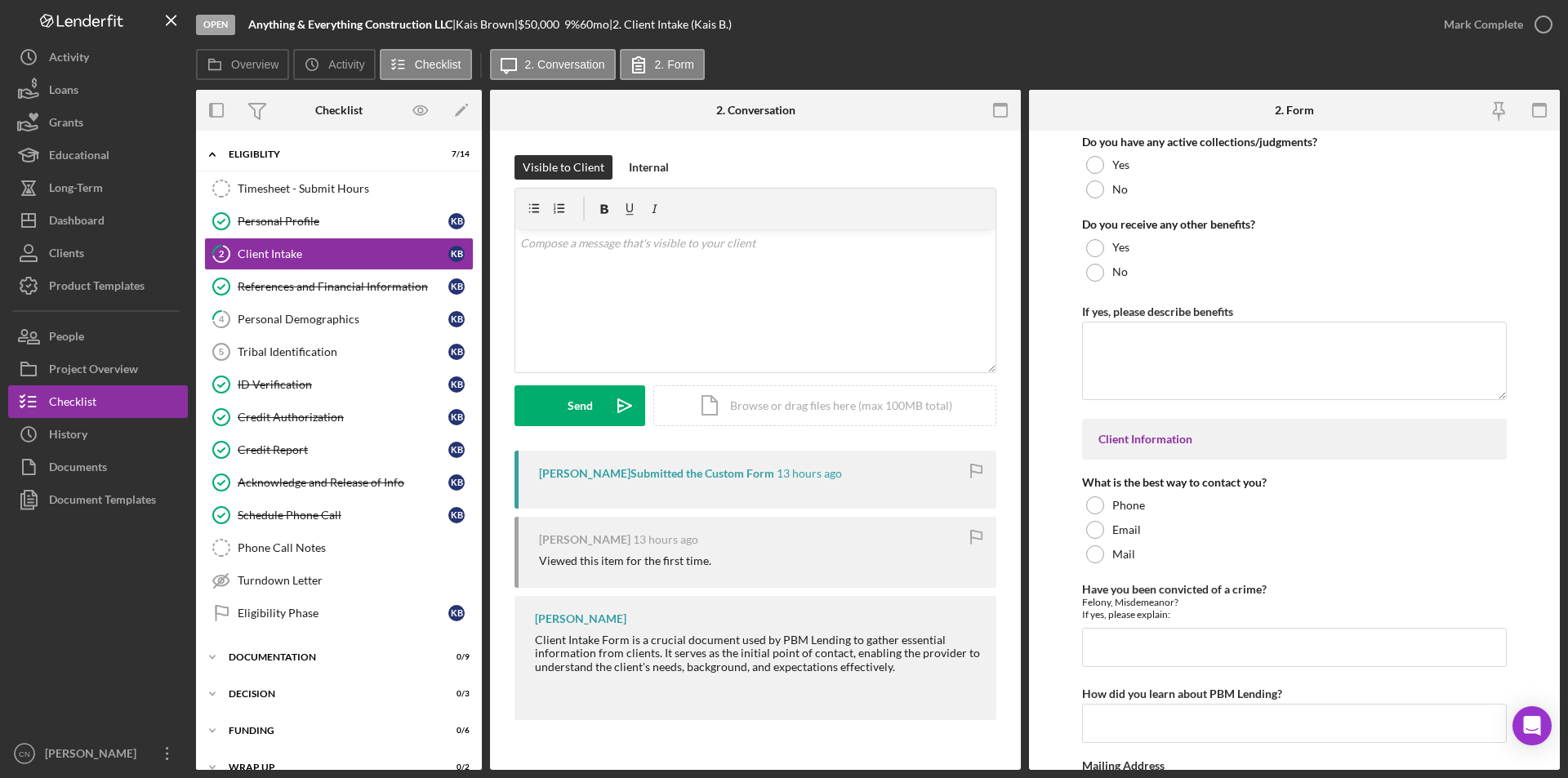
scroll to position [1797, 0]
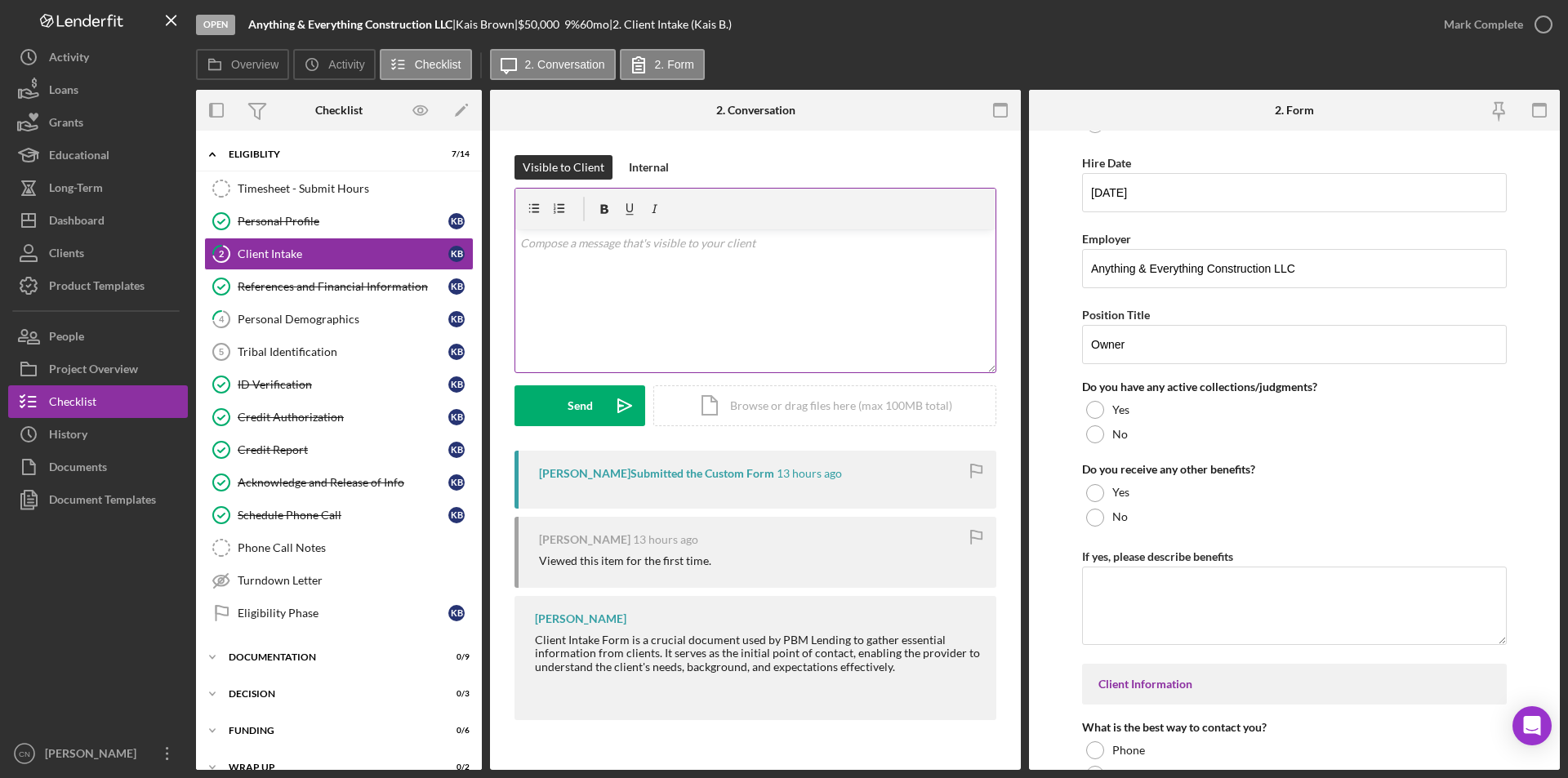
click at [585, 259] on div "v Color teal Color pink Remove color Add row above Add row below Add column bef…" at bounding box center [755, 301] width 480 height 143
click at [554, 395] on button "Send Icon/icon-invite-send" at bounding box center [579, 406] width 131 height 41
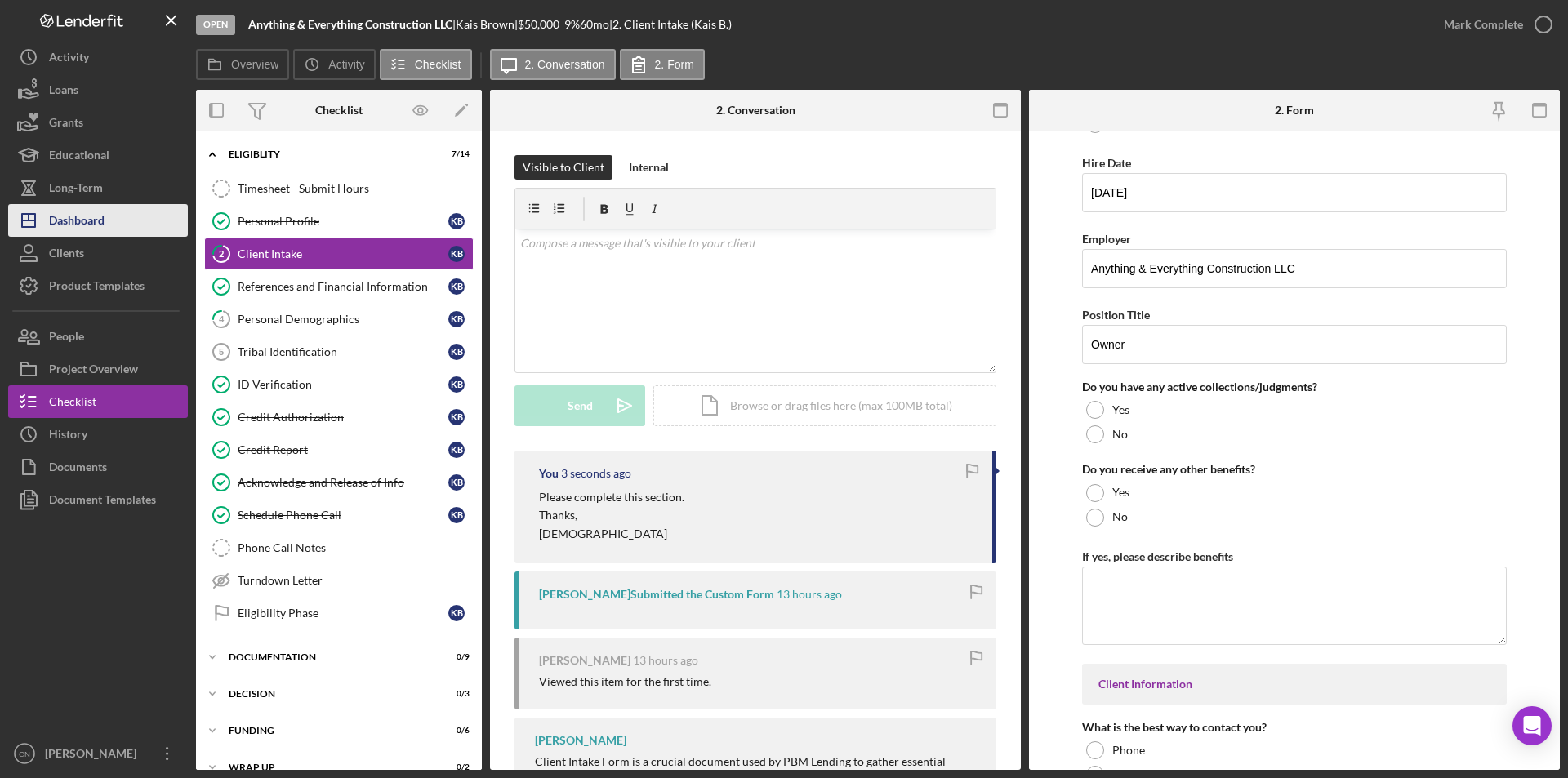
click at [69, 215] on div "Dashboard" at bounding box center [76, 222] width 55 height 37
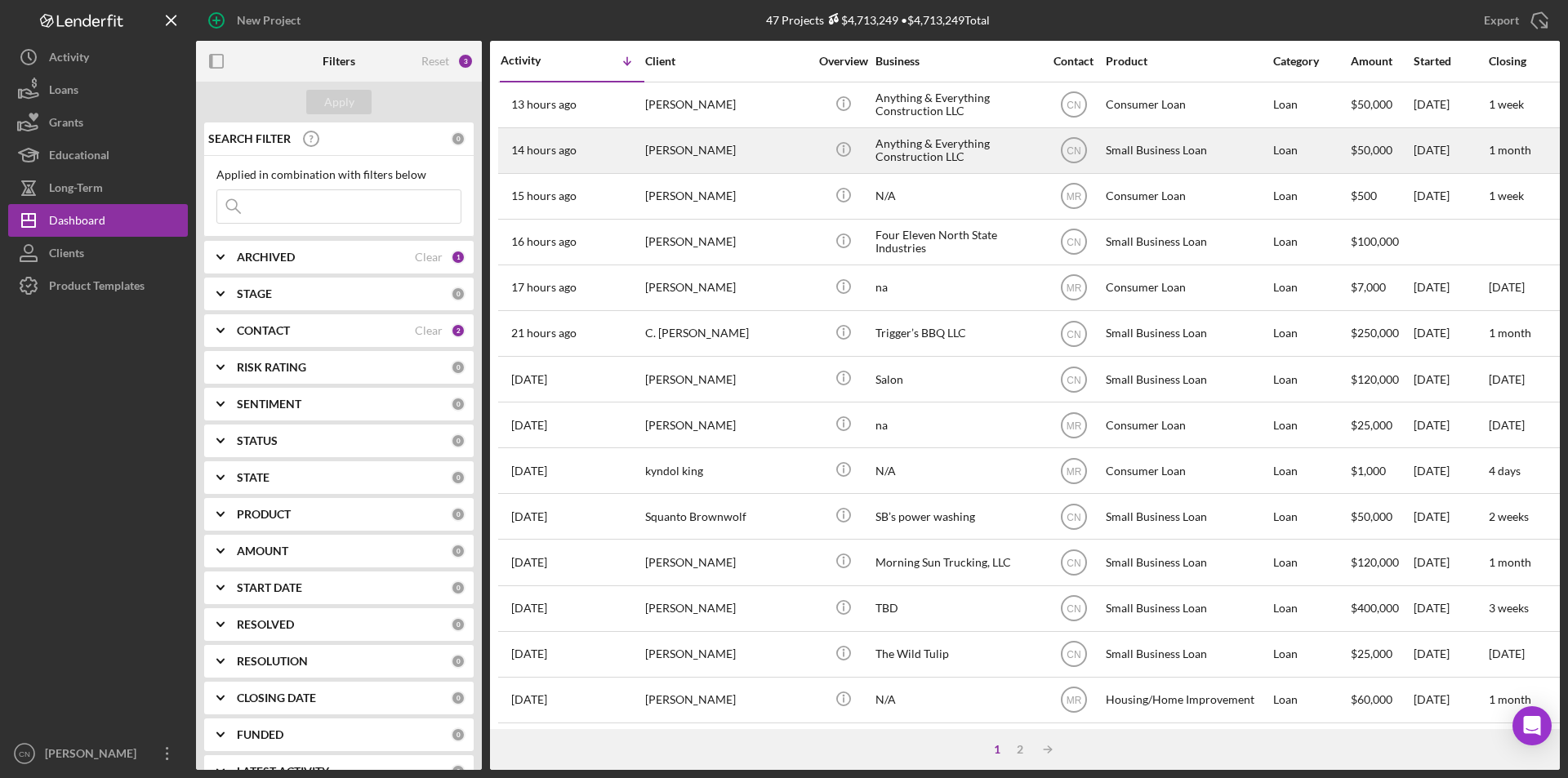
click at [964, 154] on div "Anything & Everything Construction LLC" at bounding box center [956, 150] width 163 height 44
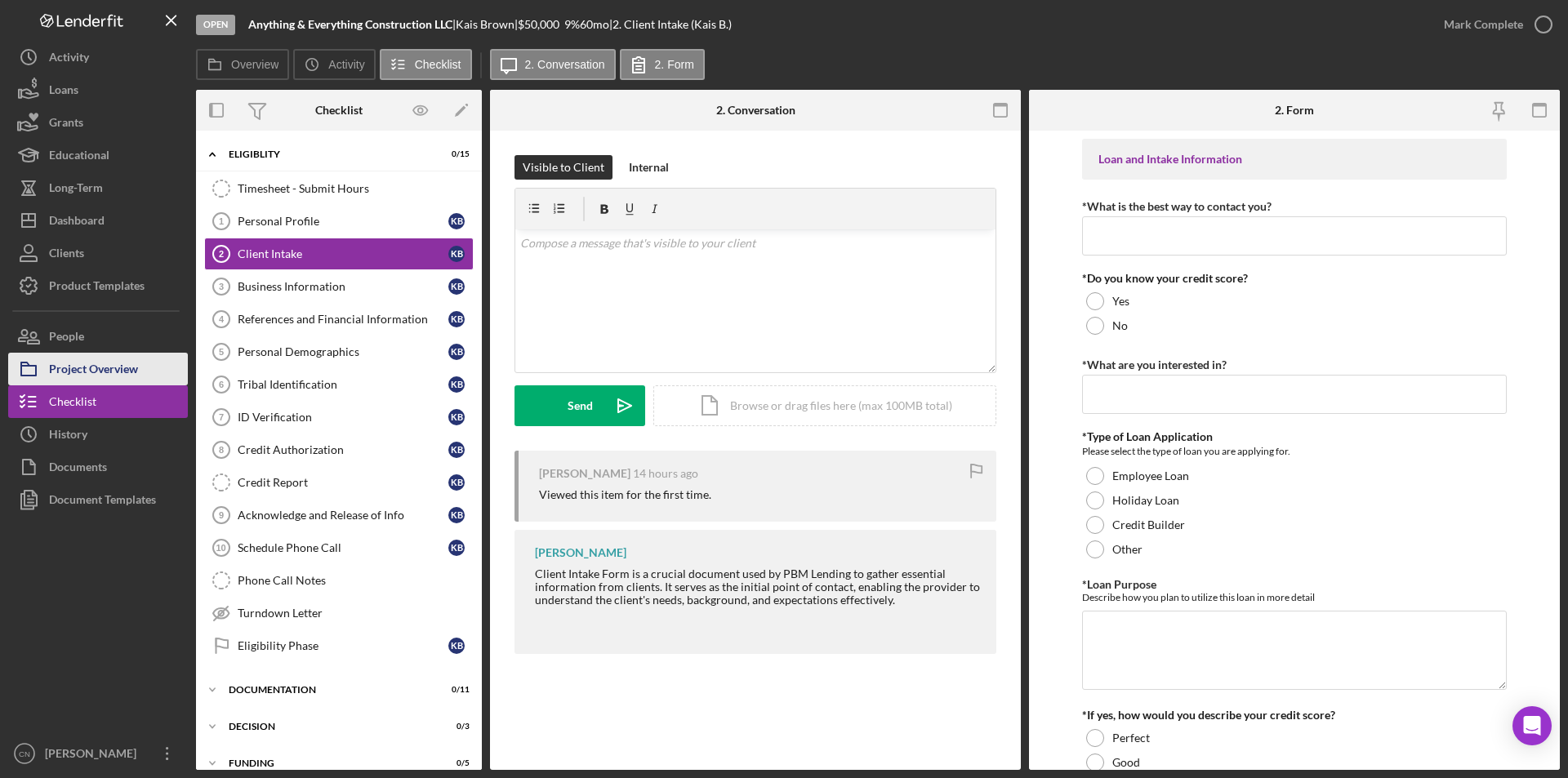
click at [86, 361] on div "Project Overview" at bounding box center [93, 371] width 89 height 37
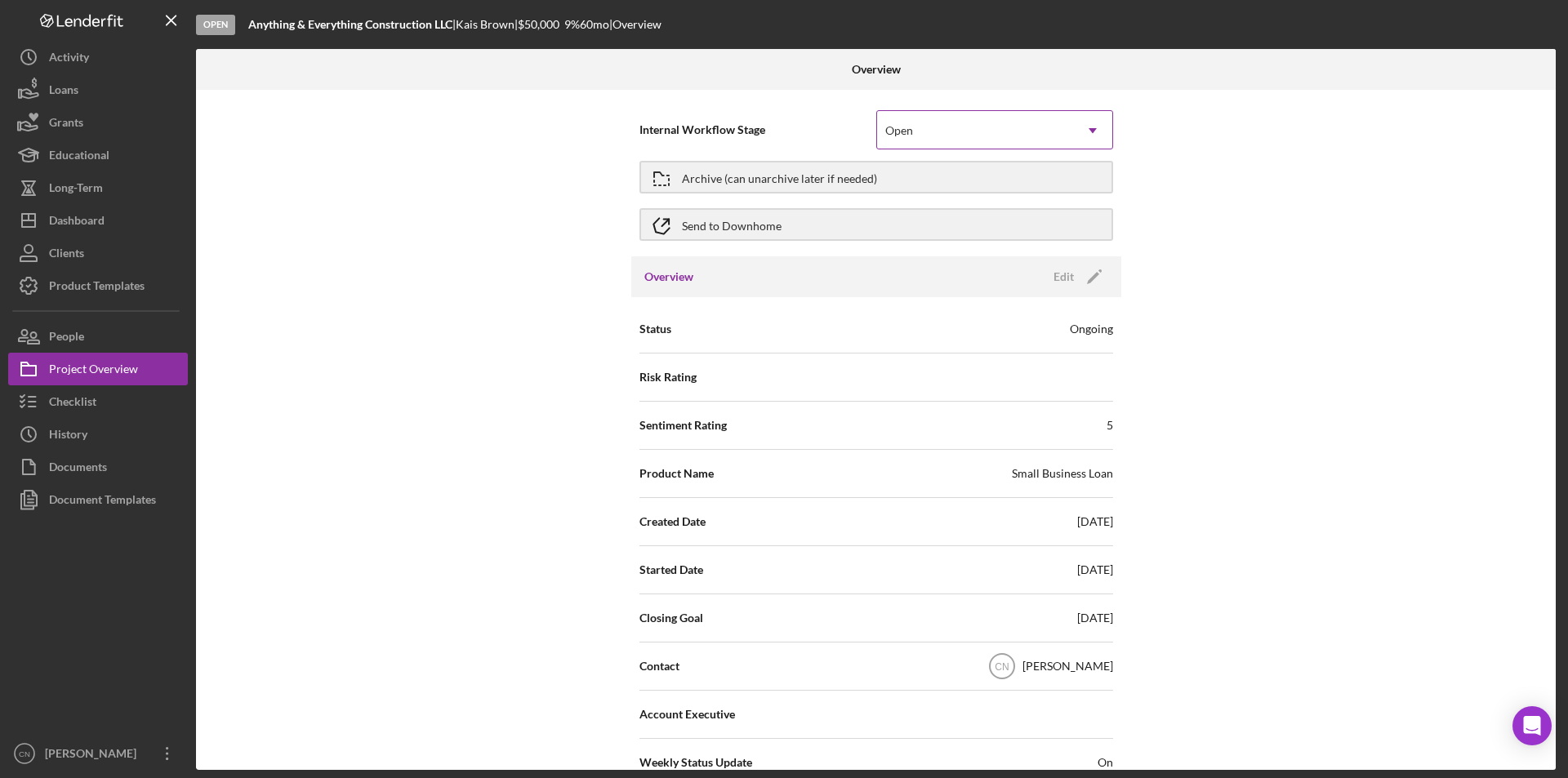
click at [1098, 122] on icon "Icon/Dropdown Arrow" at bounding box center [1093, 131] width 39 height 39
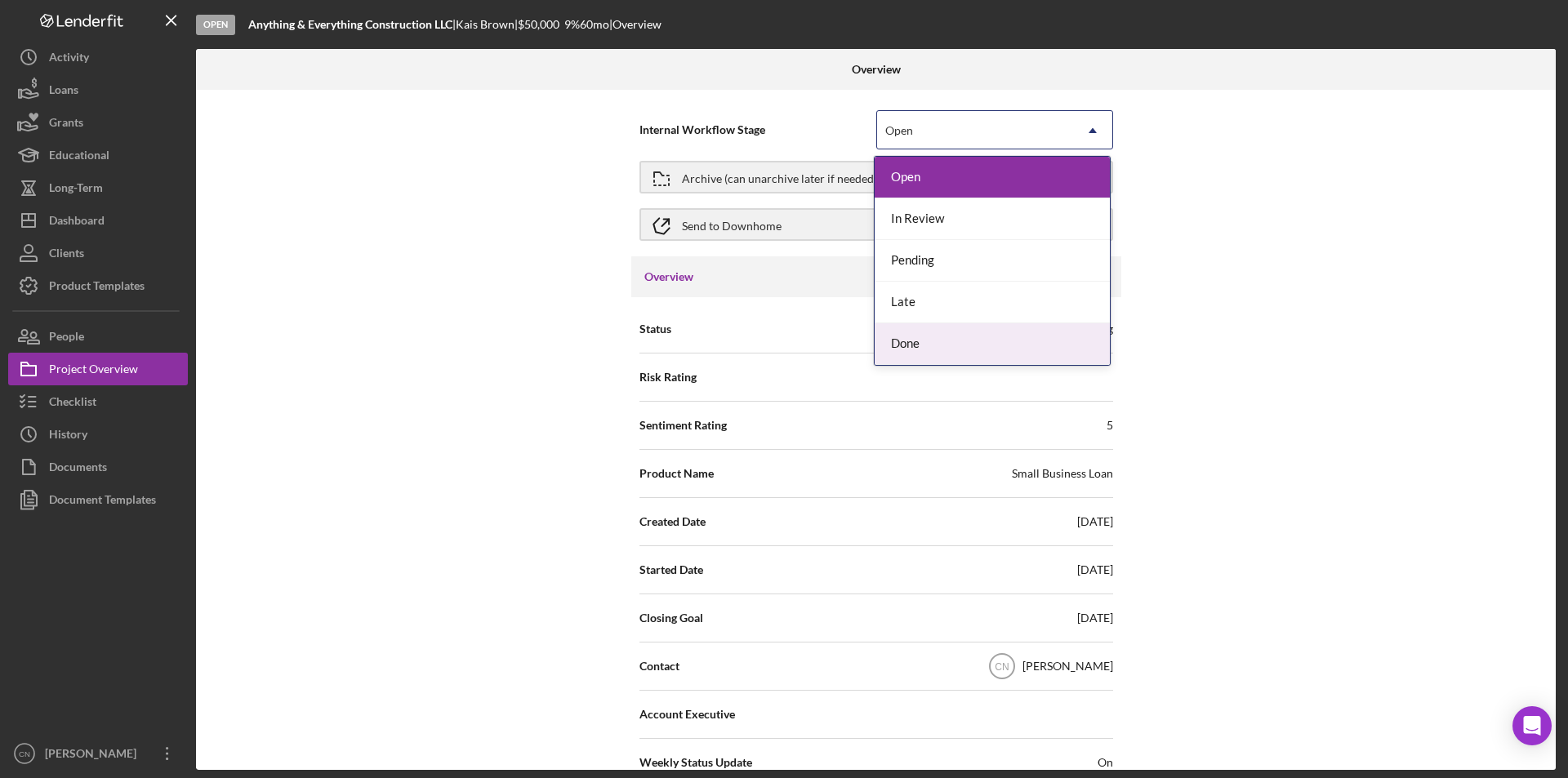
click at [938, 334] on div "Done" at bounding box center [992, 344] width 235 height 42
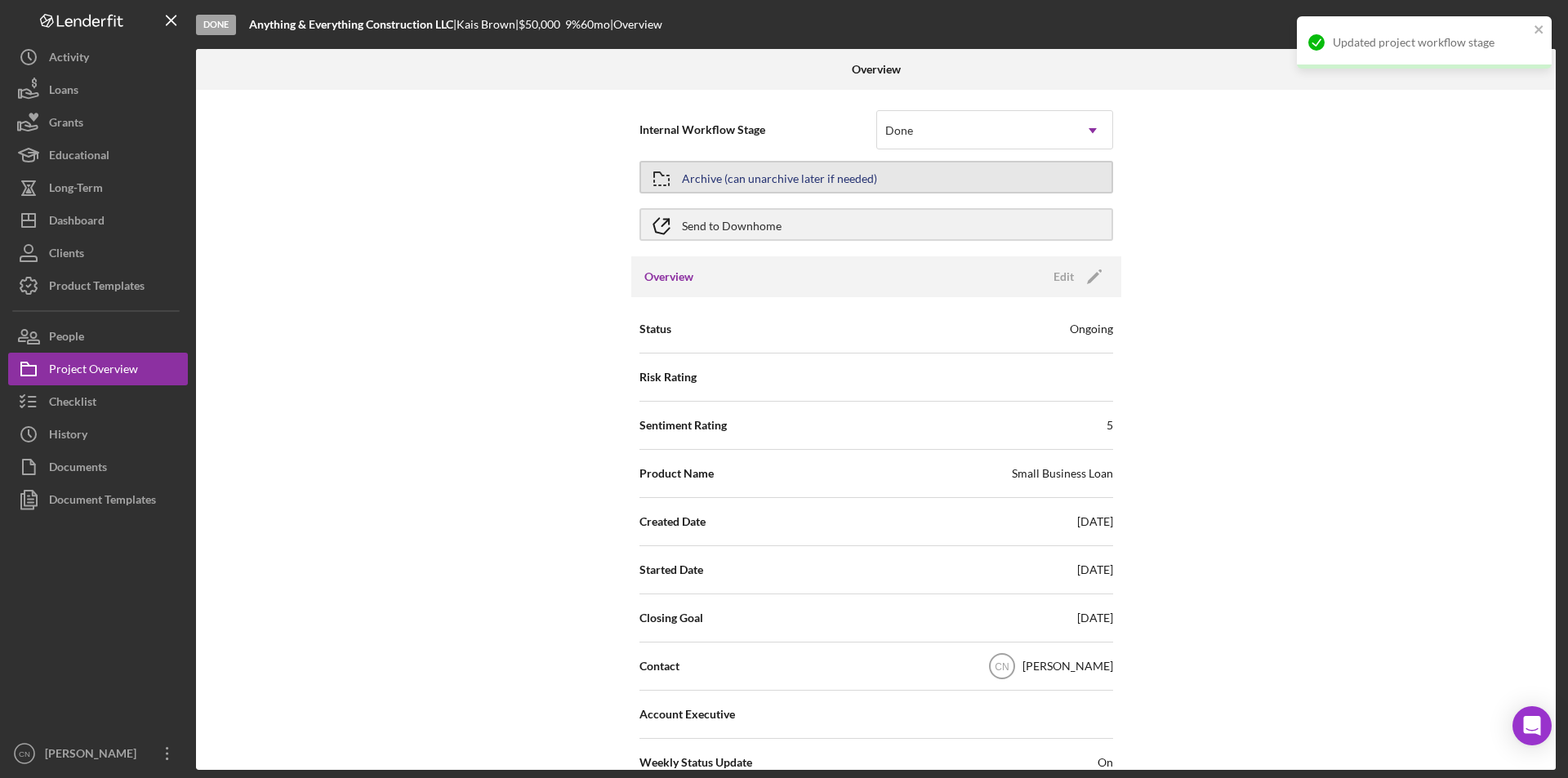
click at [908, 172] on button "Archive (can unarchive later if needed)" at bounding box center [876, 177] width 473 height 32
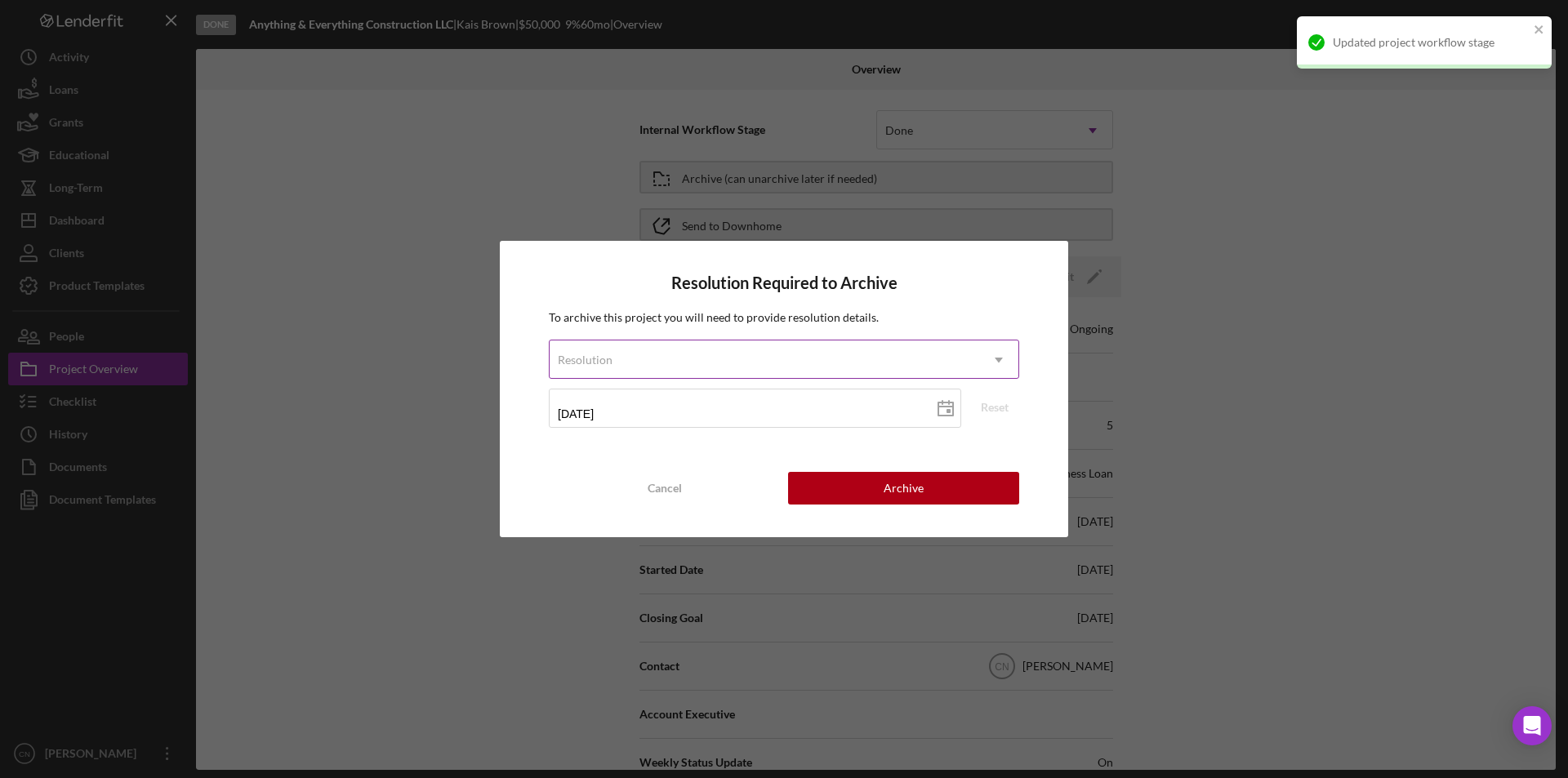
click at [690, 369] on div "Resolution" at bounding box center [764, 360] width 430 height 38
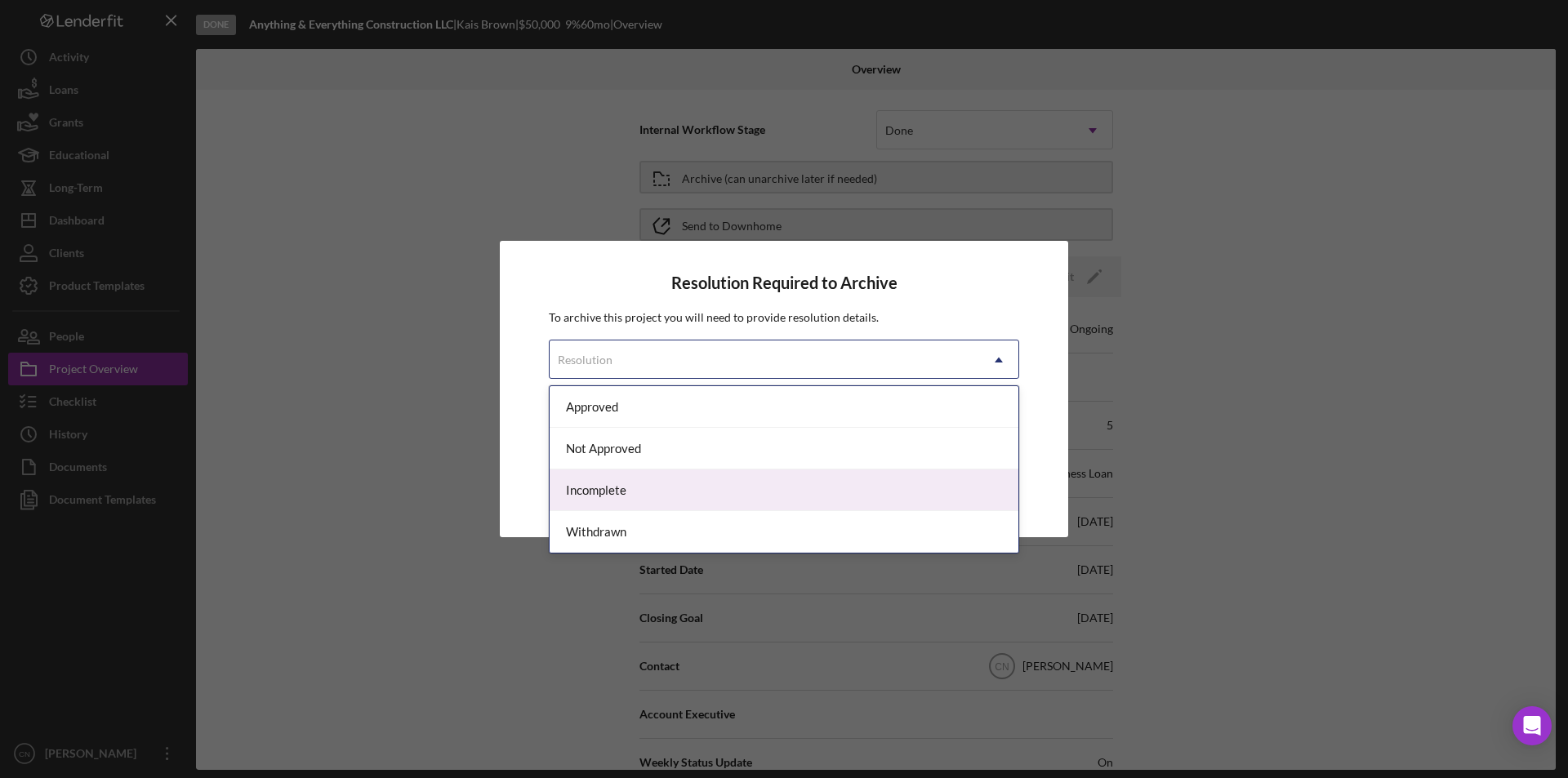
click at [656, 475] on div "Incomplete" at bounding box center [783, 490] width 468 height 42
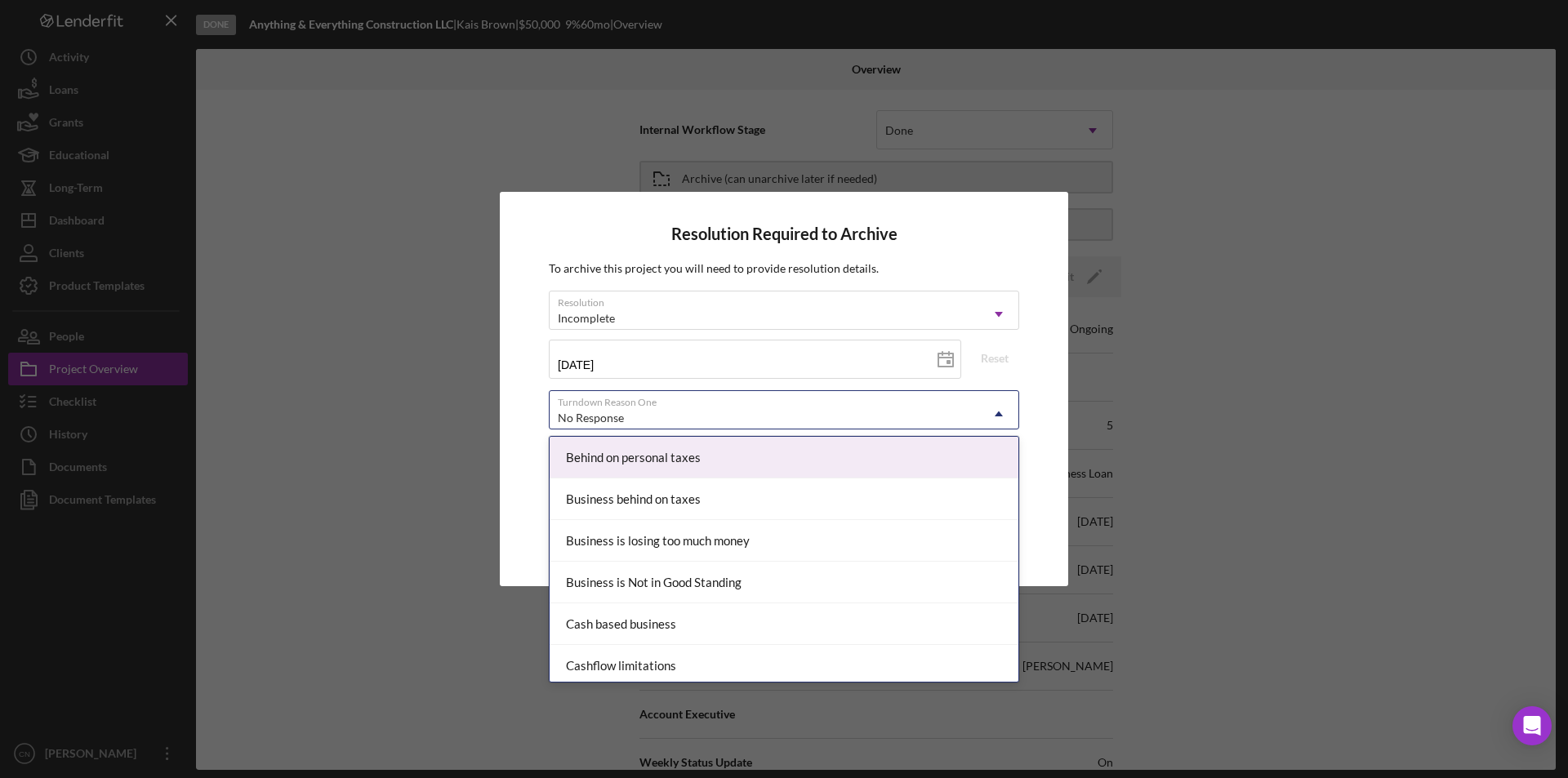
click at [794, 410] on div "No Response" at bounding box center [764, 418] width 430 height 38
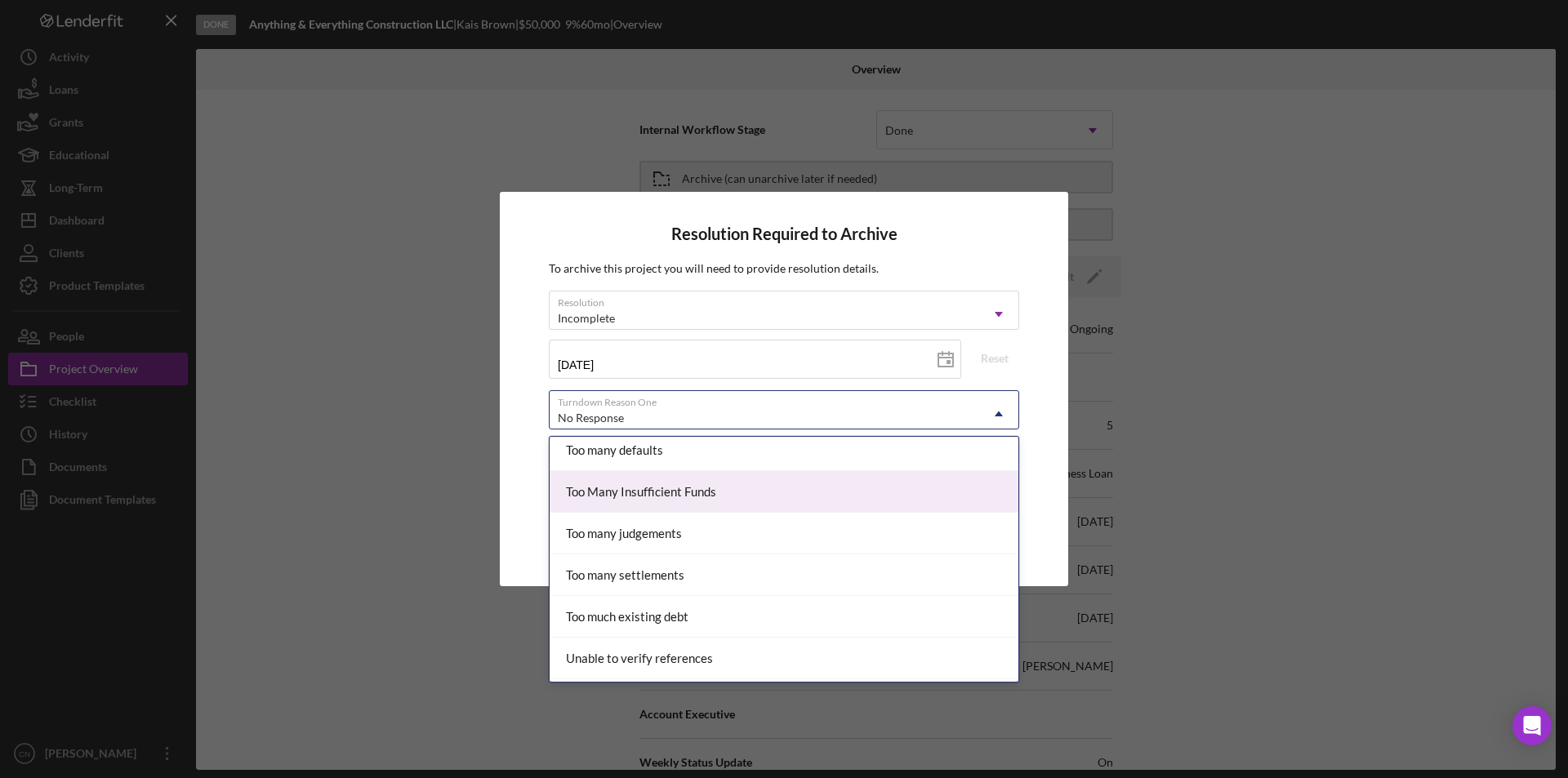
scroll to position [1796, 0]
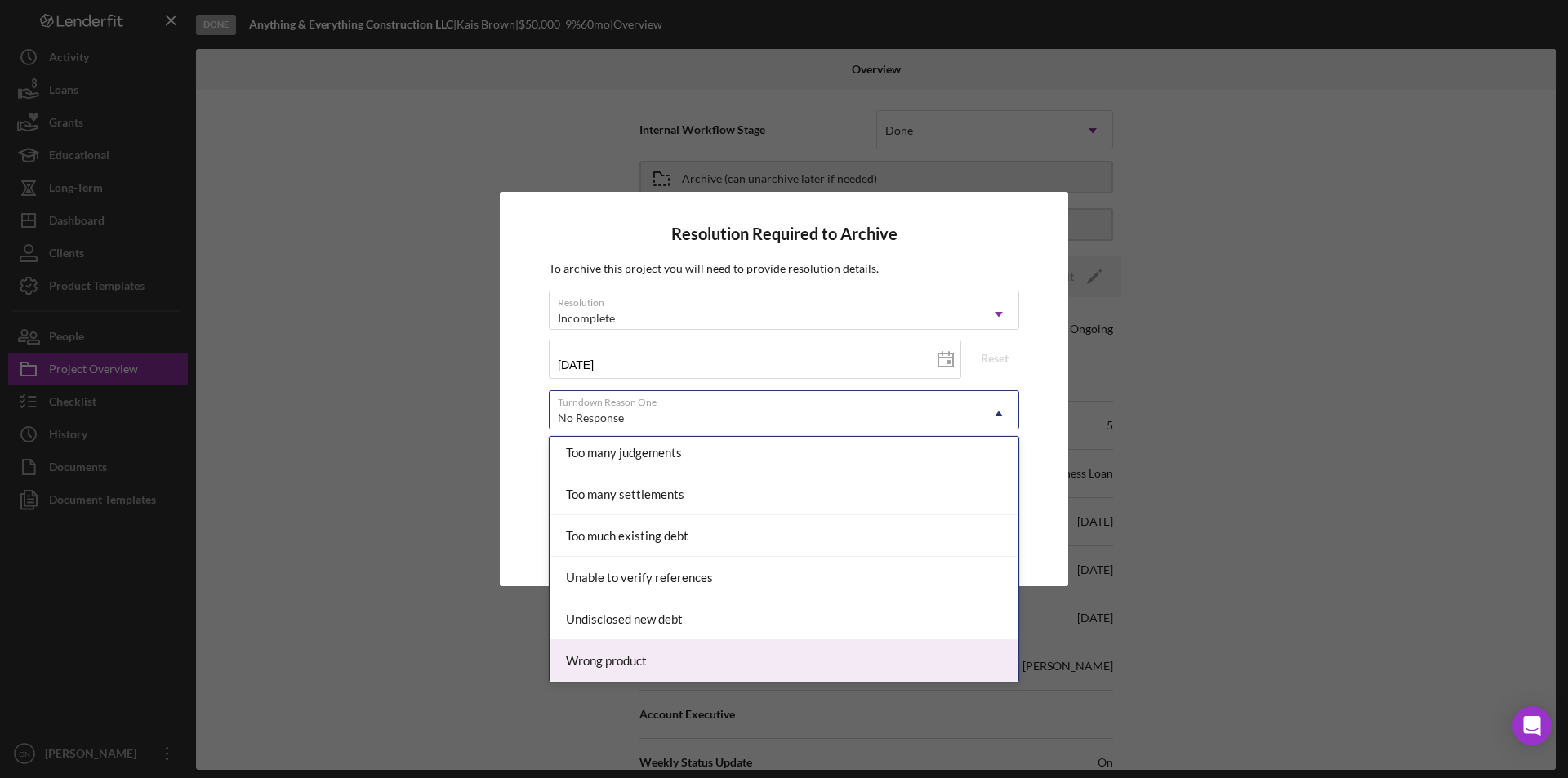
click at [611, 646] on div "Wrong product" at bounding box center [783, 660] width 468 height 42
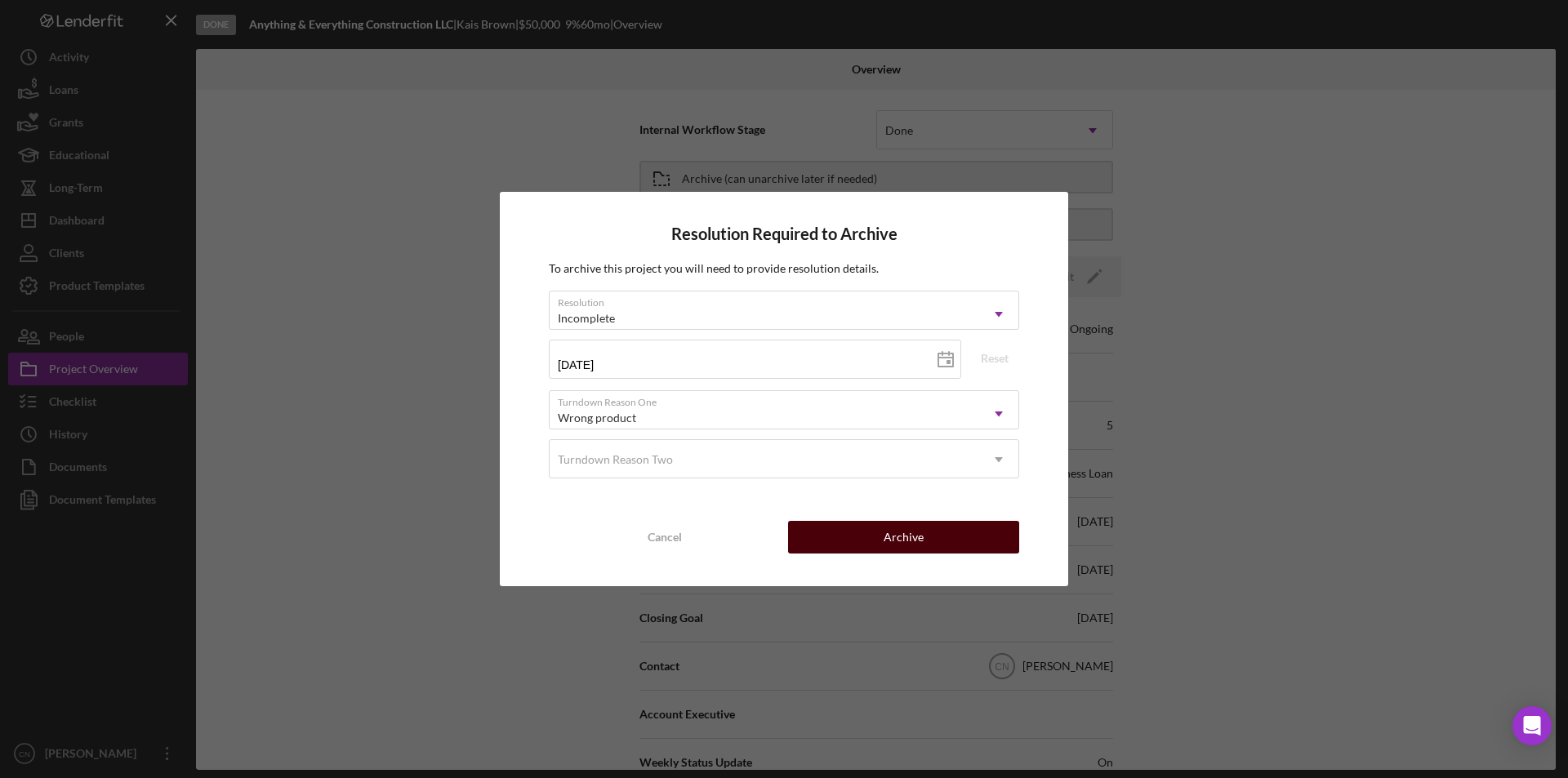
click at [905, 532] on div "Archive" at bounding box center [903, 537] width 40 height 32
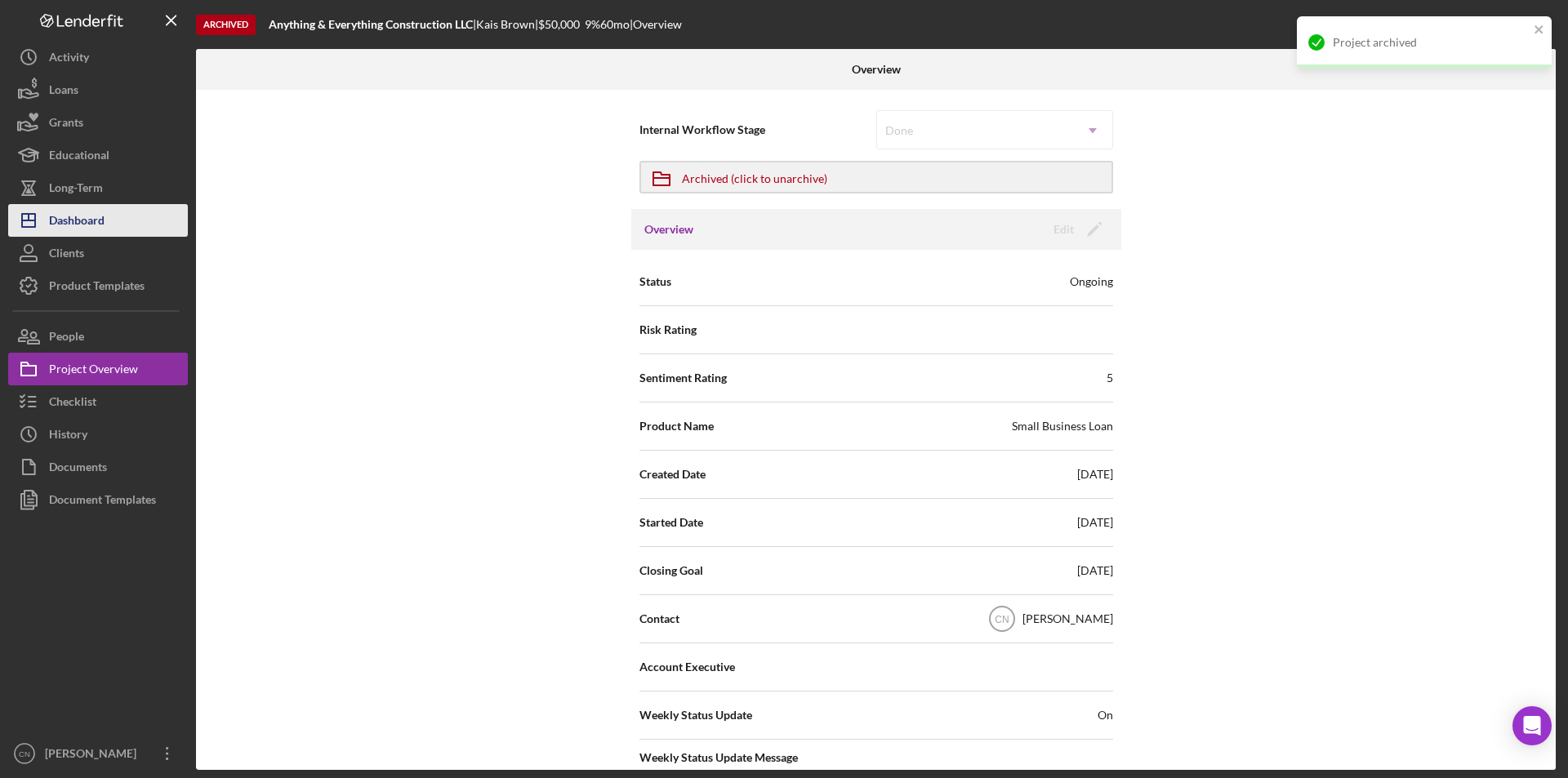
click at [83, 215] on div "Dashboard" at bounding box center [76, 222] width 55 height 37
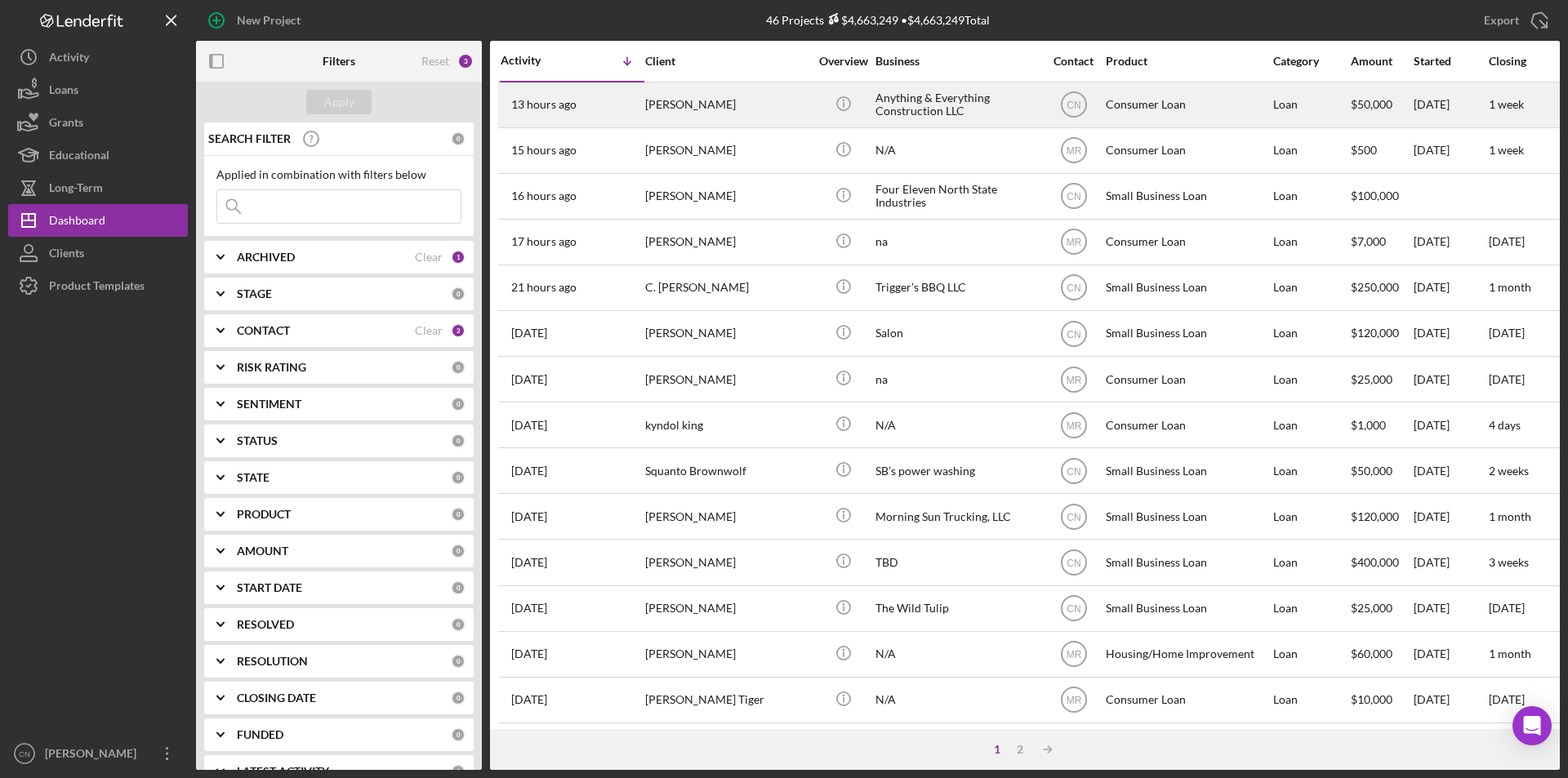
click at [915, 104] on div "Anything & Everything Construction LLC" at bounding box center [956, 105] width 163 height 44
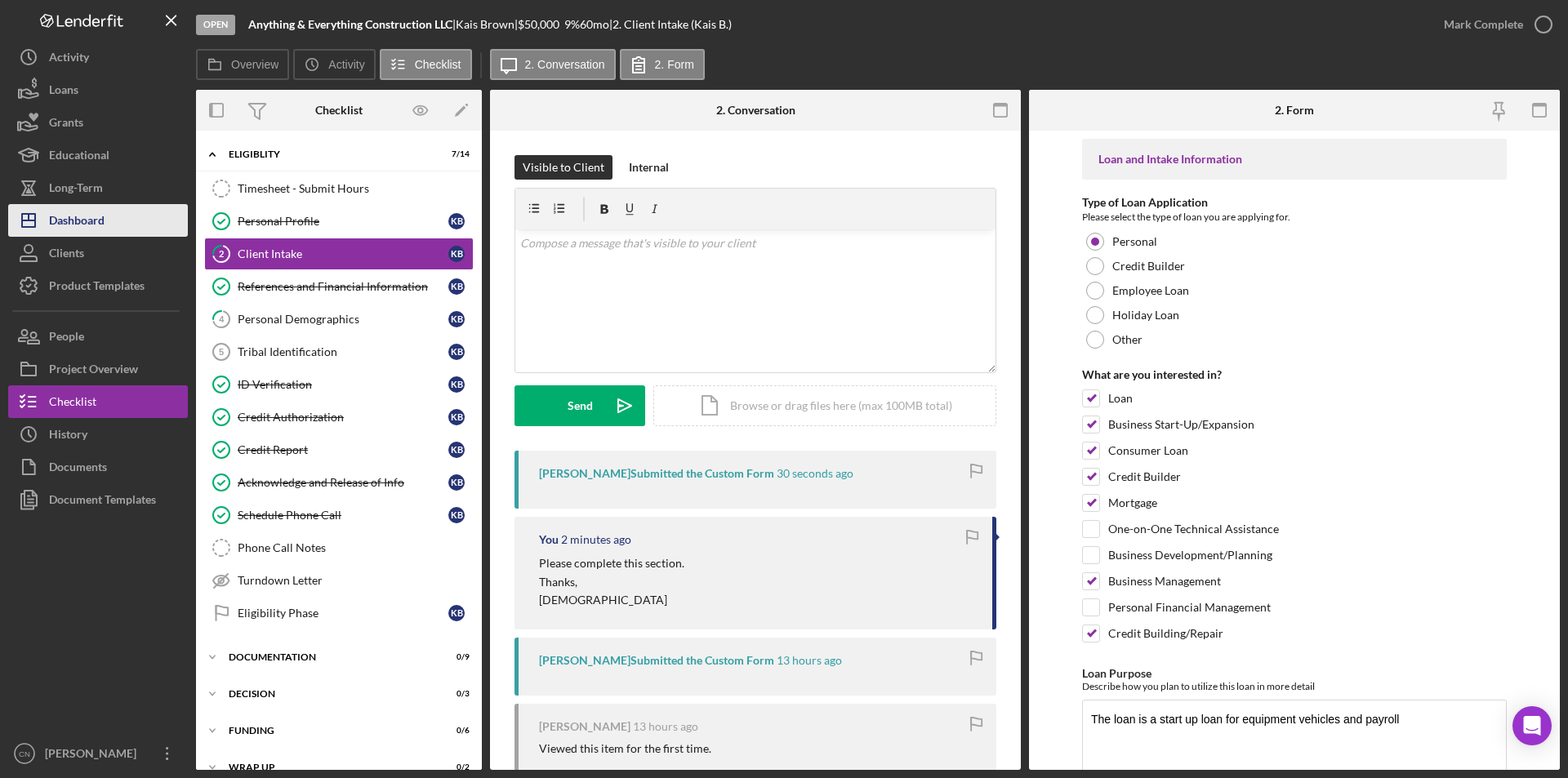
click at [66, 216] on div "Dashboard" at bounding box center [76, 222] width 55 height 37
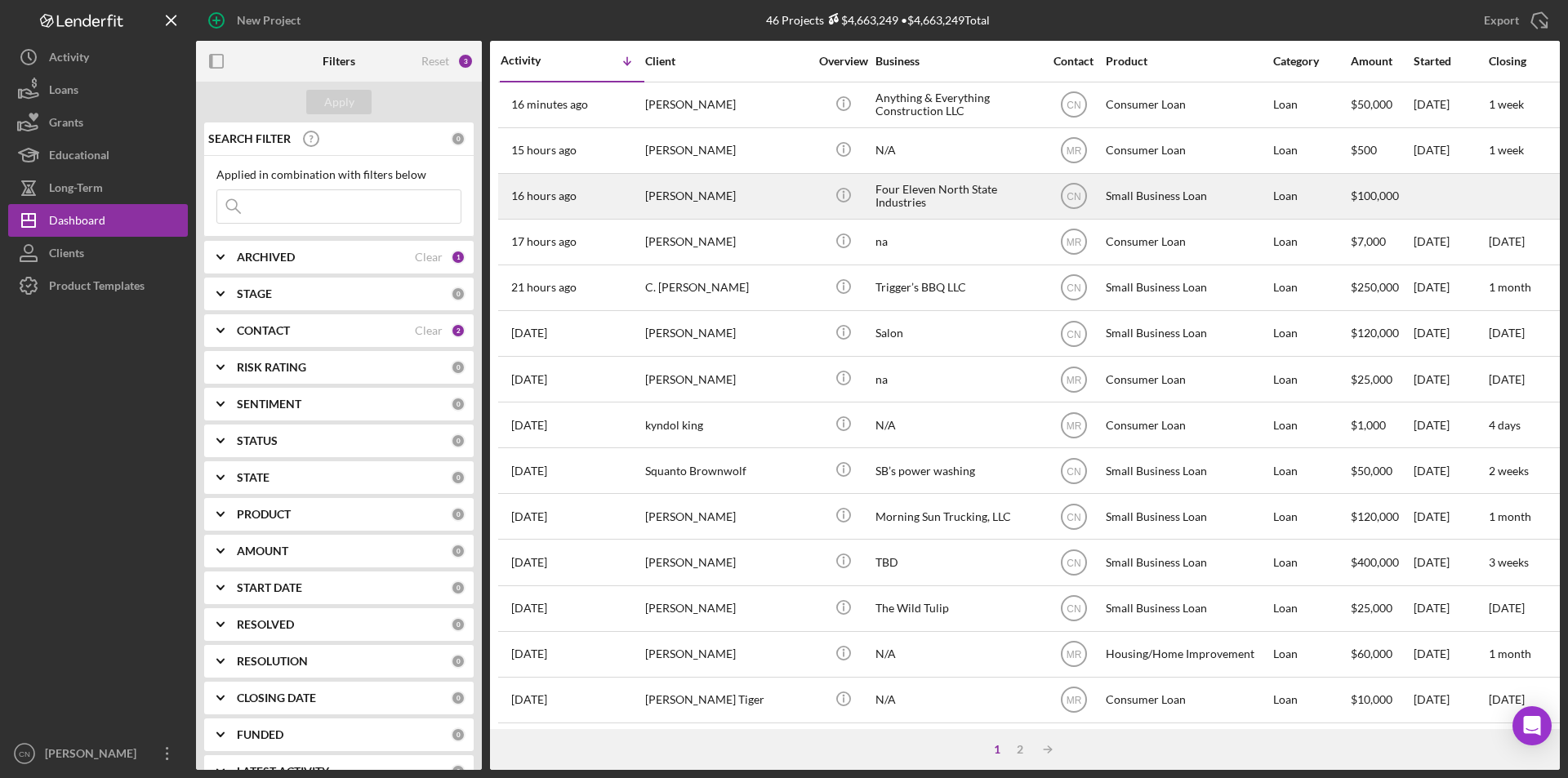
click at [677, 194] on div "[PERSON_NAME]" at bounding box center [726, 196] width 163 height 44
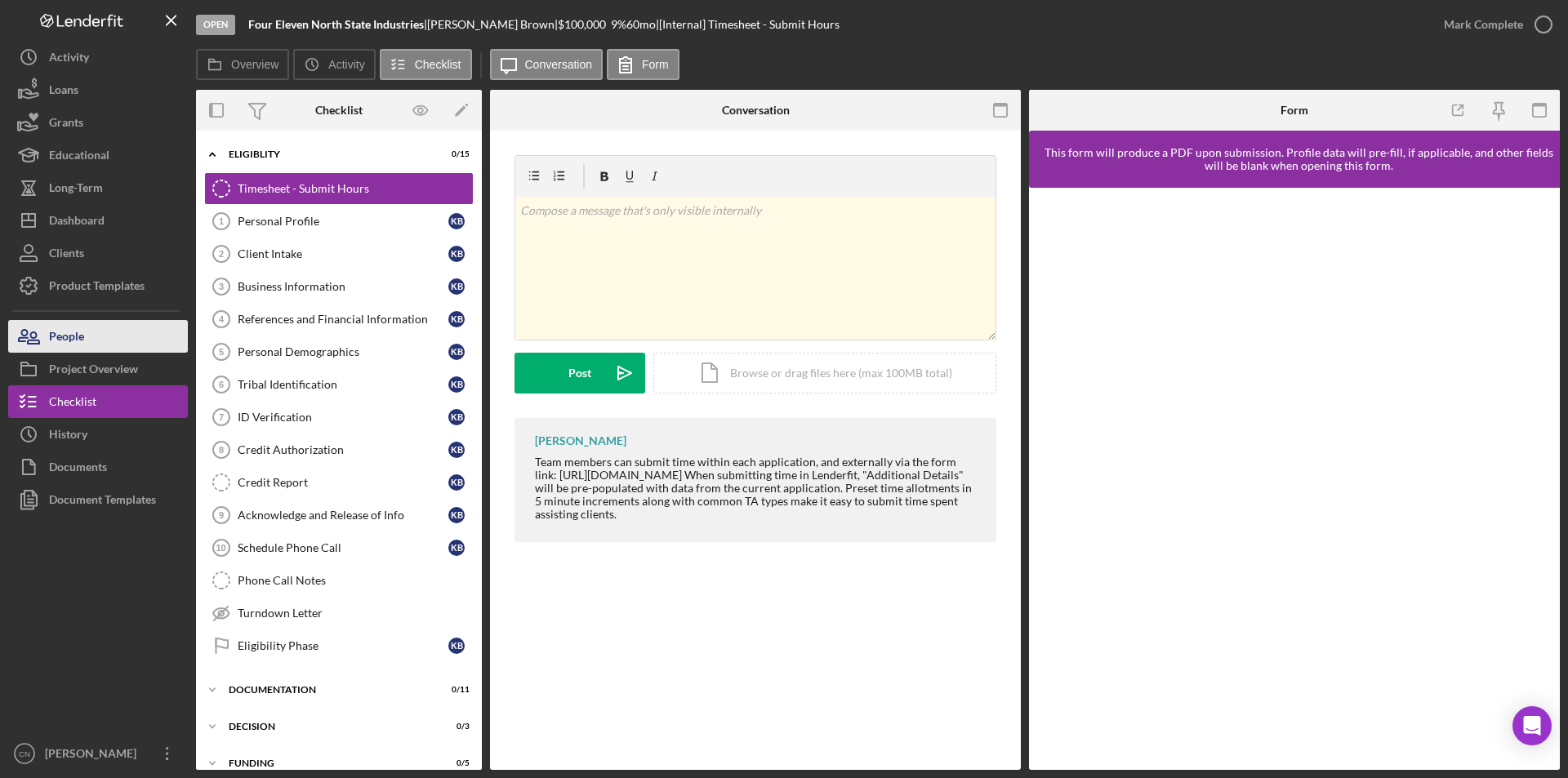
click at [70, 333] on div "People" at bounding box center [66, 338] width 35 height 37
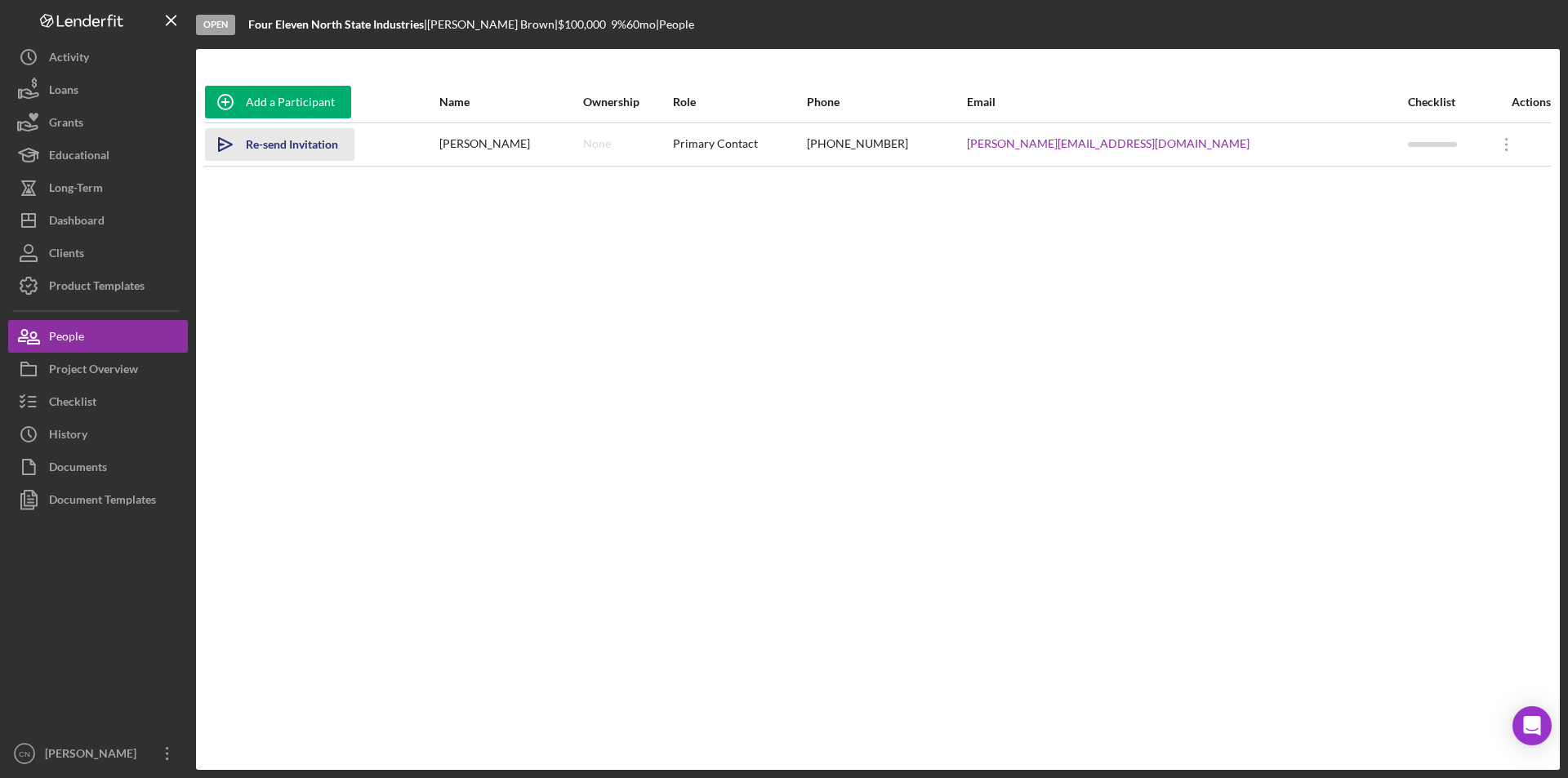
click at [299, 148] on div "Re-send Invitation" at bounding box center [292, 144] width 92 height 32
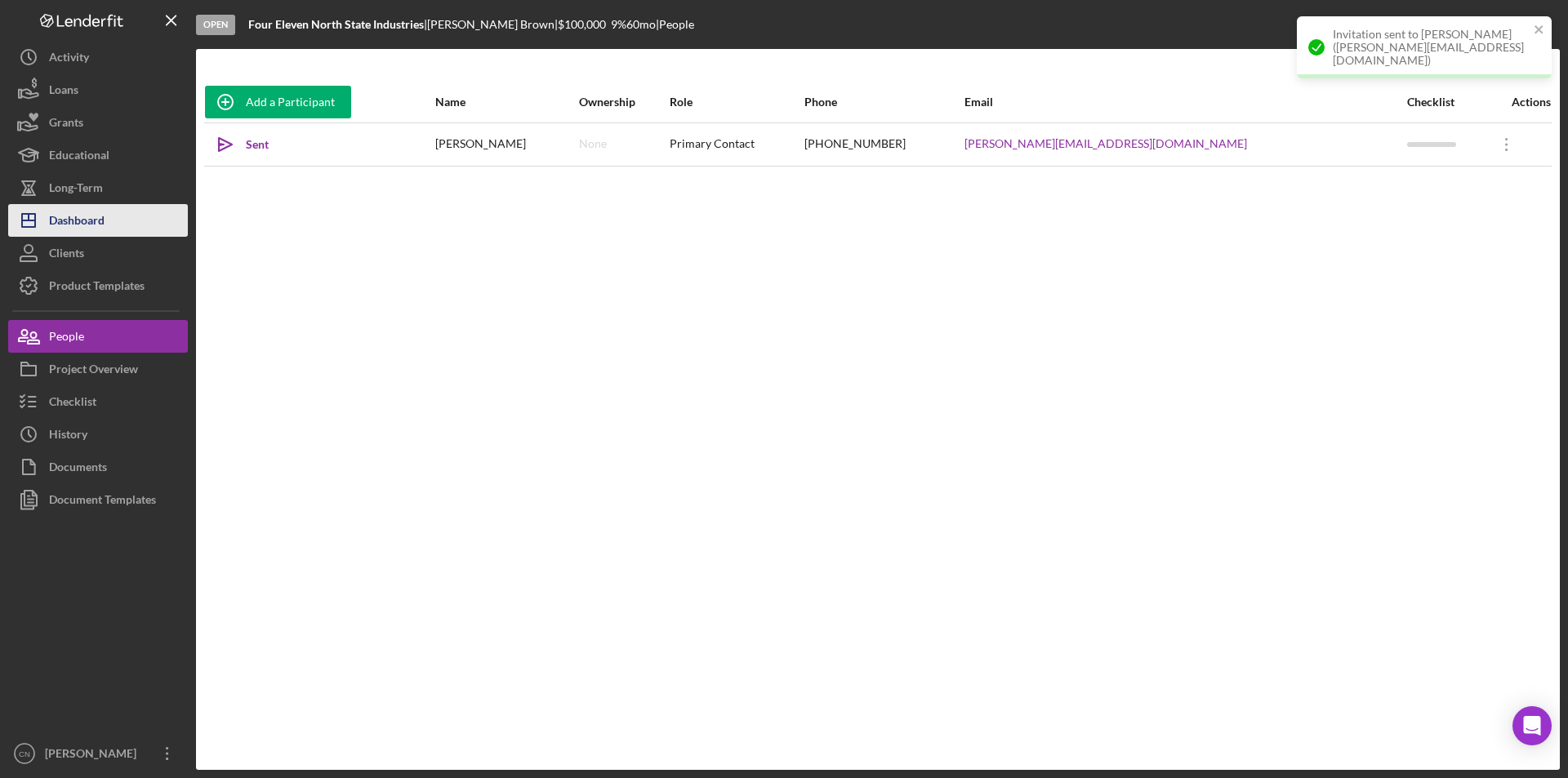
click at [67, 225] on div "Dashboard" at bounding box center [76, 222] width 55 height 37
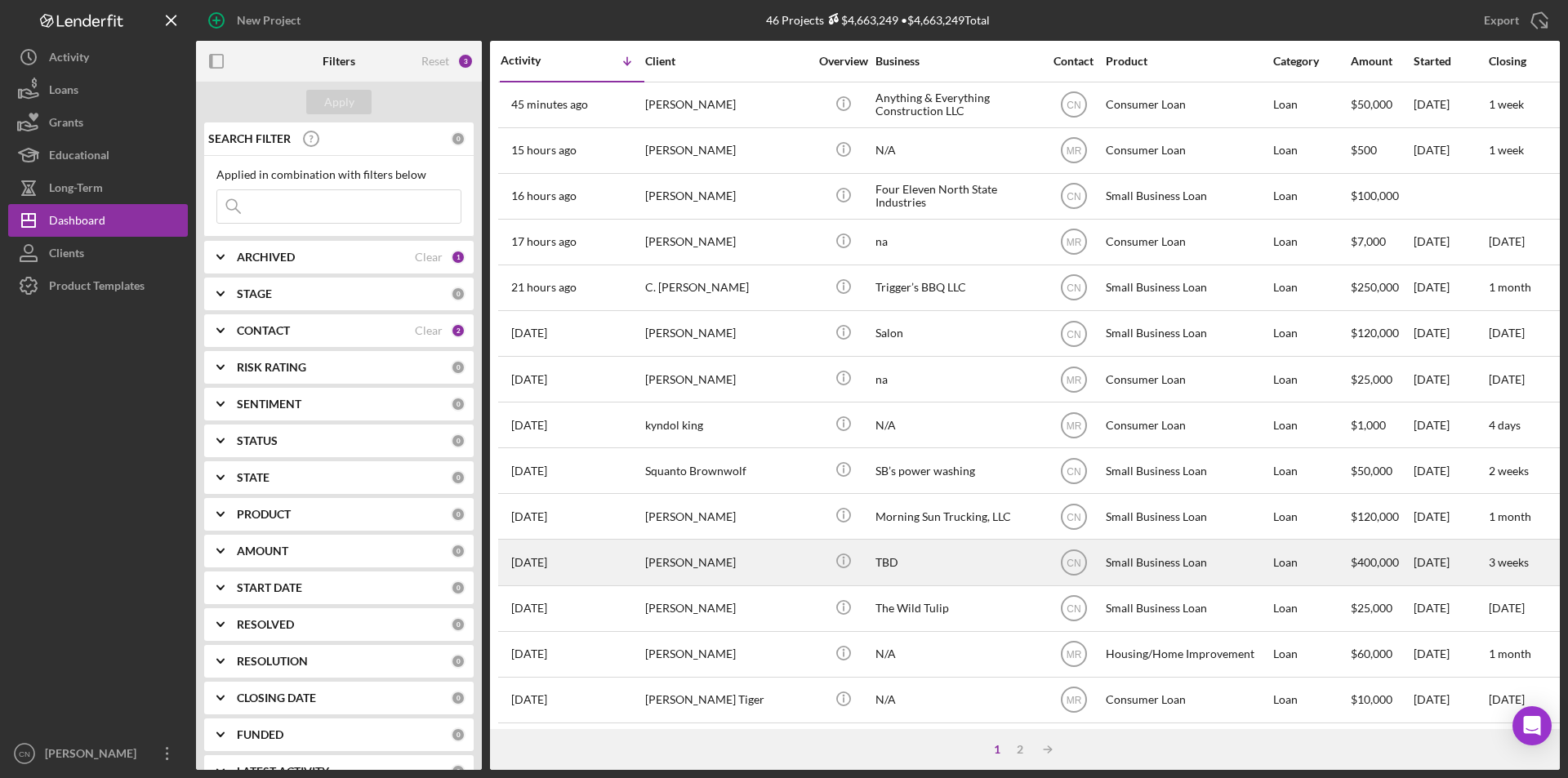
click at [677, 554] on div "[PERSON_NAME]" at bounding box center [726, 562] width 163 height 44
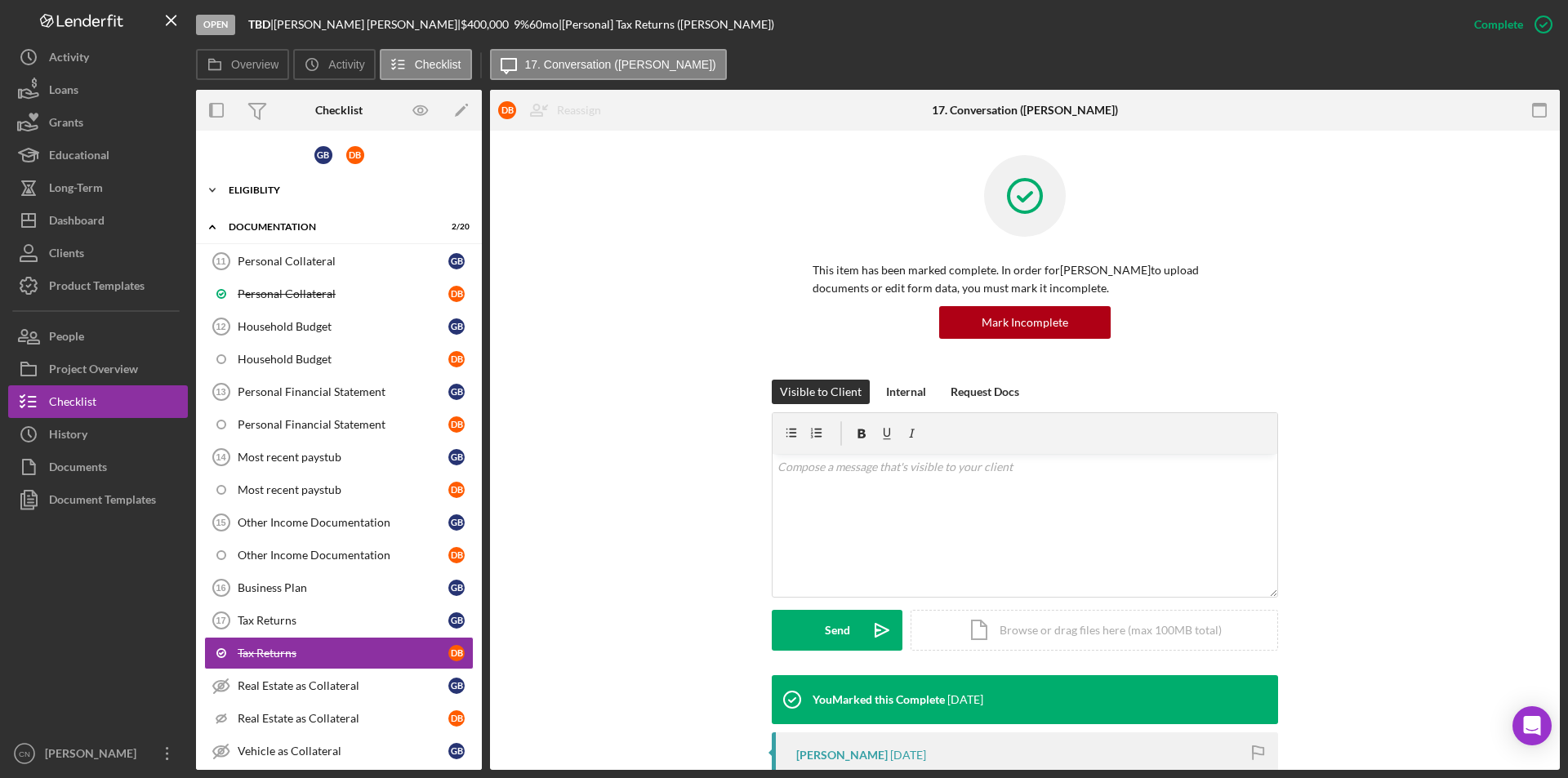
click at [209, 193] on icon "Icon/Expander" at bounding box center [212, 190] width 32 height 32
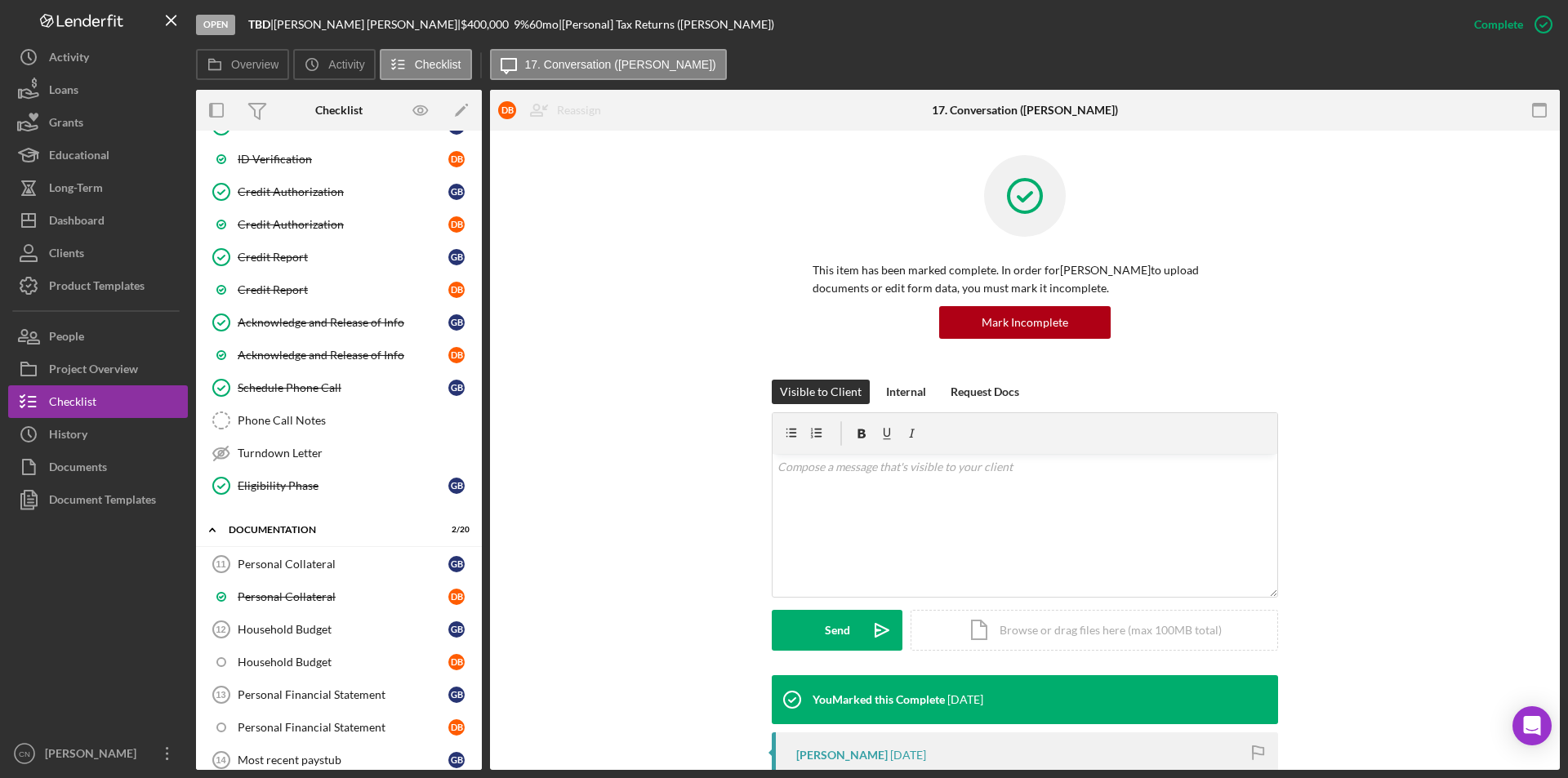
scroll to position [572, 0]
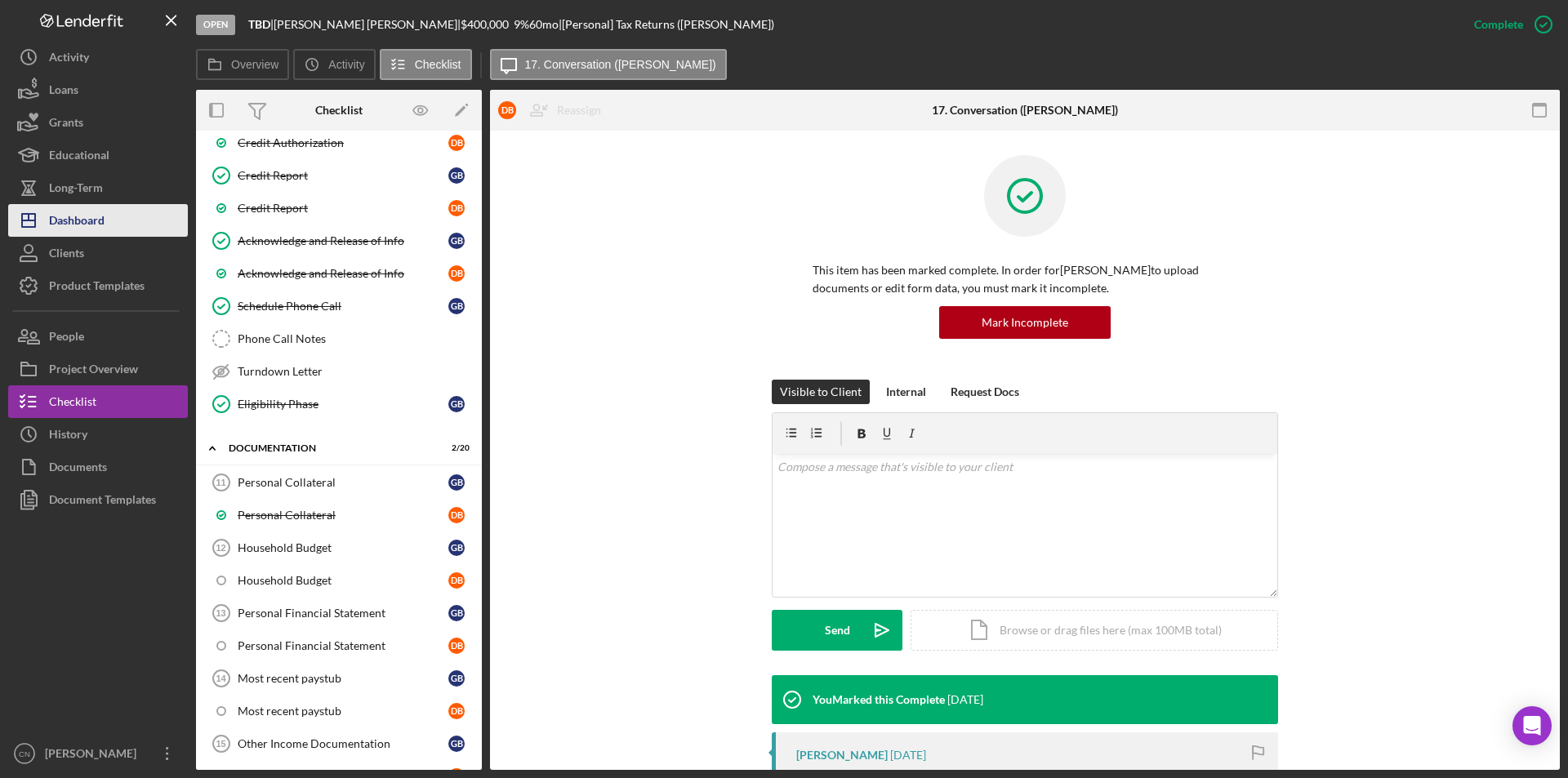
click at [107, 214] on button "Icon/Dashboard Dashboard" at bounding box center [98, 220] width 180 height 32
